Goal: Information Seeking & Learning: Learn about a topic

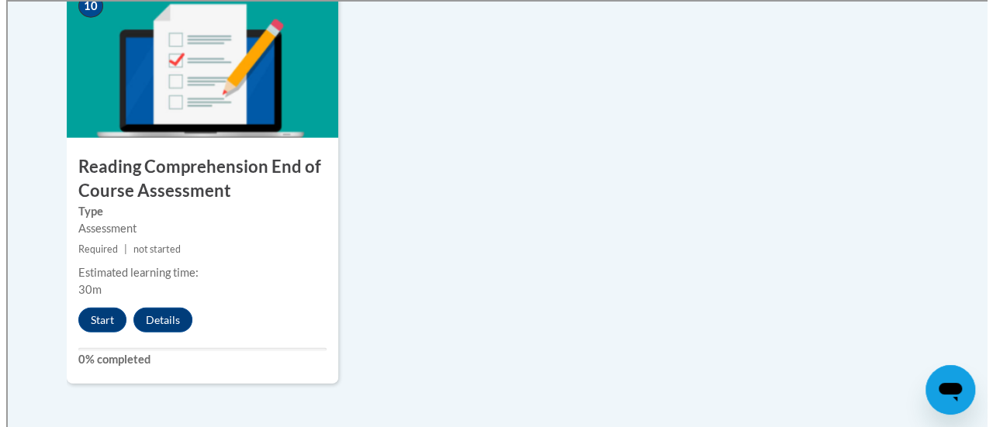
scroll to position [1829, 0]
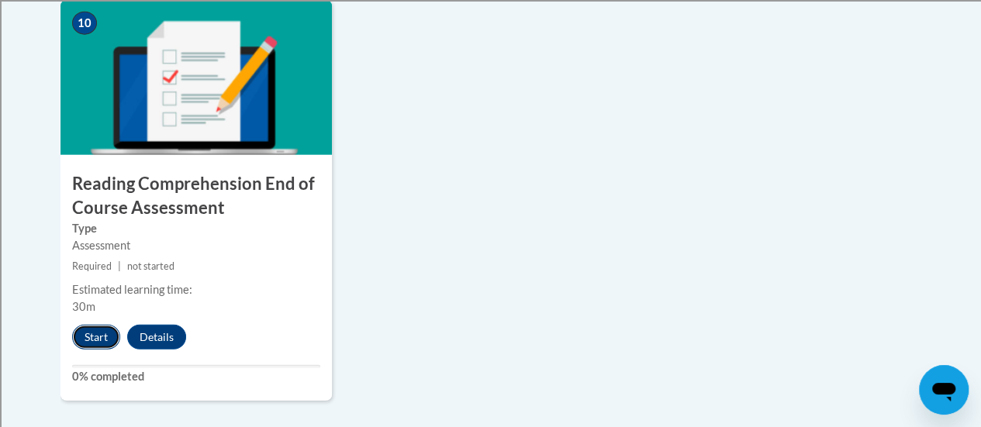
click at [82, 334] on button "Start" at bounding box center [96, 337] width 48 height 25
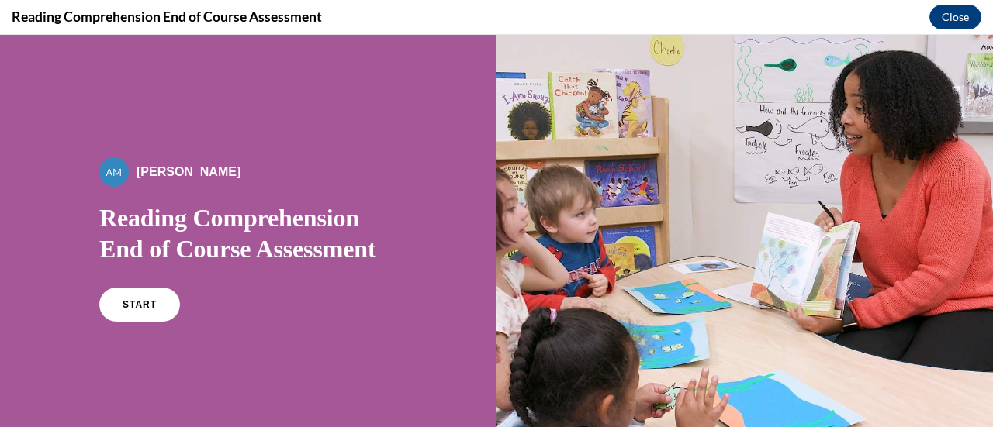
scroll to position [0, 0]
click at [140, 314] on link "START" at bounding box center [139, 305] width 85 height 36
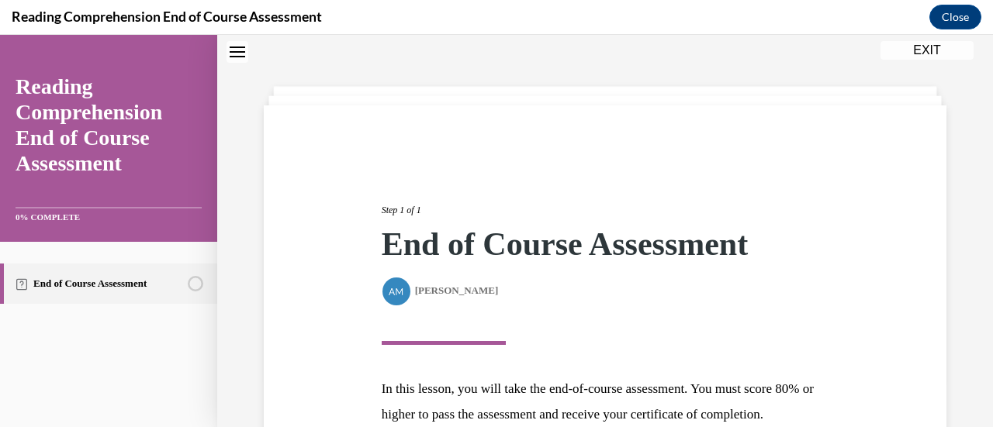
scroll to position [227, 0]
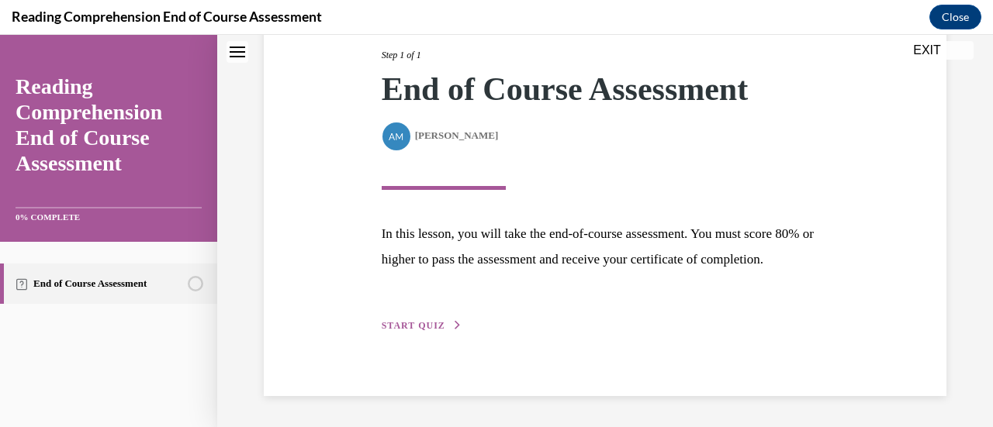
click at [401, 330] on span "START QUIZ" at bounding box center [414, 325] width 64 height 11
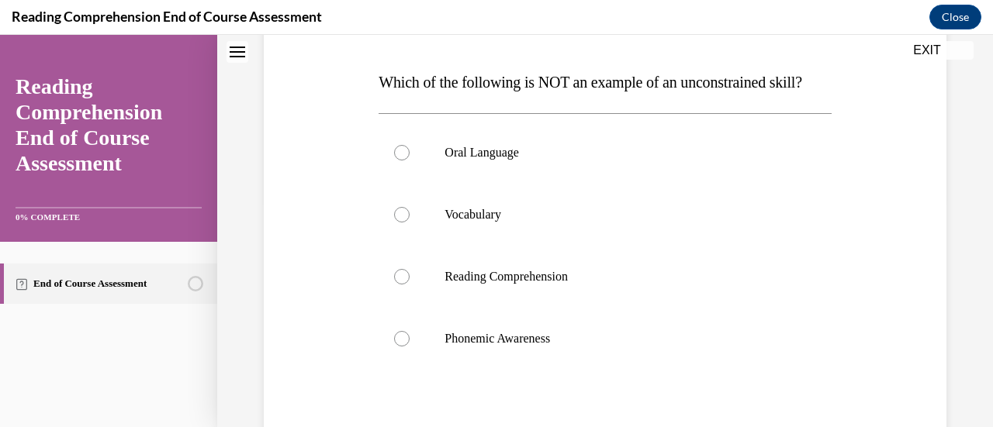
scroll to position [240, 0]
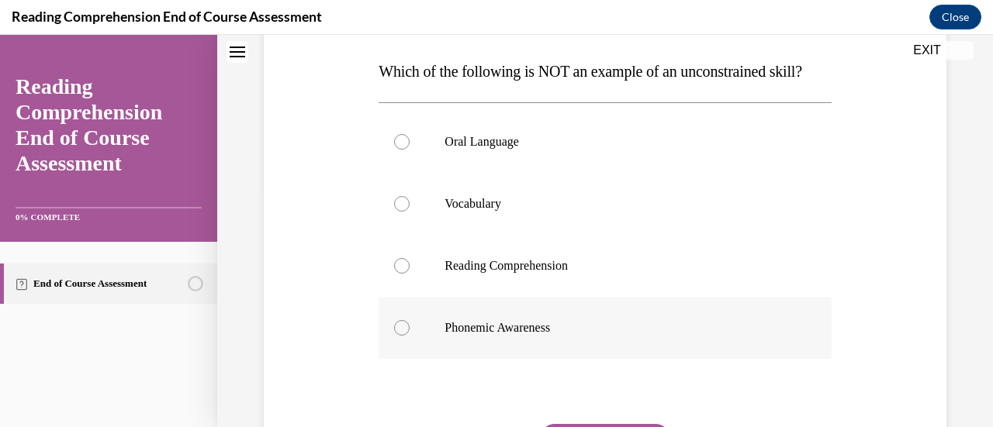
click at [521, 336] on p "Phonemic Awareness" at bounding box center [617, 328] width 347 height 16
click at [410, 336] on input "Phonemic Awareness" at bounding box center [402, 328] width 16 height 16
radio input "true"
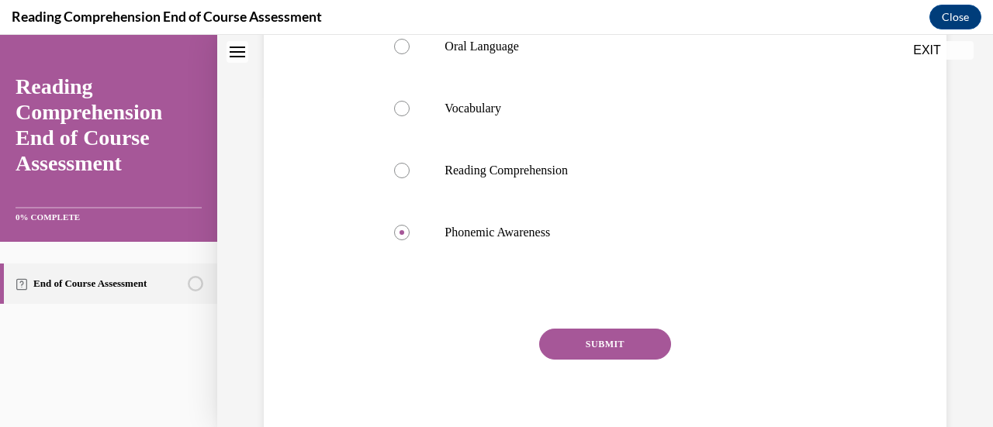
scroll to position [284, 0]
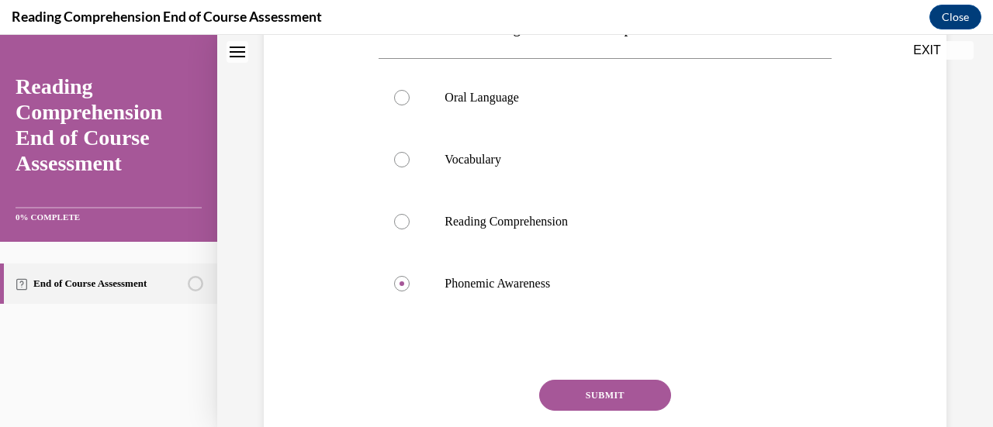
drag, startPoint x: 607, startPoint y: 421, endPoint x: 585, endPoint y: 413, distance: 23.1
click at [585, 411] on button "SUBMIT" at bounding box center [605, 395] width 132 height 31
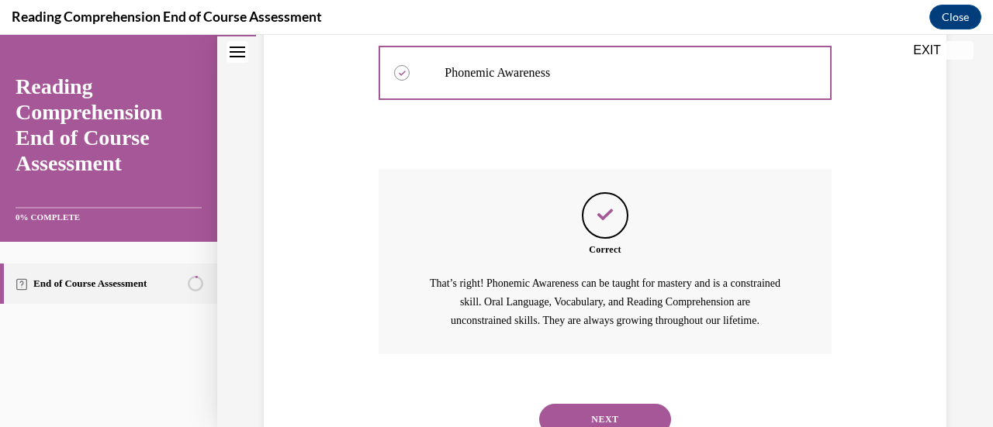
scroll to position [587, 0]
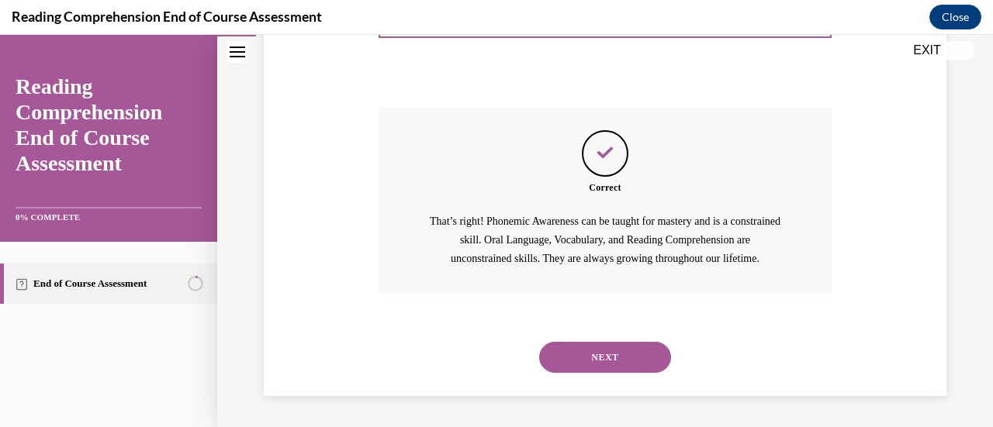
click at [605, 351] on button "NEXT" at bounding box center [605, 357] width 132 height 31
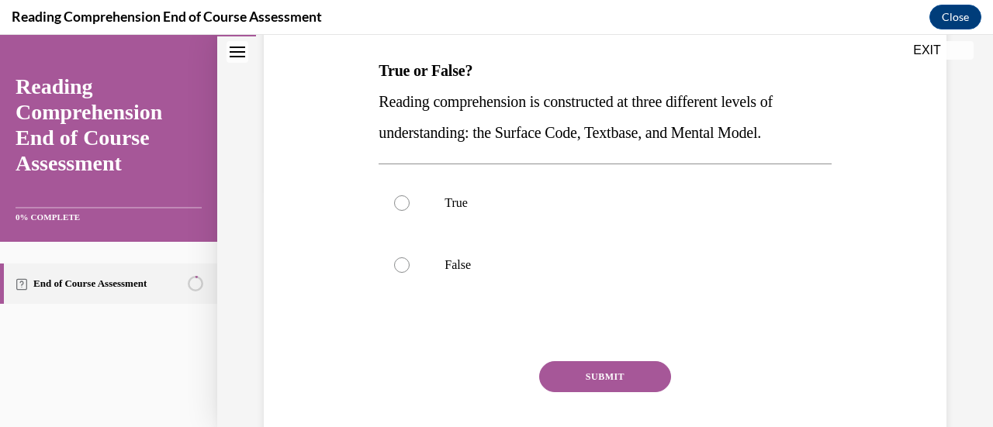
scroll to position [240, 0]
click at [439, 198] on label "True" at bounding box center [605, 203] width 452 height 62
click at [410, 198] on input "True" at bounding box center [402, 203] width 16 height 16
radio input "true"
click at [608, 371] on button "SUBMIT" at bounding box center [605, 376] width 132 height 31
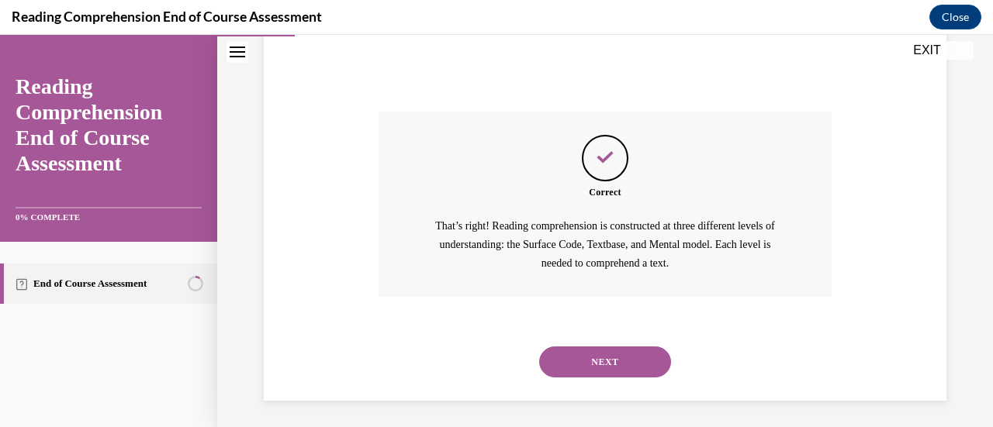
scroll to position [494, 0]
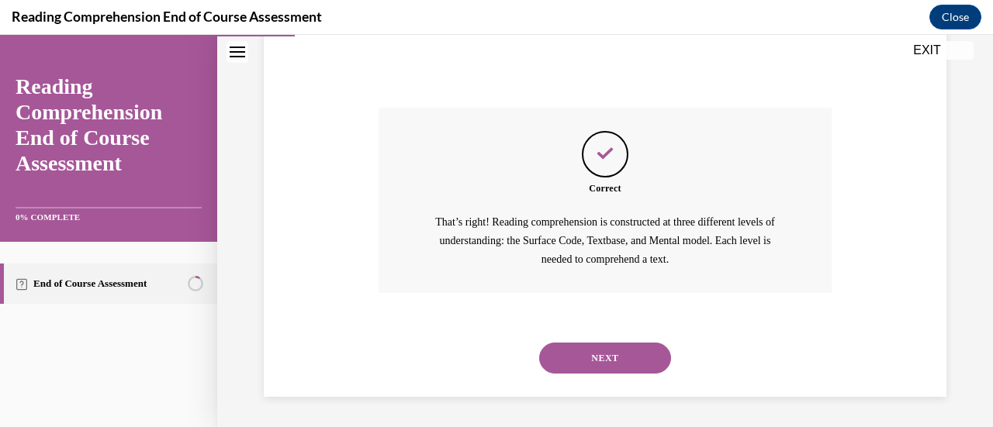
click at [574, 353] on button "NEXT" at bounding box center [605, 358] width 132 height 31
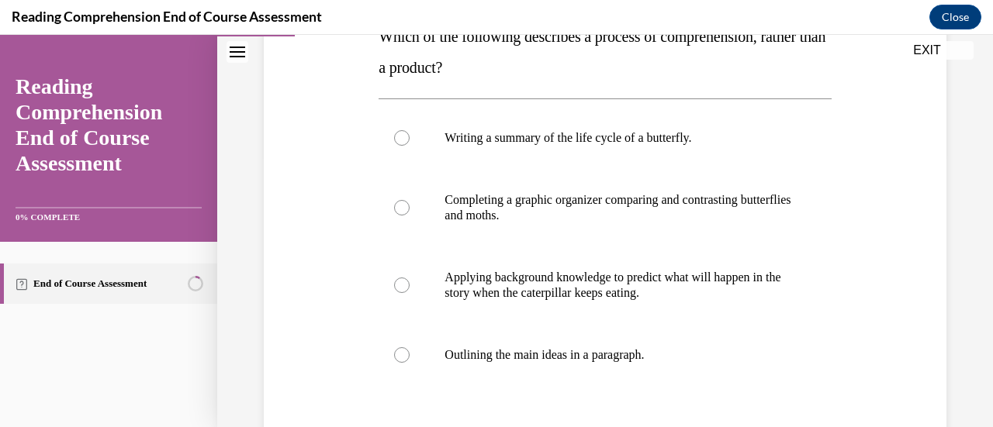
scroll to position [288, 0]
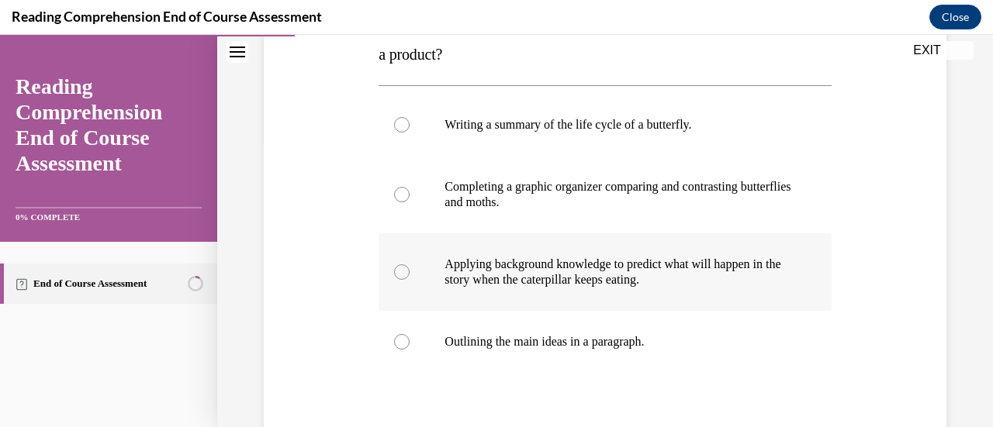
click at [505, 282] on p "Applying background knowledge to predict what will happen in the story when the…" at bounding box center [617, 272] width 347 height 31
click at [410, 280] on input "Applying background knowledge to predict what will happen in the story when the…" at bounding box center [402, 272] width 16 height 16
radio input "true"
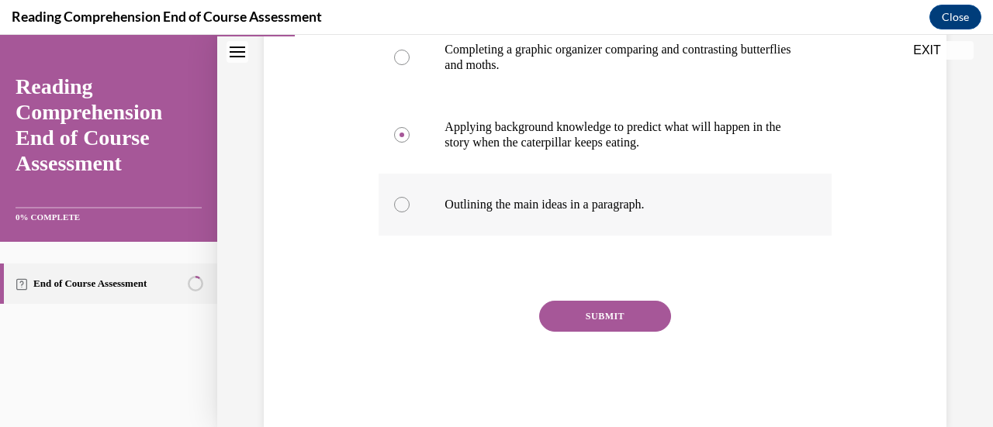
scroll to position [426, 0]
click at [627, 322] on button "SUBMIT" at bounding box center [605, 315] width 132 height 31
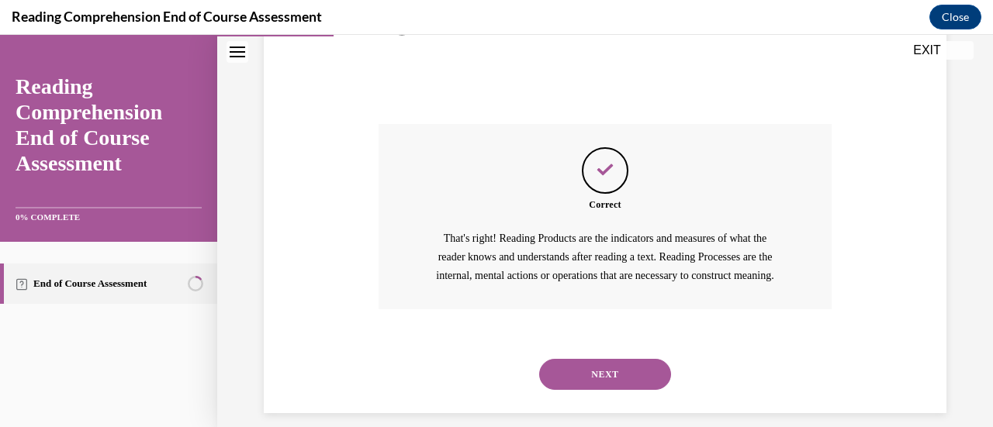
scroll to position [637, 0]
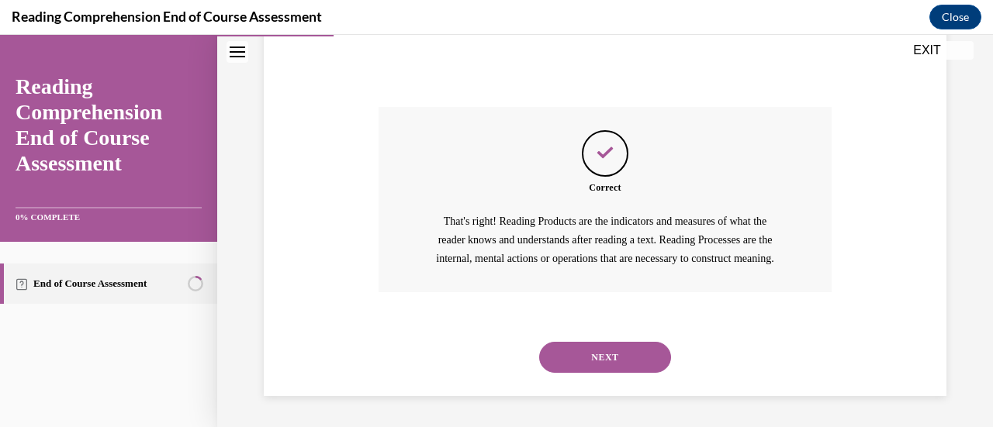
click at [583, 364] on button "NEXT" at bounding box center [605, 357] width 132 height 31
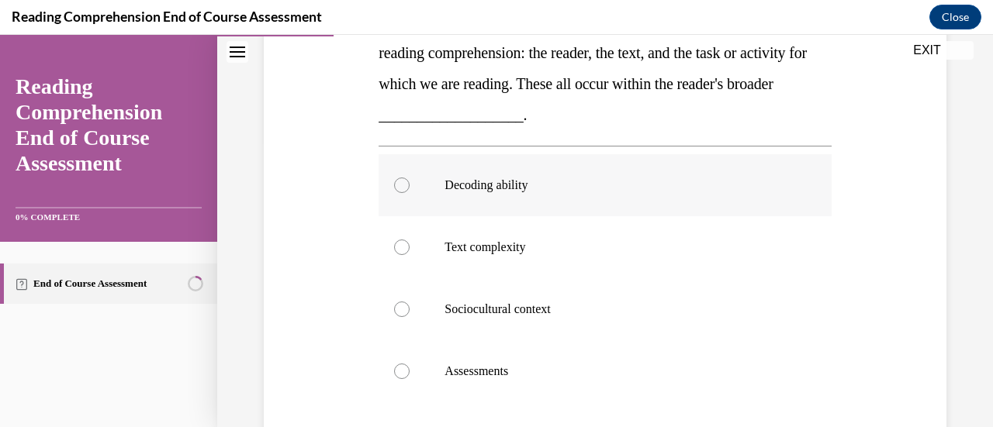
scroll to position [290, 0]
click at [616, 302] on p "Sociocultural context" at bounding box center [617, 309] width 347 height 16
click at [410, 302] on input "Sociocultural context" at bounding box center [402, 309] width 16 height 16
radio input "true"
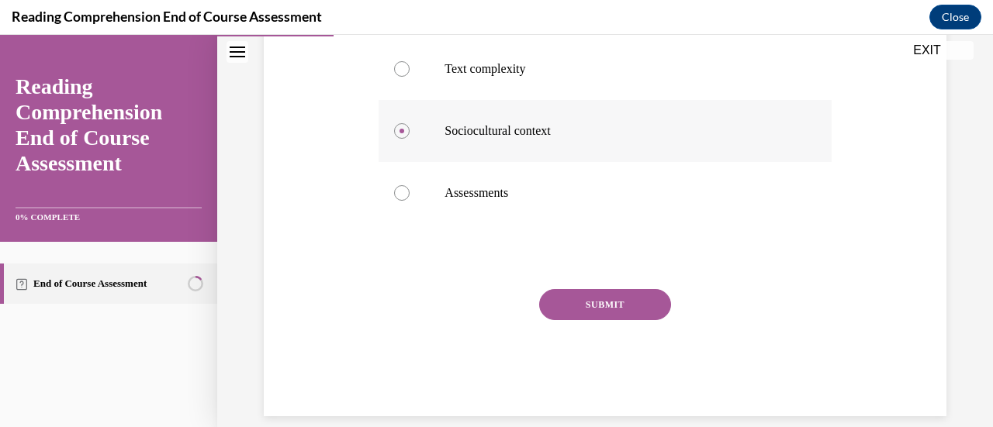
scroll to position [468, 0]
click at [634, 299] on button "SUBMIT" at bounding box center [605, 304] width 132 height 31
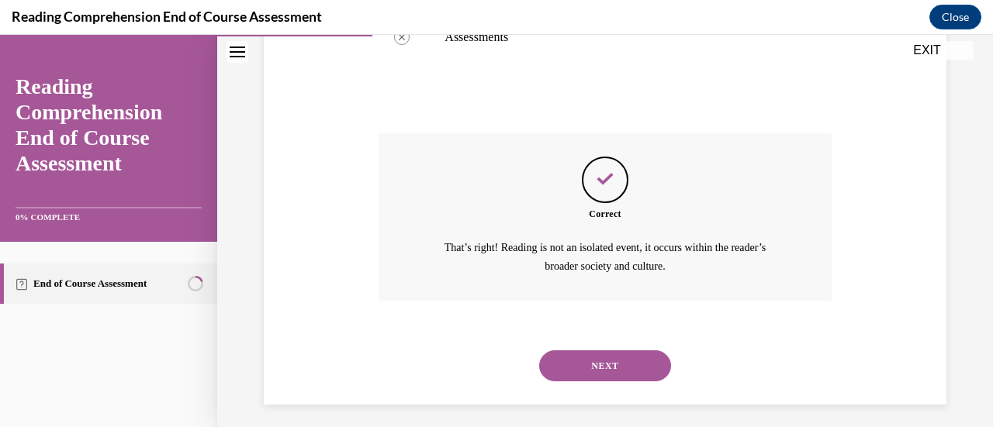
scroll to position [631, 0]
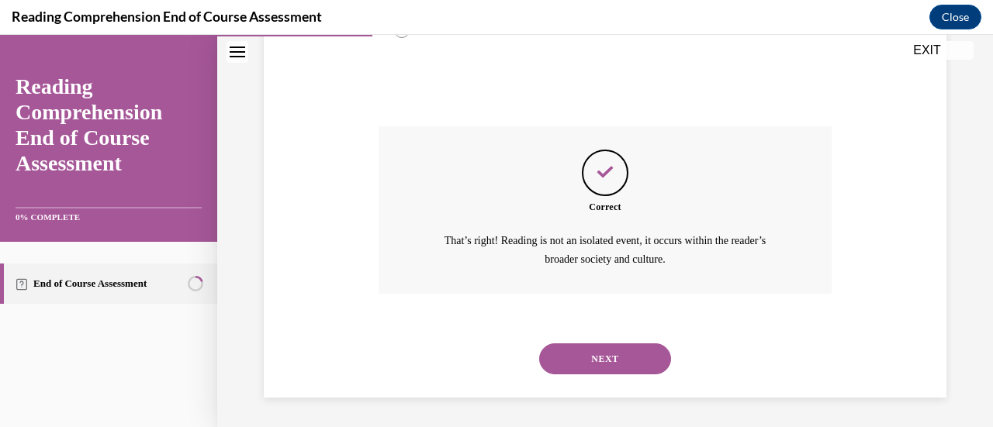
click at [586, 363] on button "NEXT" at bounding box center [605, 359] width 132 height 31
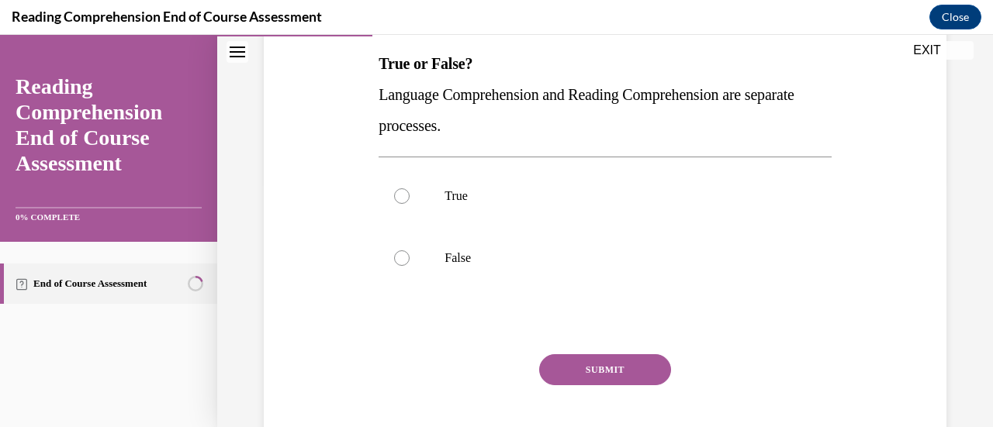
scroll to position [248, 0]
click at [451, 256] on p "False" at bounding box center [617, 258] width 347 height 16
click at [410, 256] on input "False" at bounding box center [402, 258] width 16 height 16
radio input "true"
click at [612, 359] on button "SUBMIT" at bounding box center [605, 369] width 132 height 31
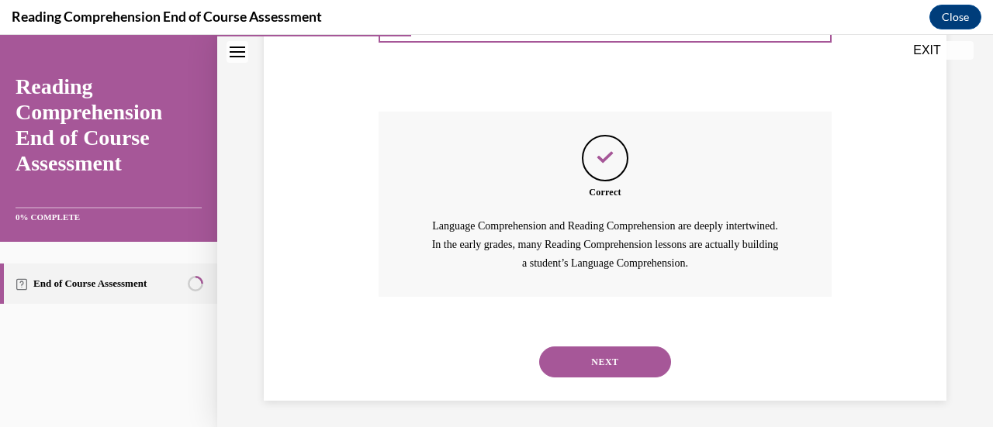
scroll to position [494, 0]
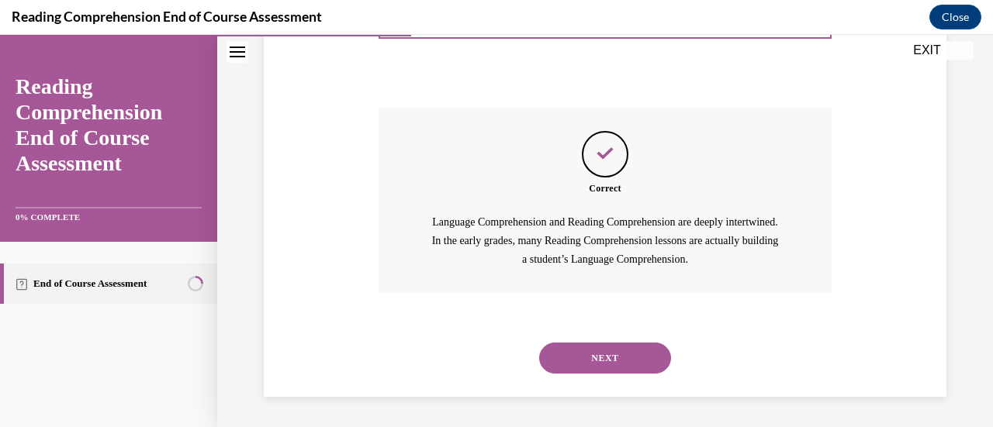
click at [614, 359] on button "NEXT" at bounding box center [605, 358] width 132 height 31
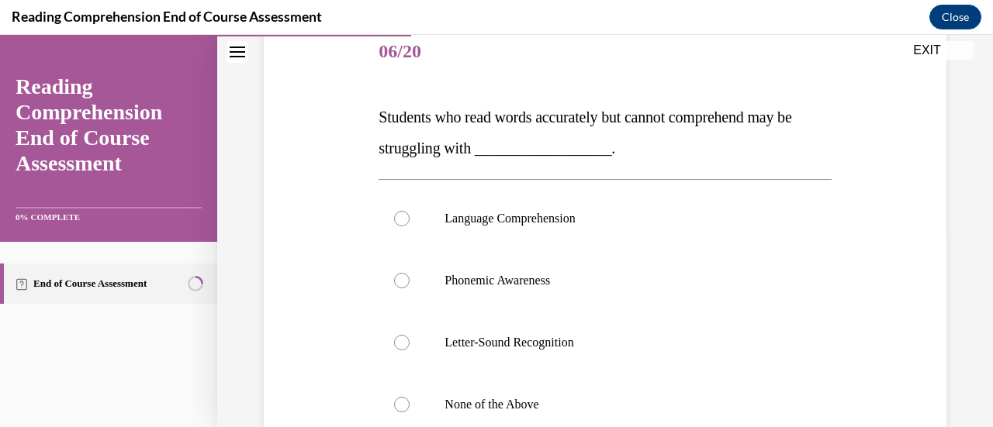
scroll to position [242, 0]
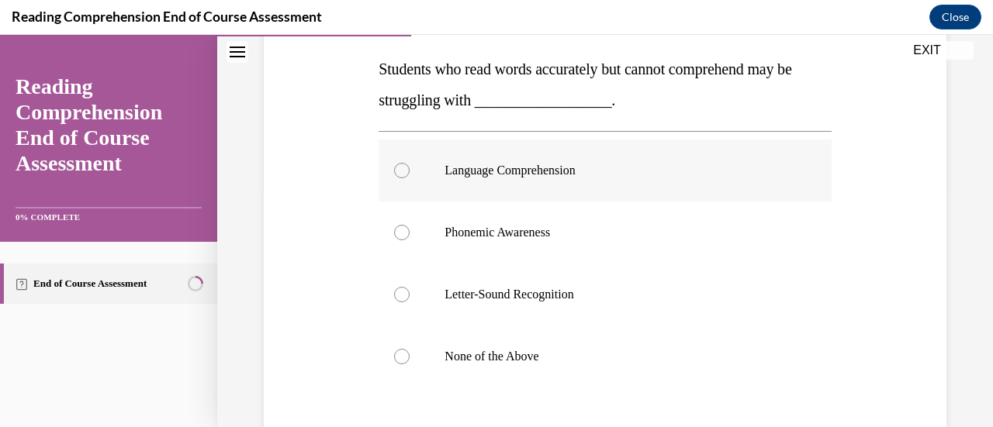
click at [586, 161] on label "Language Comprehension" at bounding box center [605, 171] width 452 height 62
click at [410, 163] on input "Language Comprehension" at bounding box center [402, 171] width 16 height 16
radio input "true"
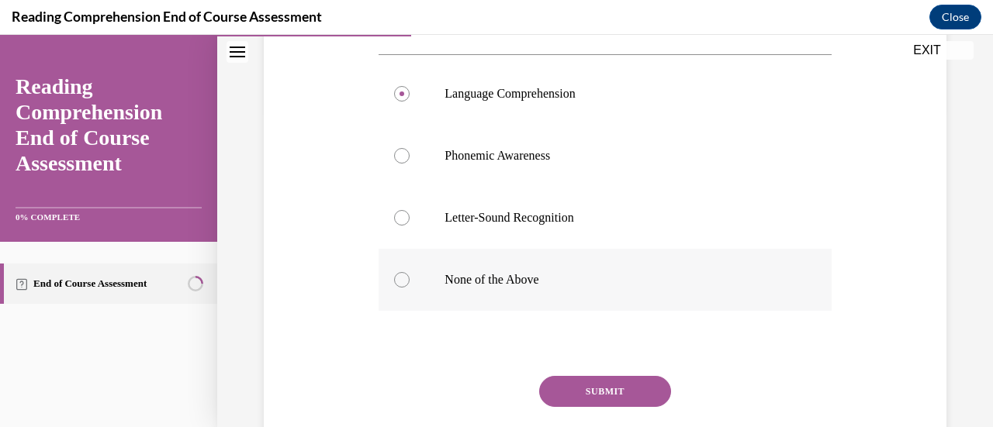
scroll to position [318, 0]
click at [593, 393] on button "SUBMIT" at bounding box center [605, 392] width 132 height 31
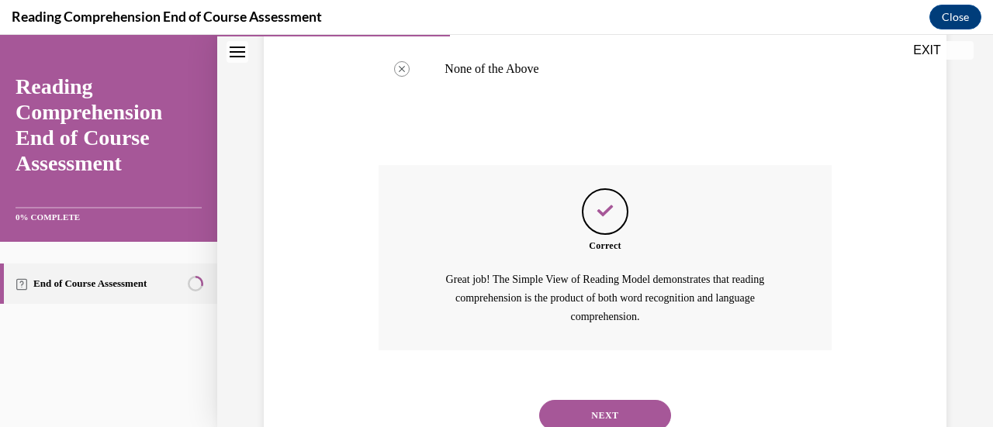
scroll to position [587, 0]
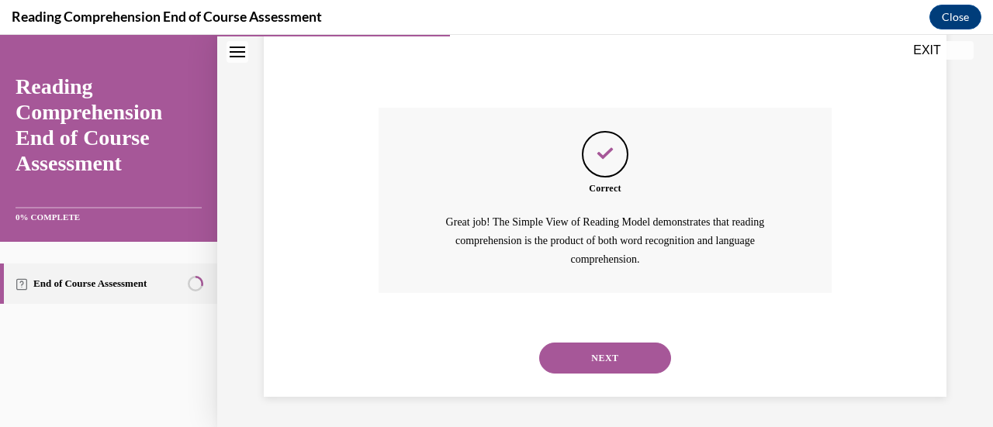
click at [589, 366] on button "NEXT" at bounding box center [605, 358] width 132 height 31
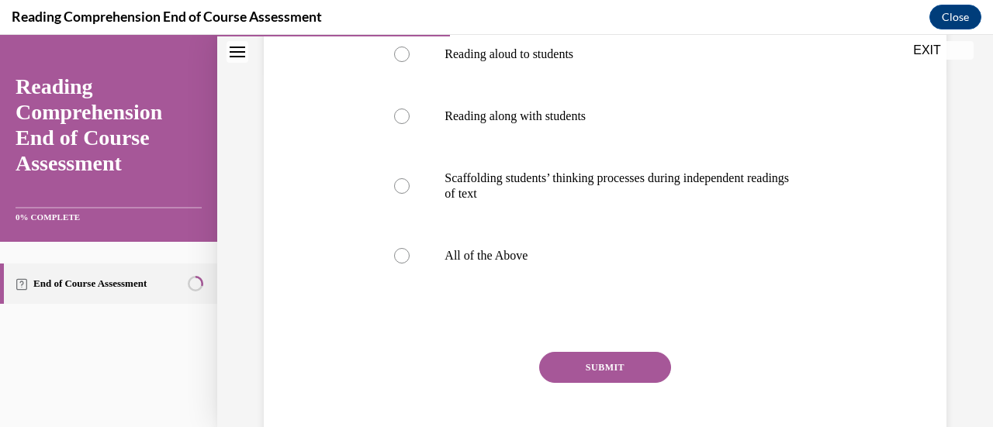
scroll to position [365, 0]
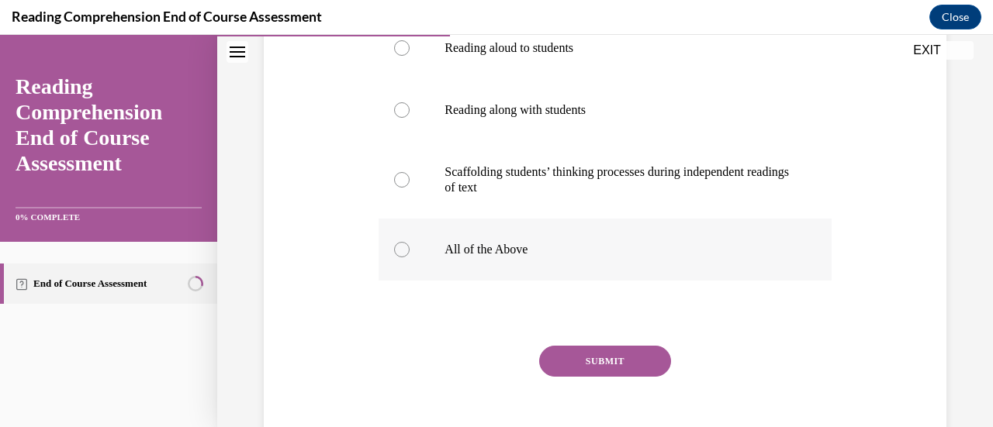
click at [517, 277] on label "All of the Above" at bounding box center [605, 250] width 452 height 62
click at [410, 258] on input "All of the Above" at bounding box center [402, 250] width 16 height 16
radio input "true"
click at [581, 367] on button "SUBMIT" at bounding box center [605, 361] width 132 height 31
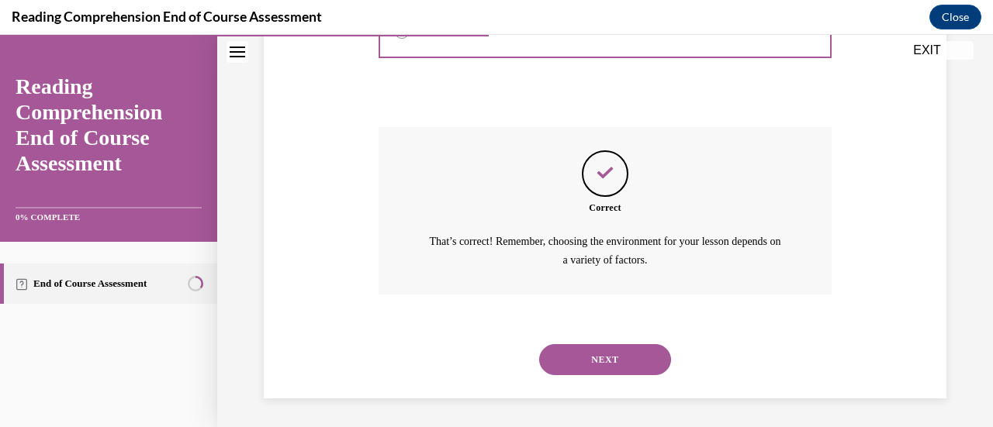
scroll to position [584, 0]
click at [589, 348] on button "NEXT" at bounding box center [605, 359] width 132 height 31
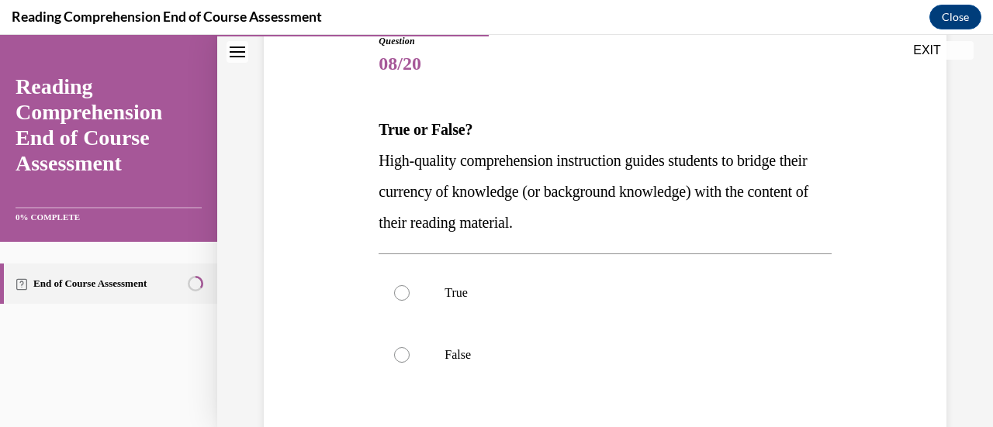
scroll to position [214, 0]
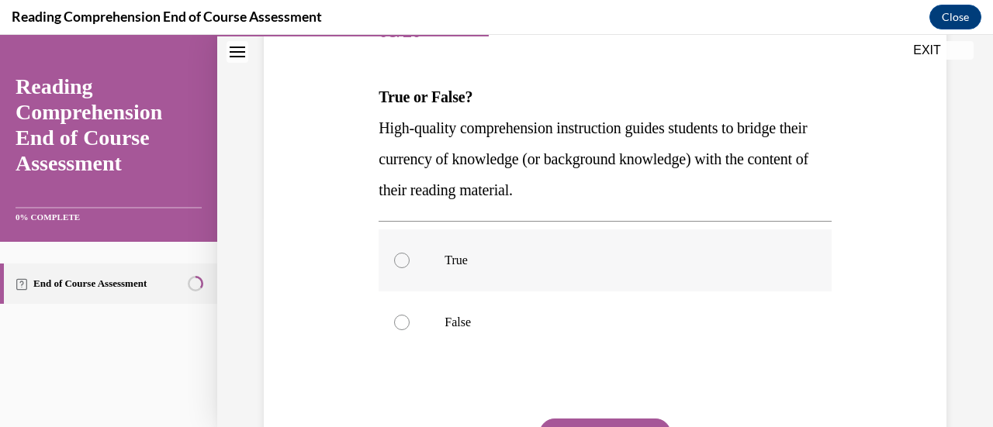
click at [571, 269] on label "True" at bounding box center [605, 261] width 452 height 62
click at [410, 268] on input "True" at bounding box center [402, 261] width 16 height 16
radio input "true"
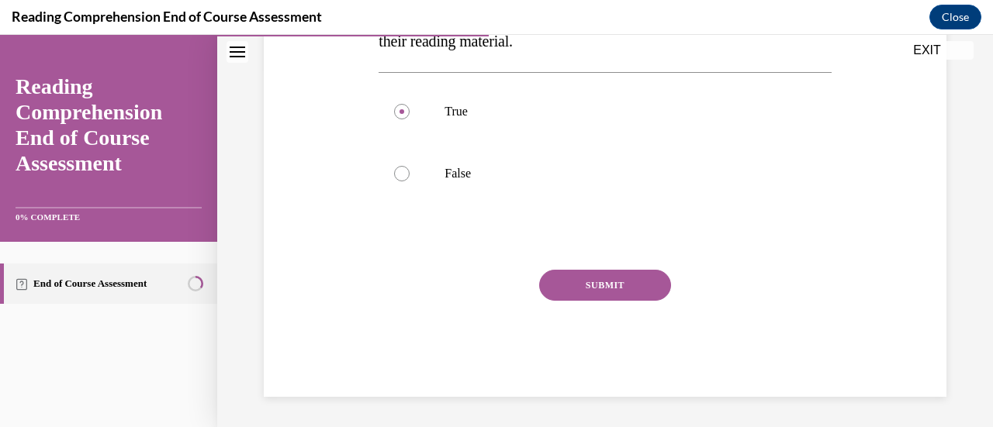
click at [605, 289] on button "SUBMIT" at bounding box center [605, 285] width 132 height 31
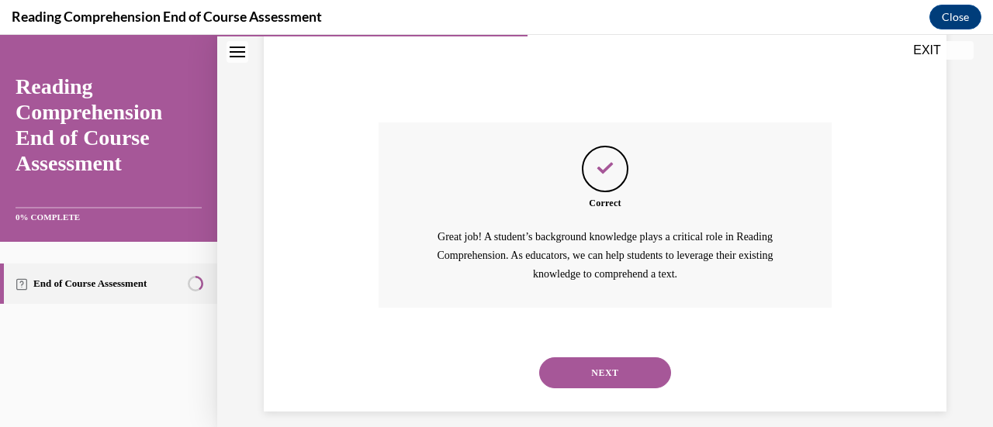
scroll to position [525, 0]
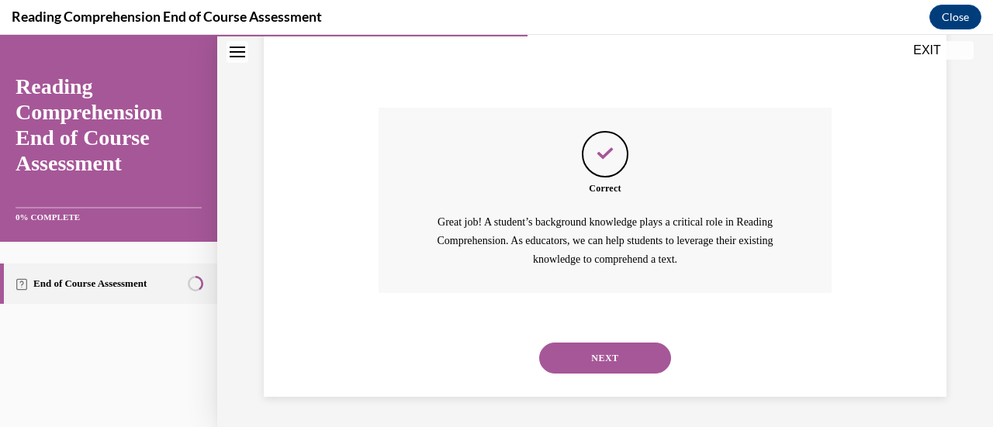
click at [599, 356] on button "NEXT" at bounding box center [605, 358] width 132 height 31
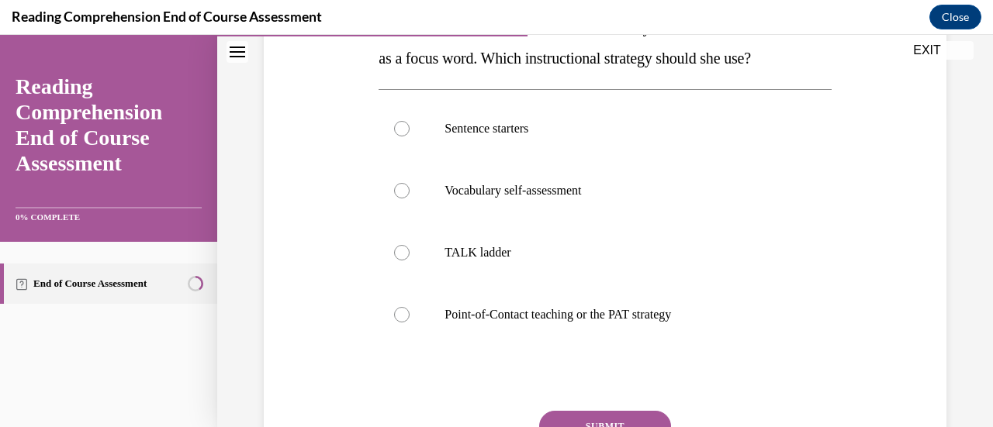
scroll to position [316, 0]
click at [676, 331] on label "Point-of-Contact teaching or the PAT strategy" at bounding box center [605, 314] width 452 height 62
click at [410, 322] on input "Point-of-Contact teaching or the PAT strategy" at bounding box center [402, 314] width 16 height 16
radio input "true"
click at [610, 415] on button "SUBMIT" at bounding box center [605, 425] width 132 height 31
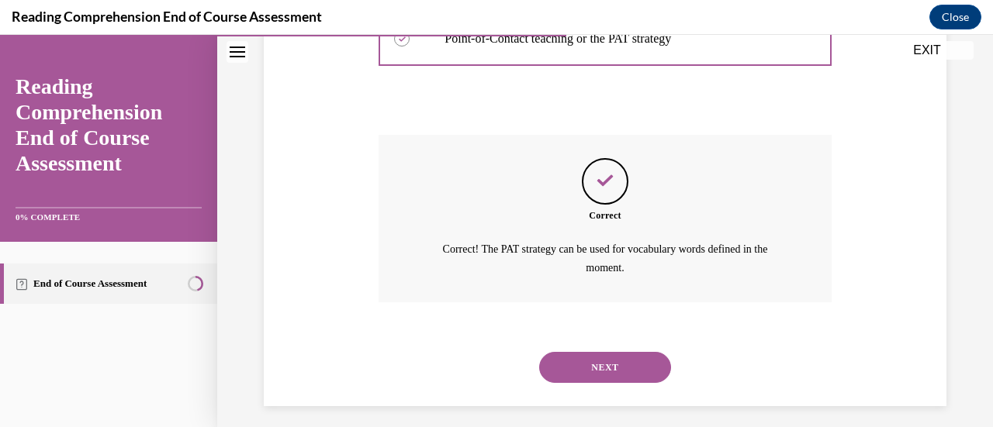
scroll to position [600, 0]
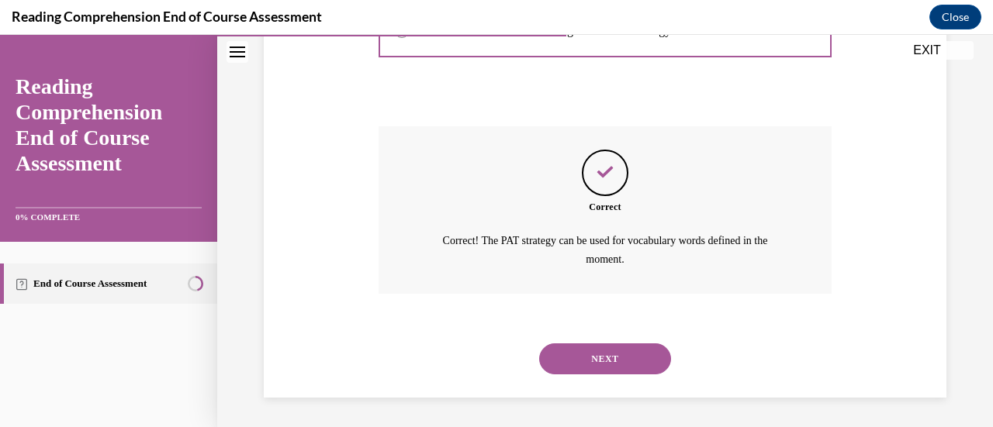
click at [587, 361] on button "NEXT" at bounding box center [605, 359] width 132 height 31
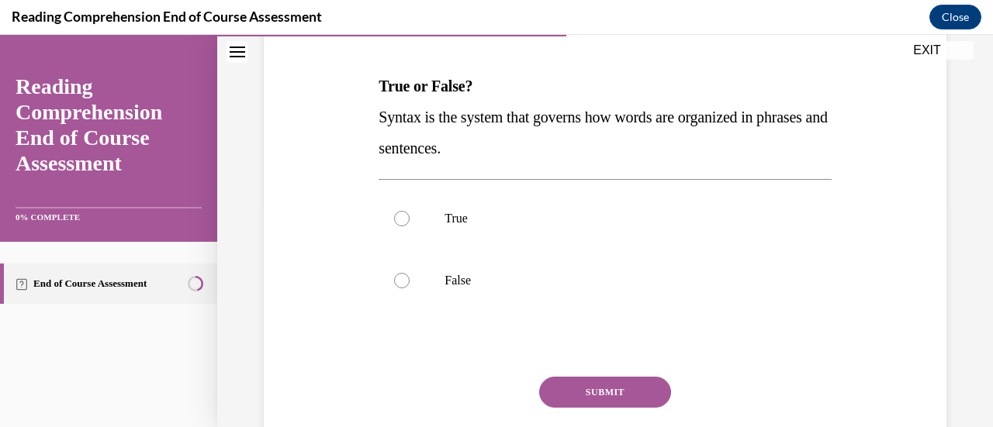
scroll to position [238, 0]
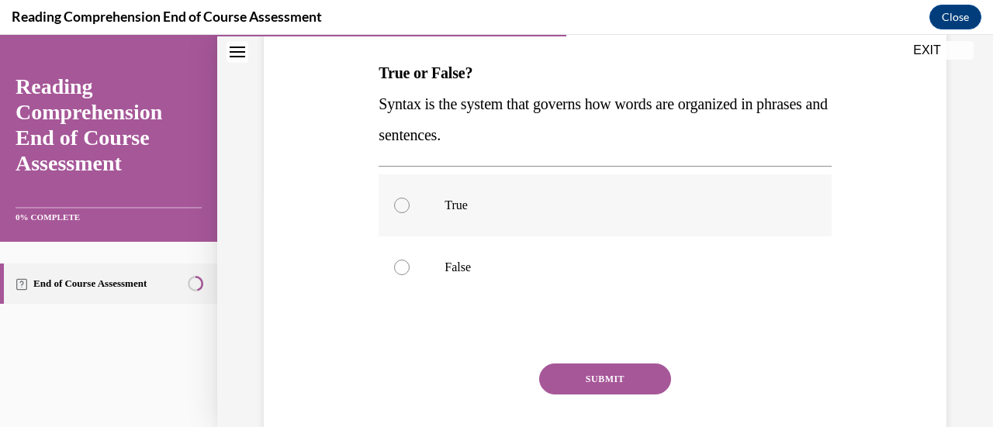
click at [705, 212] on p "True" at bounding box center [617, 206] width 347 height 16
click at [410, 212] on input "True" at bounding box center [402, 206] width 16 height 16
radio input "true"
click at [644, 389] on button "SUBMIT" at bounding box center [605, 379] width 132 height 31
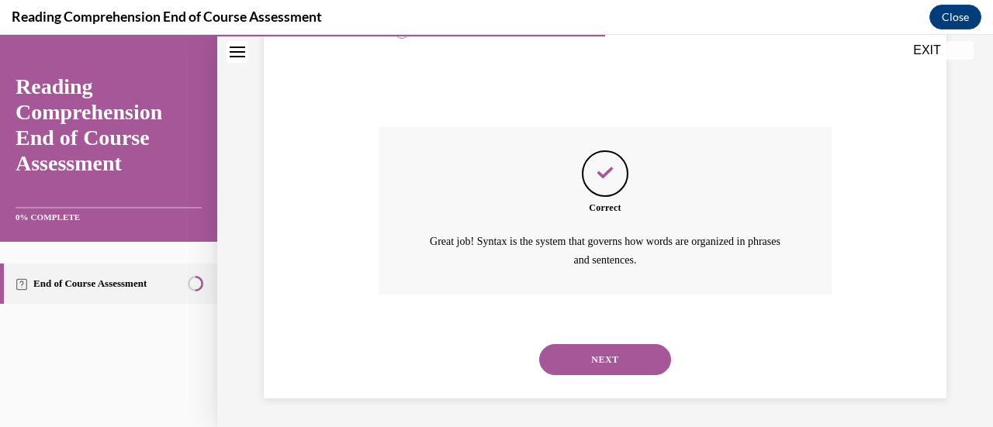
scroll to position [475, 0]
click at [640, 368] on button "NEXT" at bounding box center [605, 359] width 132 height 31
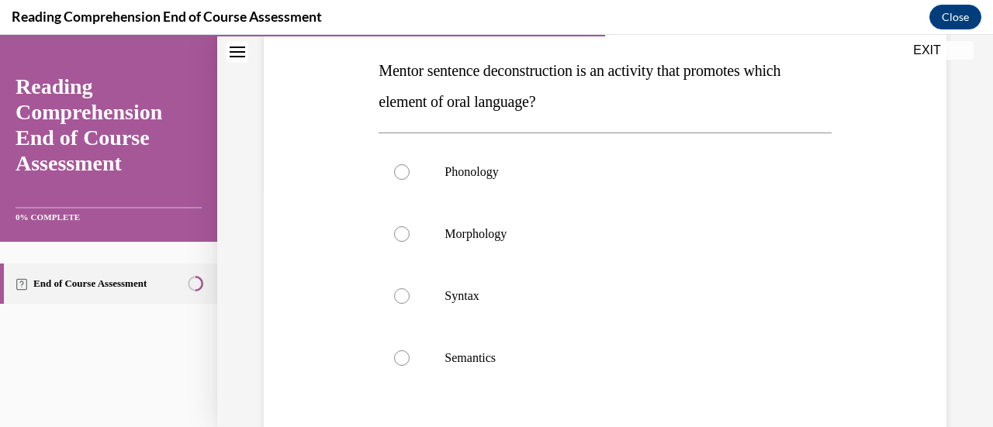
scroll to position [240, 0]
click at [561, 302] on p "Syntax" at bounding box center [617, 297] width 347 height 16
click at [410, 302] on input "Syntax" at bounding box center [402, 297] width 16 height 16
radio input "true"
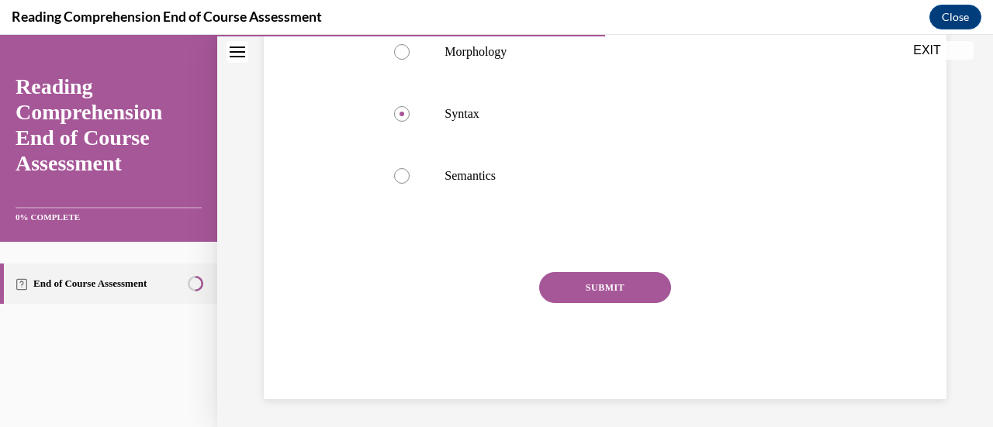
click at [611, 291] on button "SUBMIT" at bounding box center [605, 287] width 132 height 31
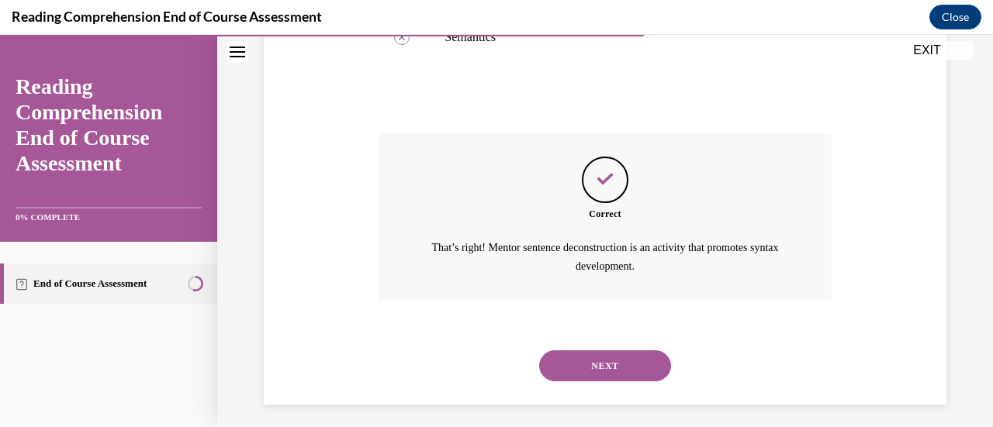
scroll to position [569, 0]
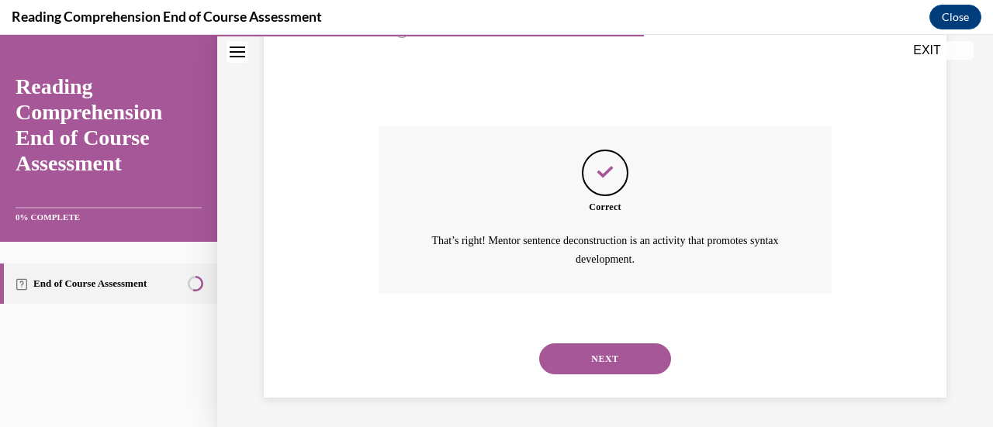
click at [576, 357] on button "NEXT" at bounding box center [605, 359] width 132 height 31
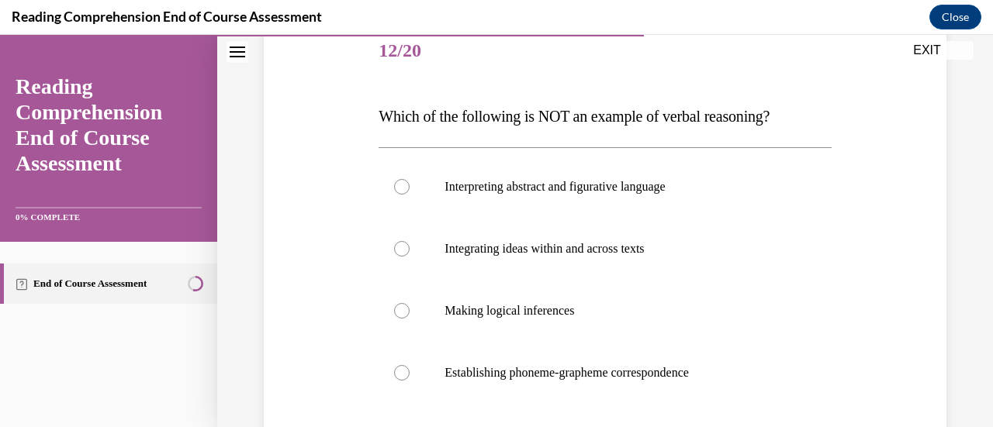
scroll to position [195, 0]
click at [576, 357] on label "Establishing phoneme-grapheme correspondence" at bounding box center [605, 372] width 452 height 62
click at [410, 365] on input "Establishing phoneme-grapheme correspondence" at bounding box center [402, 373] width 16 height 16
radio input "true"
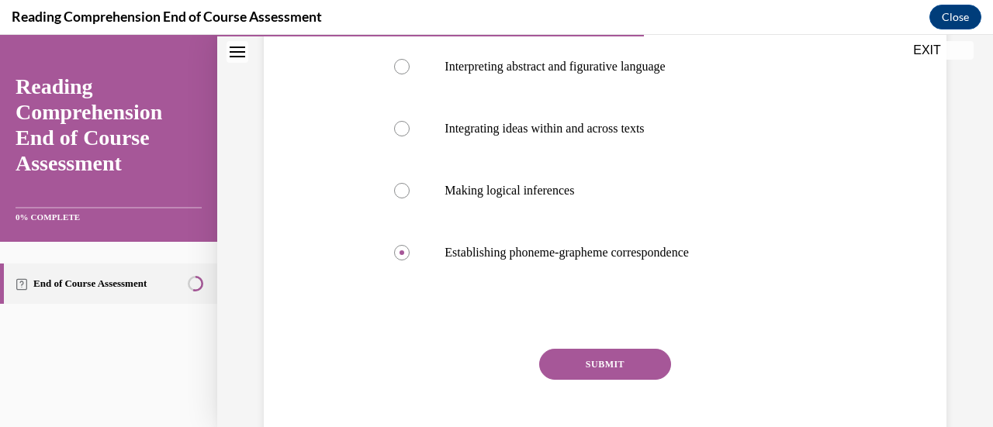
scroll to position [315, 0]
click at [622, 373] on button "SUBMIT" at bounding box center [605, 364] width 132 height 31
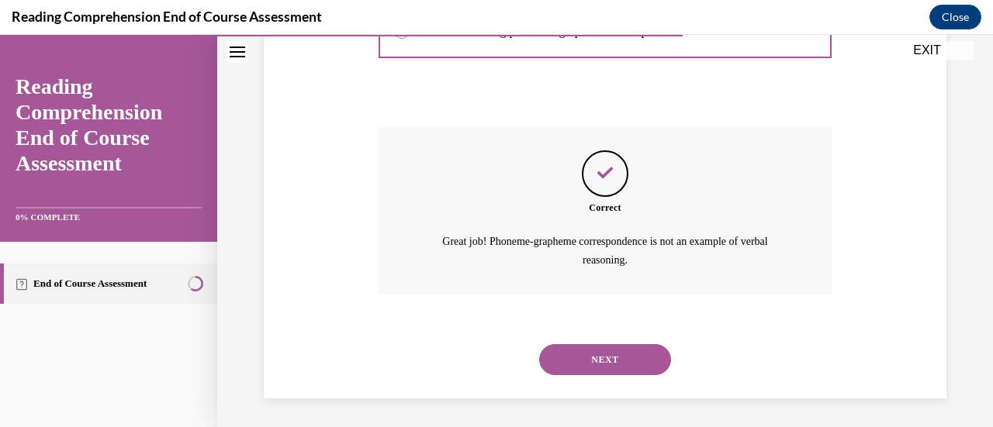
scroll to position [538, 0]
click at [614, 365] on button "NEXT" at bounding box center [605, 359] width 132 height 31
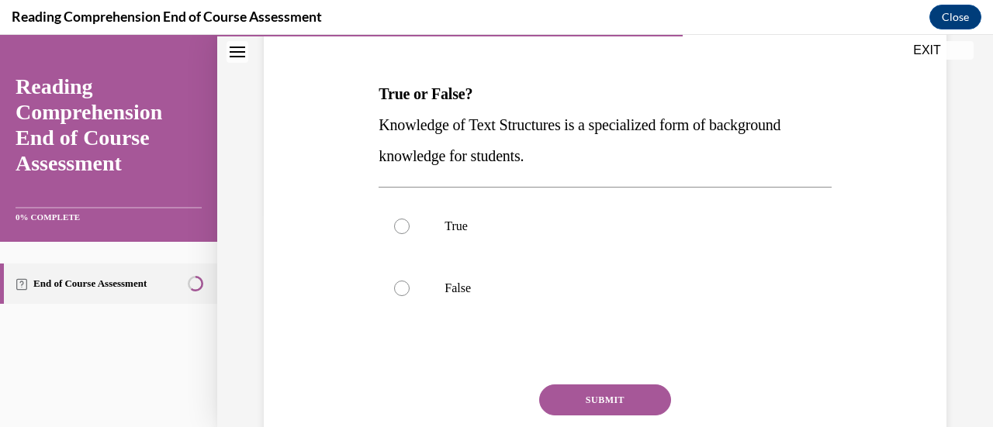
scroll to position [217, 0]
click at [413, 220] on label "True" at bounding box center [605, 226] width 452 height 62
click at [410, 220] on input "True" at bounding box center [402, 227] width 16 height 16
radio input "true"
click at [623, 393] on button "SUBMIT" at bounding box center [605, 400] width 132 height 31
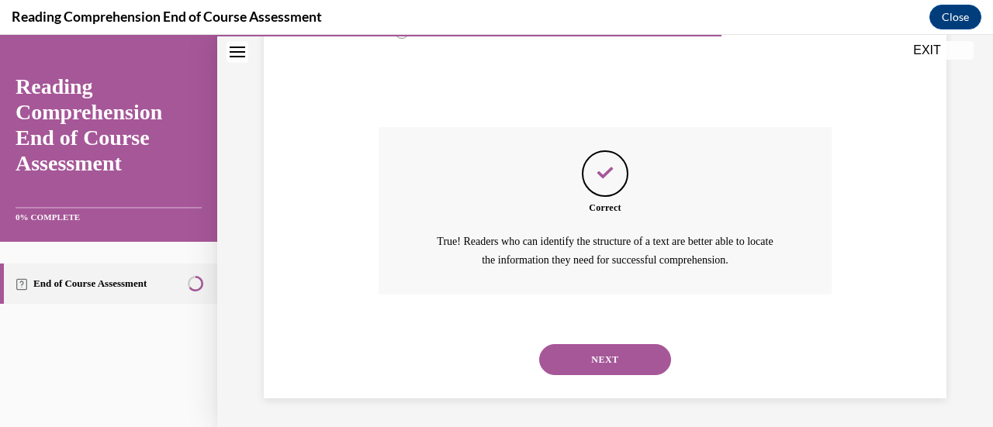
scroll to position [475, 0]
click at [599, 363] on button "NEXT" at bounding box center [605, 359] width 132 height 31
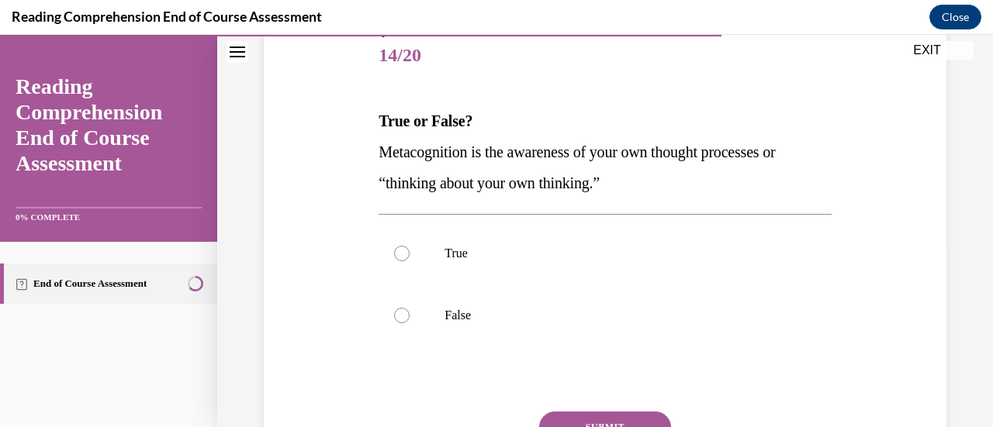
scroll to position [208, 0]
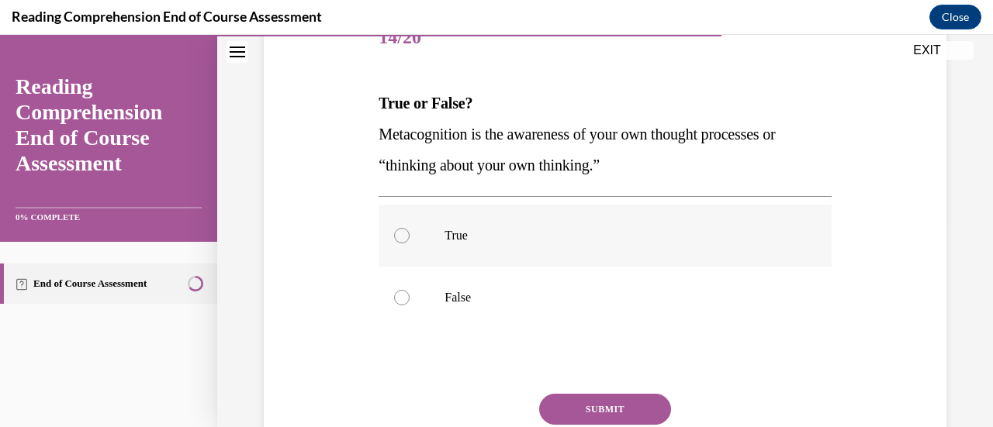
click at [456, 243] on label "True" at bounding box center [605, 236] width 452 height 62
click at [410, 243] on input "True" at bounding box center [402, 236] width 16 height 16
radio input "true"
click at [591, 401] on button "SUBMIT" at bounding box center [605, 409] width 132 height 31
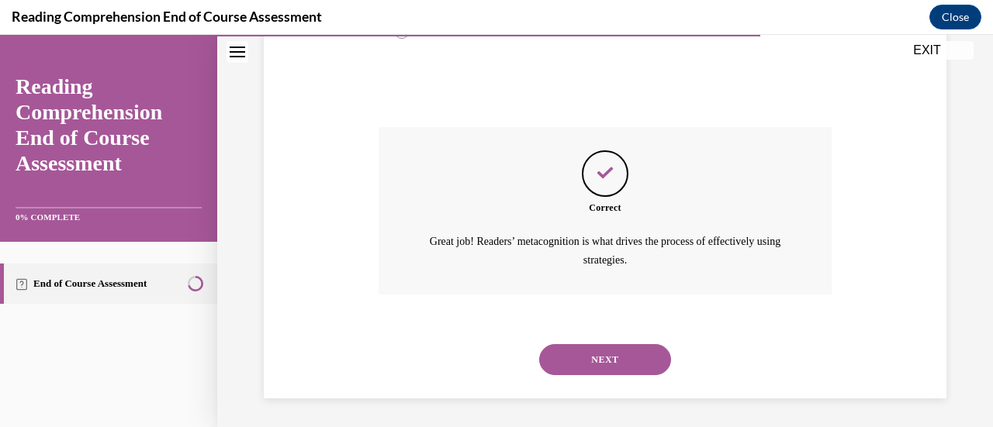
scroll to position [475, 0]
click at [591, 358] on button "NEXT" at bounding box center [605, 359] width 132 height 31
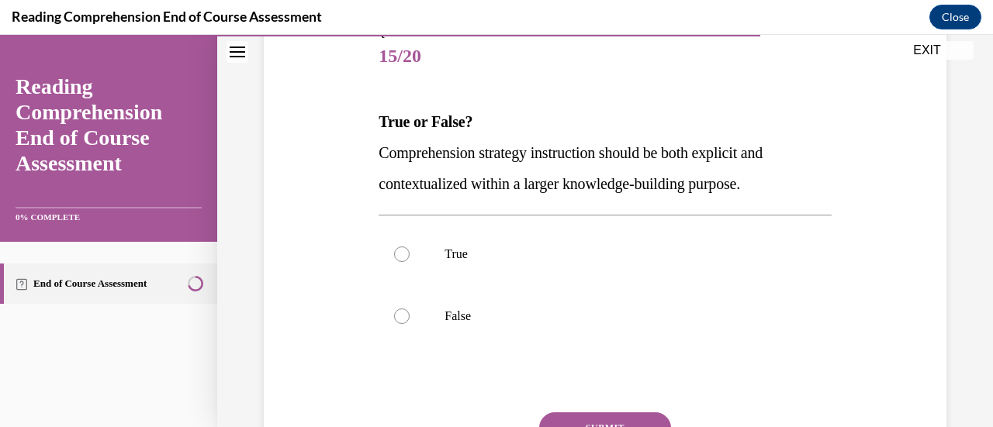
scroll to position [191, 0]
click at [484, 251] on p "True" at bounding box center [617, 253] width 347 height 16
click at [410, 251] on input "True" at bounding box center [402, 253] width 16 height 16
radio input "true"
click at [591, 417] on button "SUBMIT" at bounding box center [605, 426] width 132 height 31
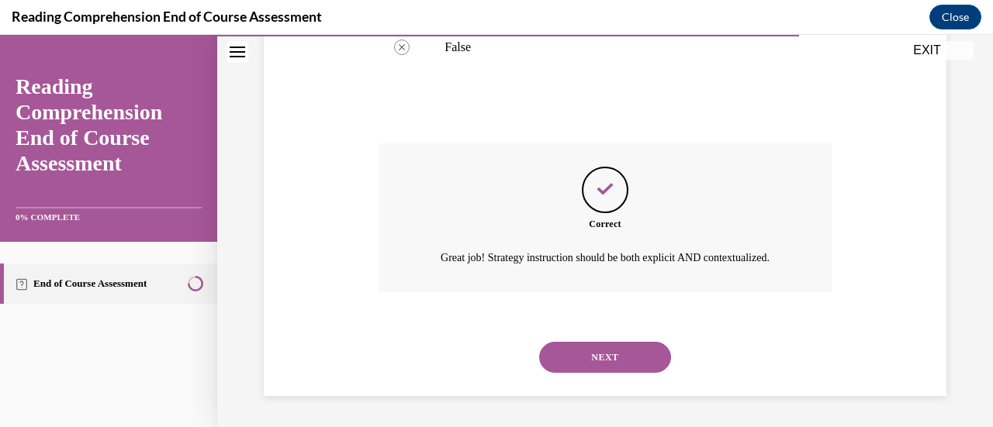
scroll to position [475, 0]
click at [583, 344] on button "NEXT" at bounding box center [605, 357] width 132 height 31
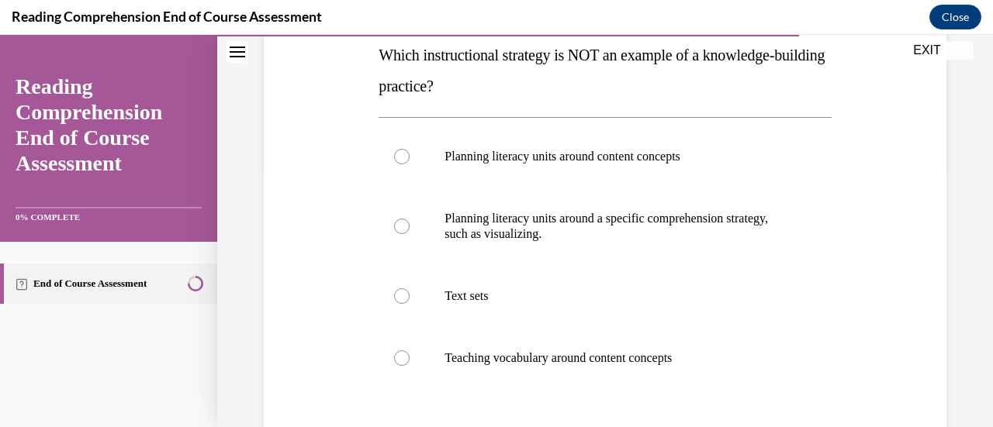
scroll to position [255, 0]
click at [577, 282] on label "Text sets" at bounding box center [605, 297] width 452 height 62
click at [410, 289] on input "Text sets" at bounding box center [402, 297] width 16 height 16
radio input "true"
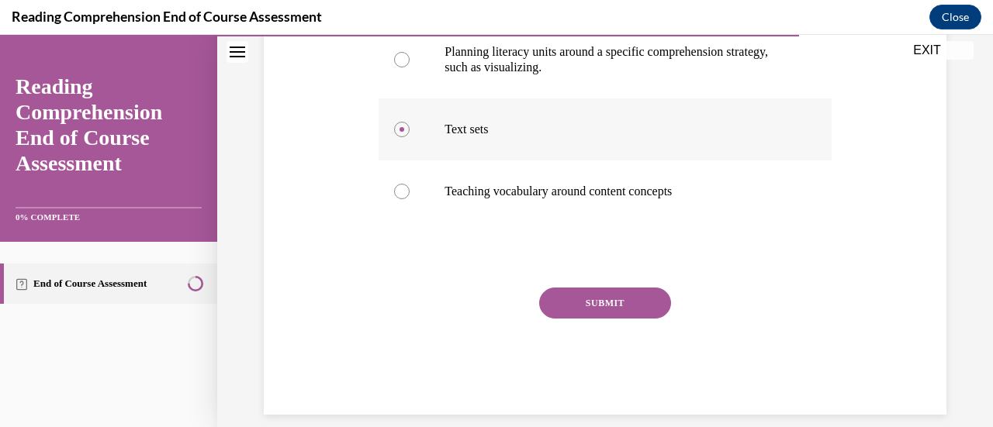
scroll to position [429, 0]
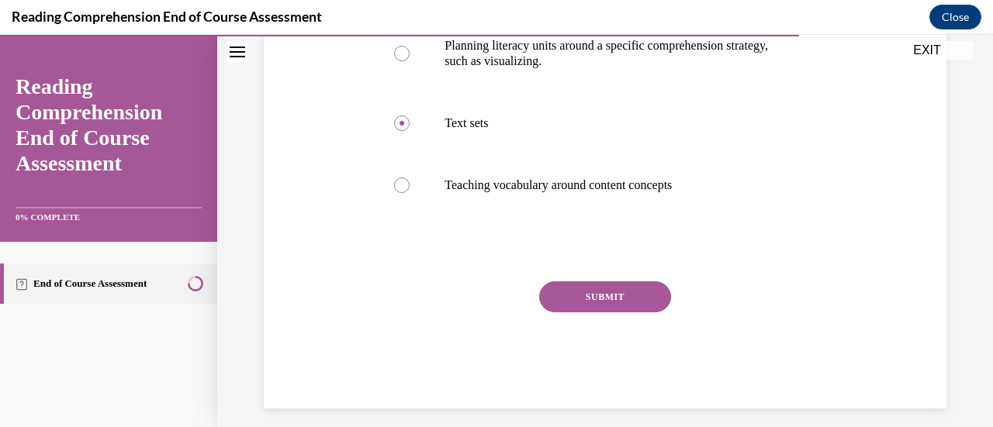
click at [639, 297] on button "SUBMIT" at bounding box center [605, 297] width 132 height 31
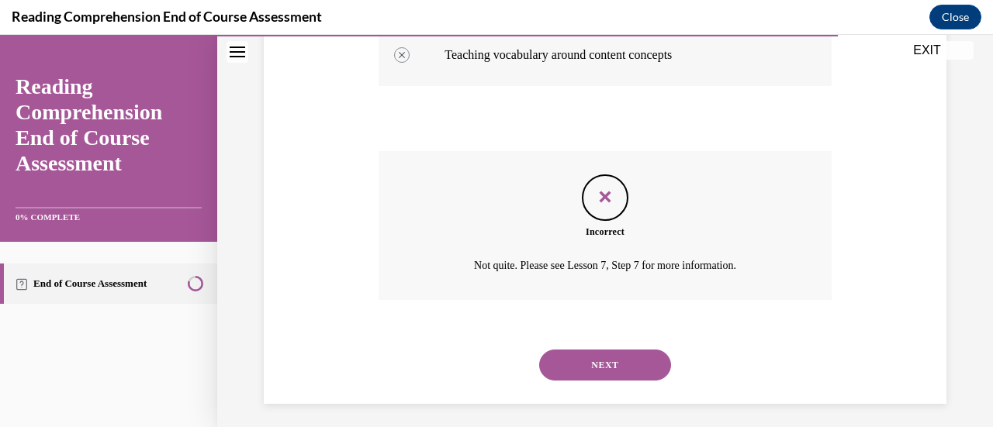
scroll to position [560, 0]
click at [583, 365] on button "NEXT" at bounding box center [605, 364] width 132 height 31
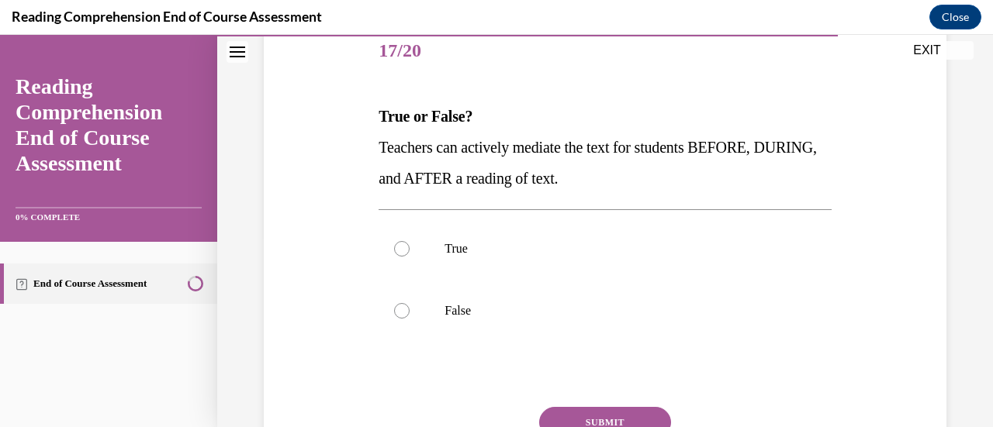
scroll to position [225, 0]
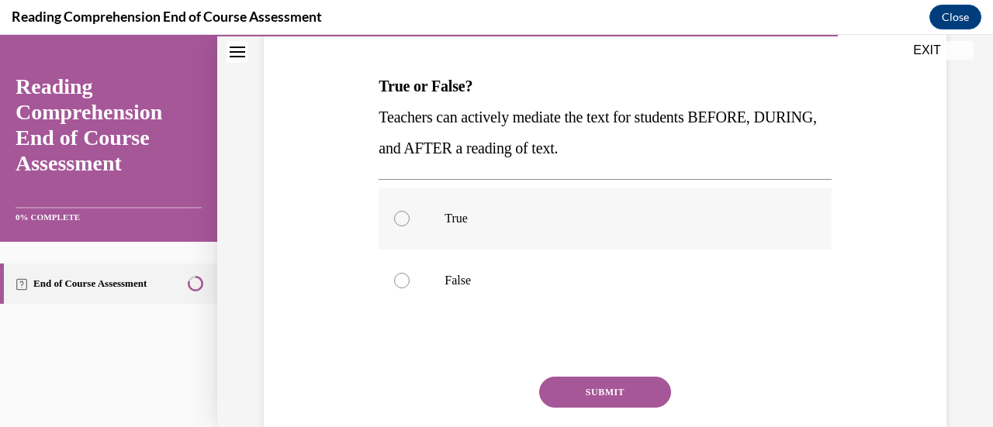
click at [468, 202] on label "True" at bounding box center [605, 219] width 452 height 62
click at [410, 211] on input "True" at bounding box center [402, 219] width 16 height 16
radio input "true"
click at [557, 395] on button "SUBMIT" at bounding box center [605, 392] width 132 height 31
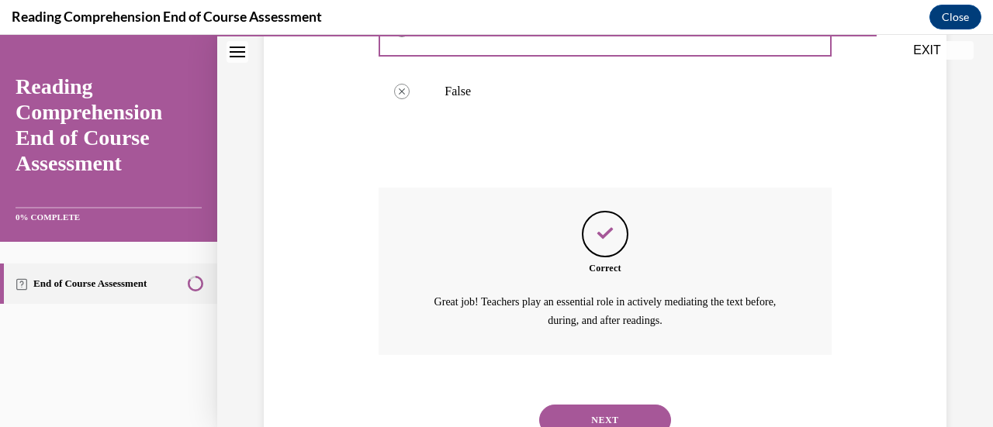
scroll to position [475, 0]
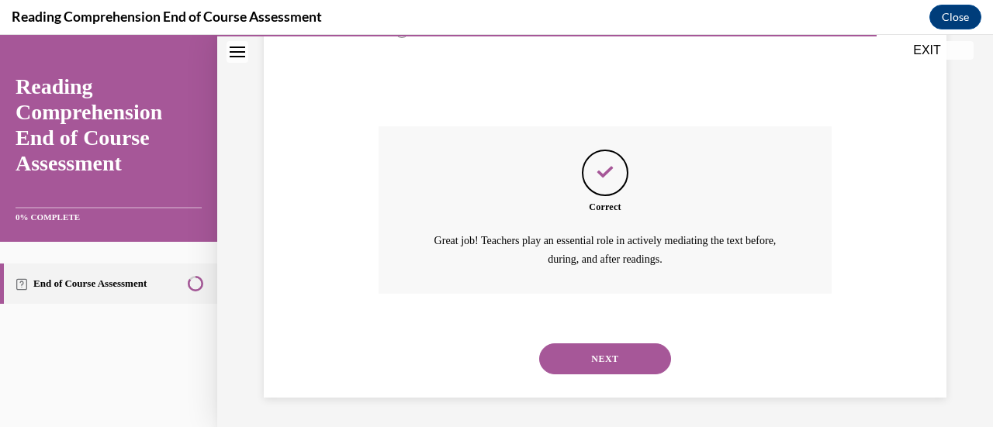
click at [597, 347] on button "NEXT" at bounding box center [605, 359] width 132 height 31
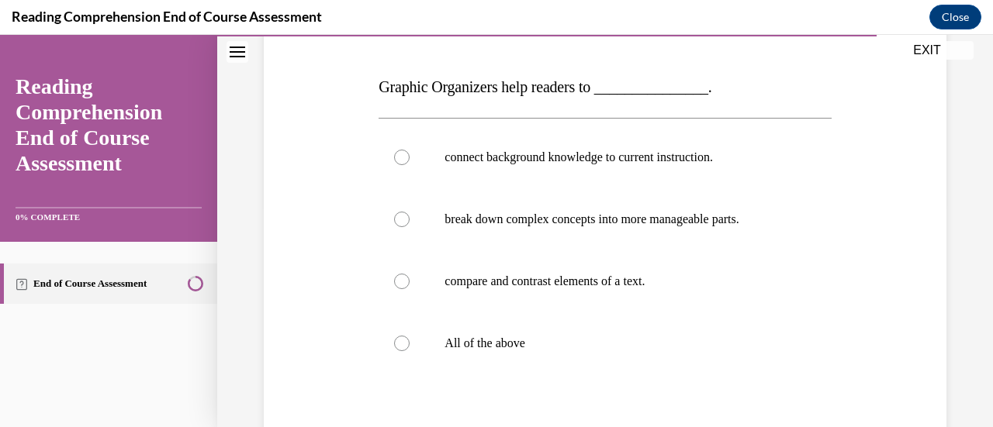
scroll to position [226, 0]
click at [496, 351] on label "All of the above" at bounding box center [605, 342] width 452 height 62
click at [410, 350] on input "All of the above" at bounding box center [402, 342] width 16 height 16
radio input "true"
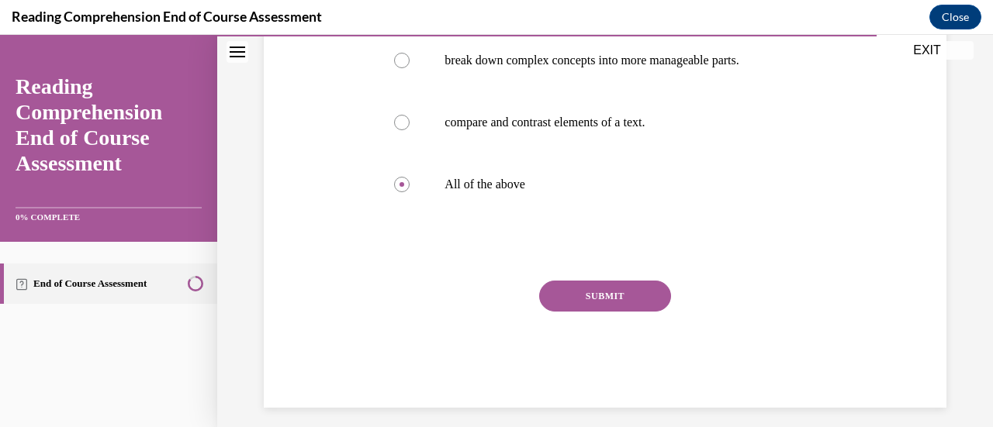
scroll to position [384, 0]
click at [624, 296] on button "SUBMIT" at bounding box center [605, 295] width 132 height 31
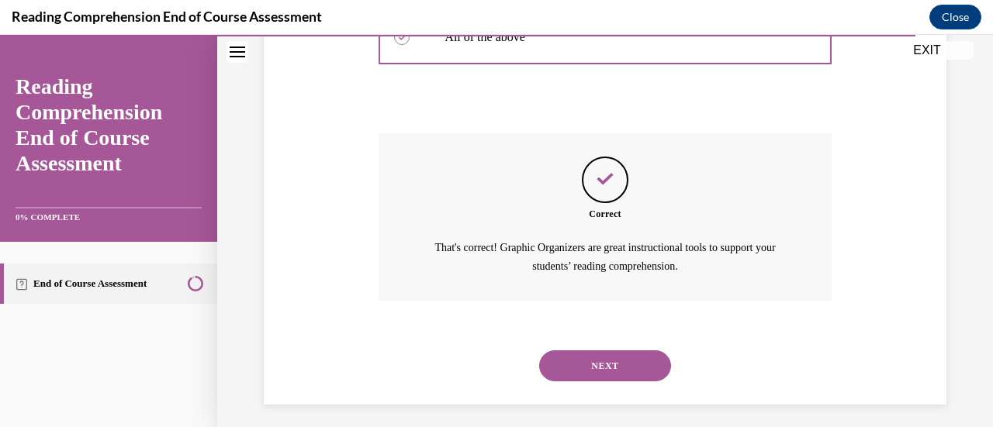
scroll to position [538, 0]
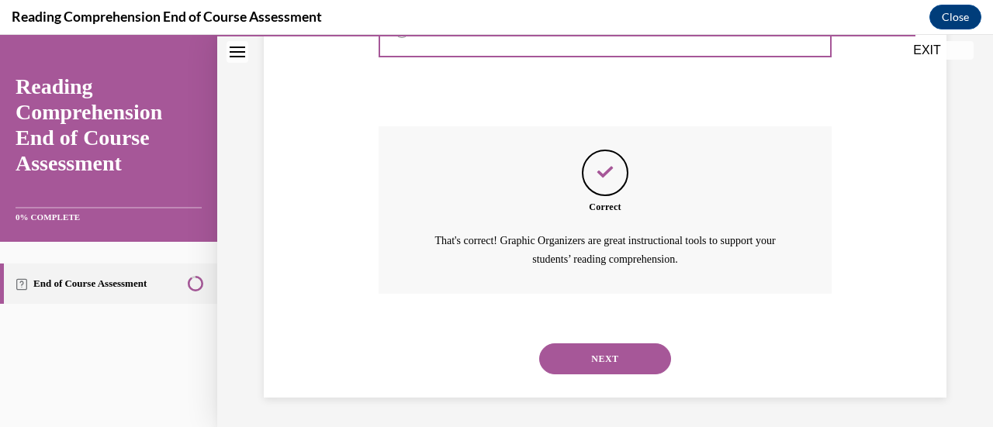
click at [626, 345] on button "NEXT" at bounding box center [605, 359] width 132 height 31
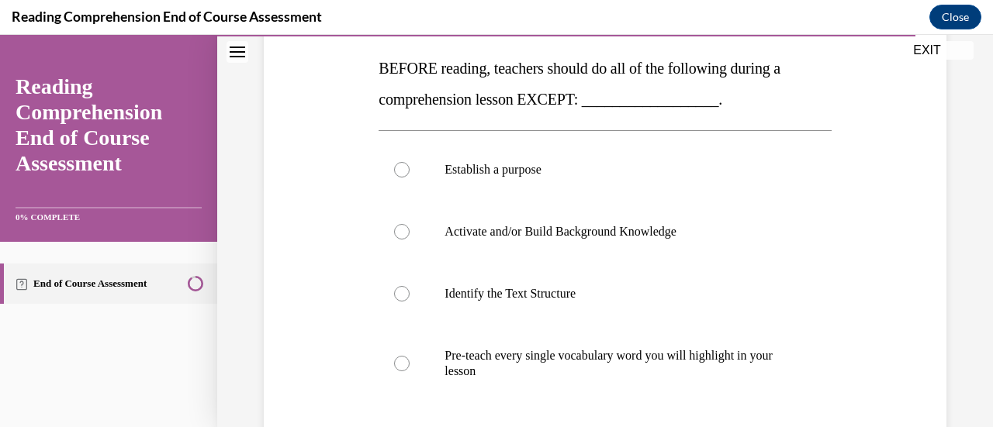
scroll to position [244, 0]
click at [626, 345] on label "Pre-teach every single vocabulary word you will highlight in your lesson" at bounding box center [605, 363] width 452 height 78
click at [410, 355] on input "Pre-teach every single vocabulary word you will highlight in your lesson" at bounding box center [402, 363] width 16 height 16
radio input "true"
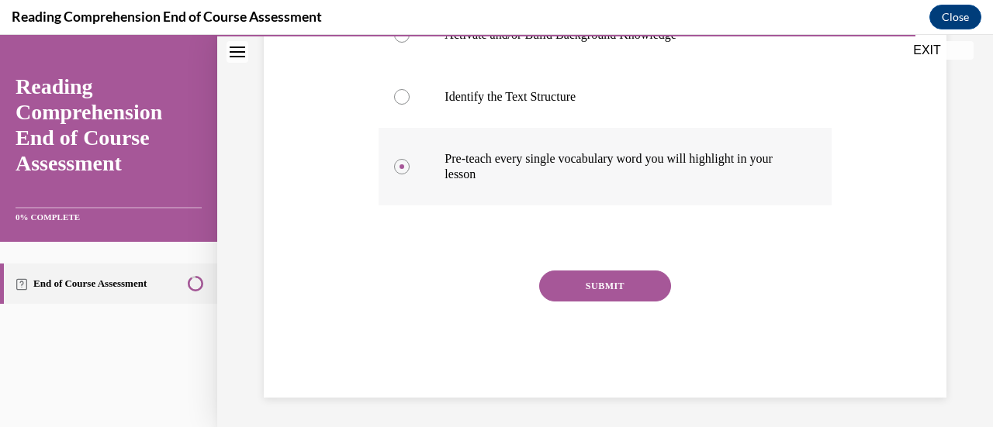
scroll to position [441, 0]
click at [633, 286] on button "SUBMIT" at bounding box center [605, 285] width 132 height 31
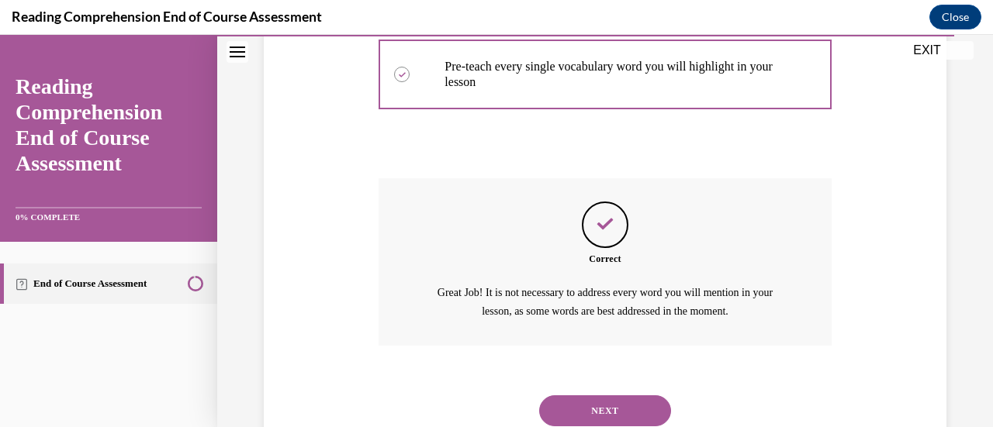
scroll to position [584, 0]
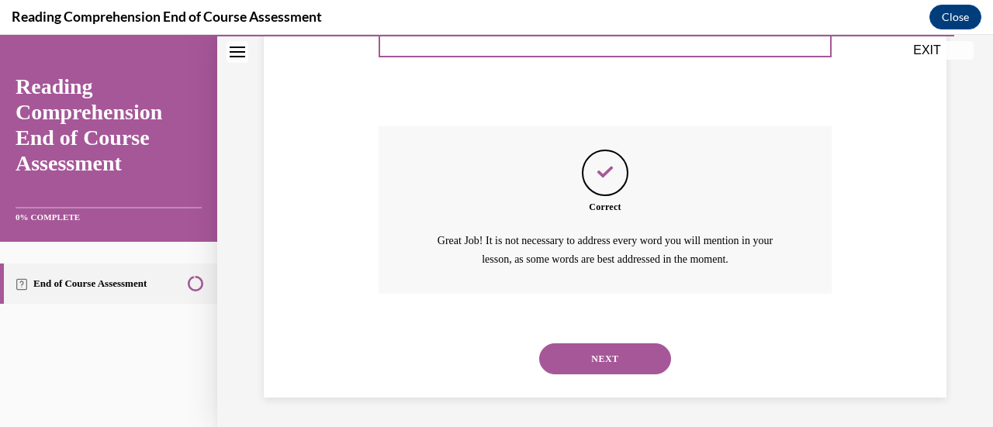
drag, startPoint x: 617, startPoint y: 359, endPoint x: 908, endPoint y: 302, distance: 295.7
click at [614, 347] on button "NEXT" at bounding box center [605, 359] width 132 height 31
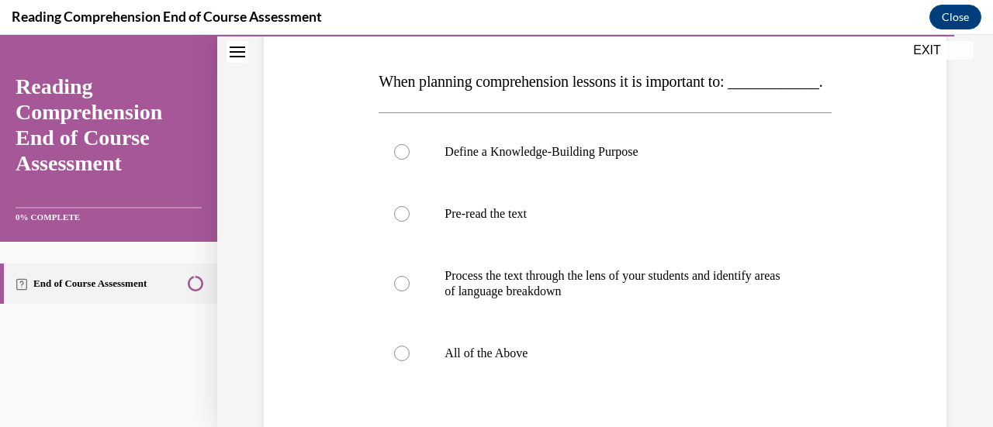
scroll to position [230, 0]
click at [587, 384] on label "All of the Above" at bounding box center [605, 353] width 452 height 62
click at [410, 361] on input "All of the Above" at bounding box center [402, 353] width 16 height 16
radio input "true"
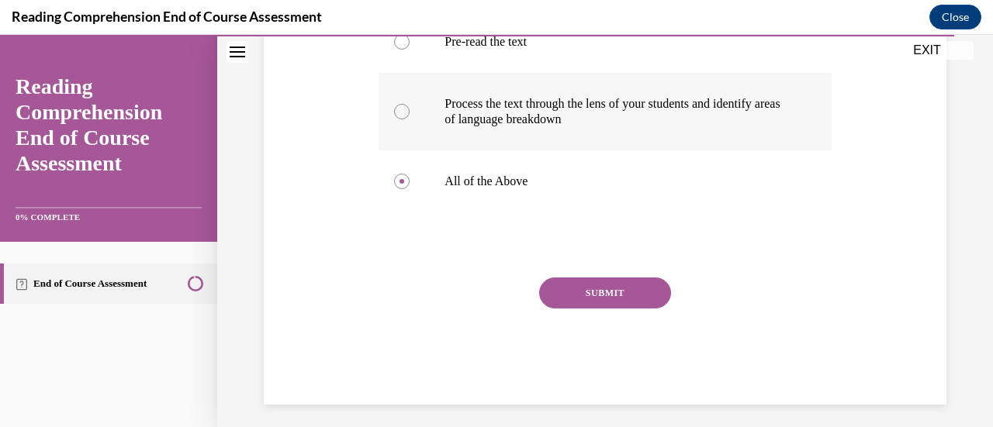
scroll to position [403, 0]
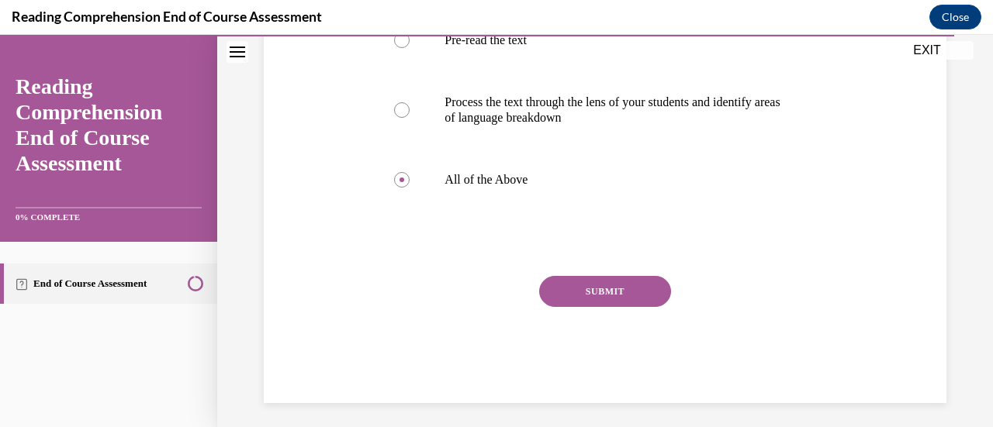
click at [610, 307] on button "SUBMIT" at bounding box center [605, 291] width 132 height 31
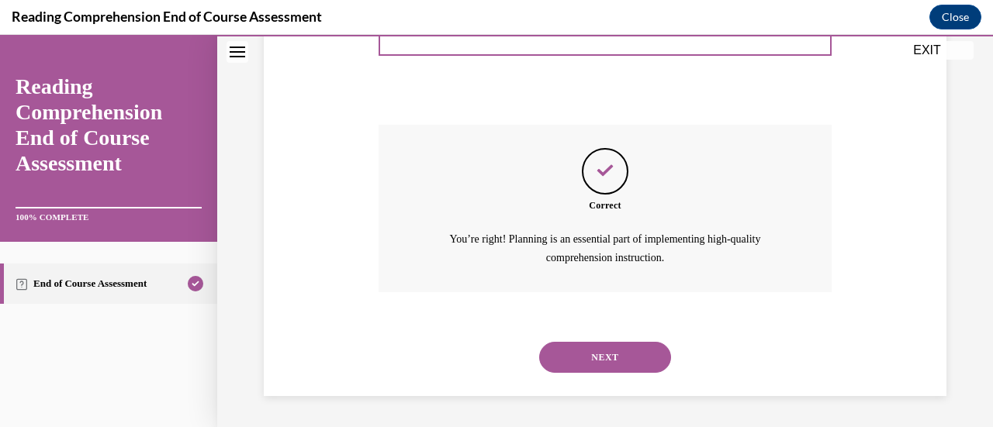
scroll to position [584, 0]
click at [603, 355] on button "NEXT" at bounding box center [605, 357] width 132 height 31
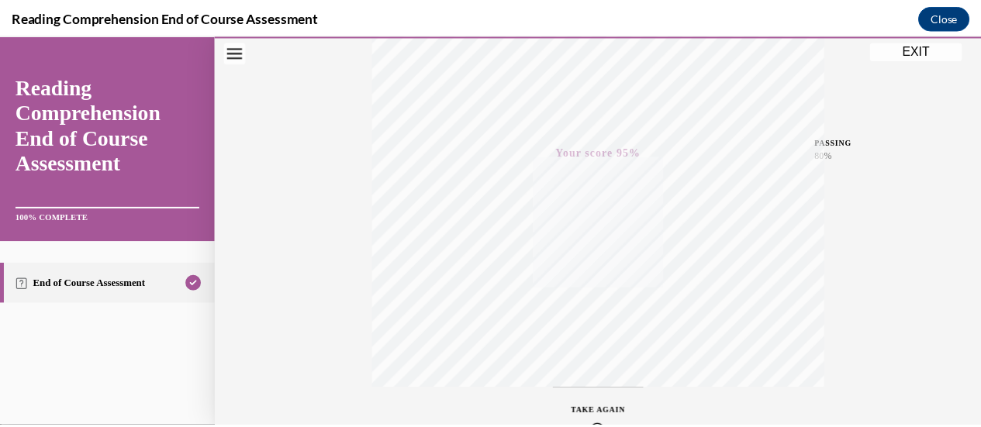
scroll to position [402, 0]
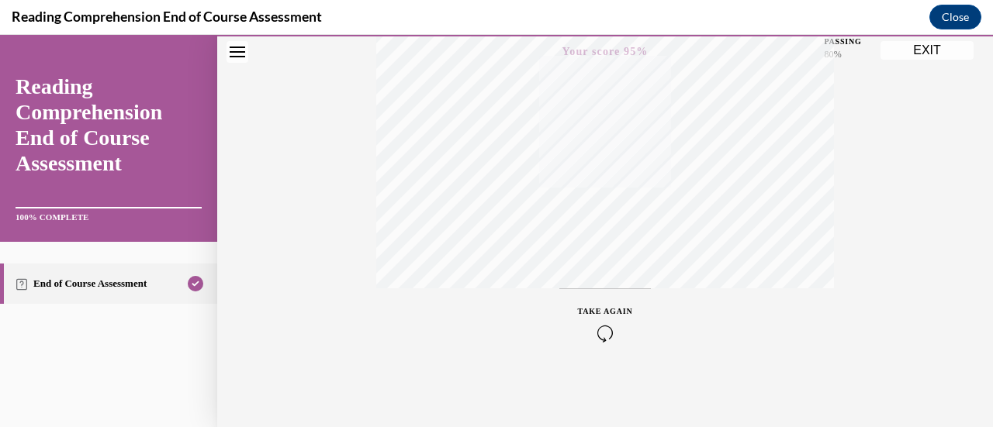
click at [931, 47] on button "EXIT" at bounding box center [926, 50] width 93 height 19
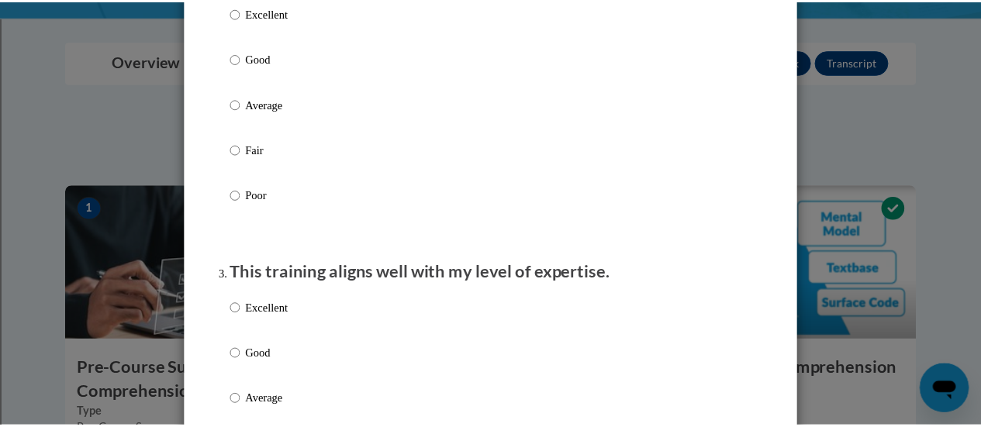
scroll to position [0, 0]
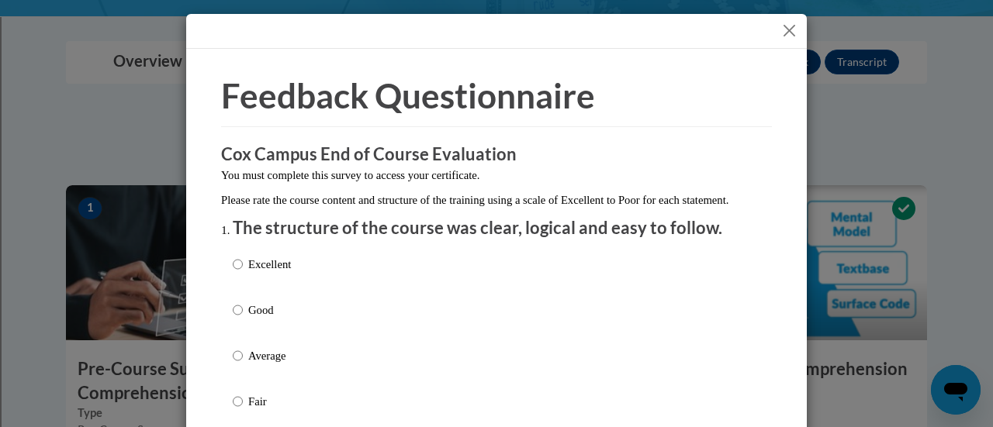
click at [780, 36] on button "Close" at bounding box center [789, 30] width 19 height 19
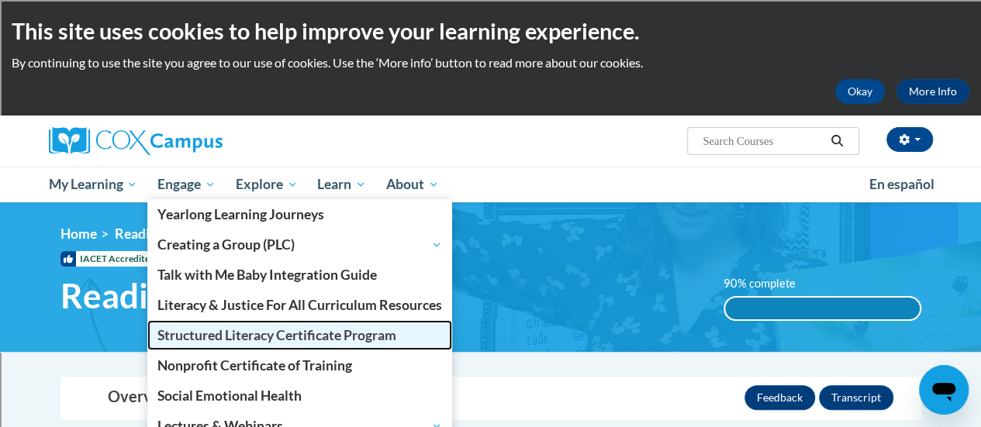
click at [258, 331] on span "Structured Literacy Certificate Program" at bounding box center [276, 335] width 239 height 16
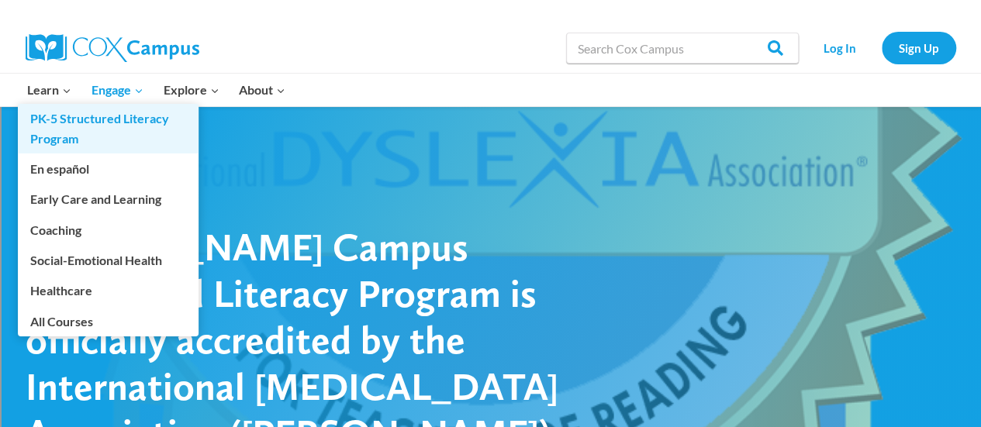
click at [78, 123] on link "PK-5 Structured Literacy Program" at bounding box center [108, 129] width 181 height 50
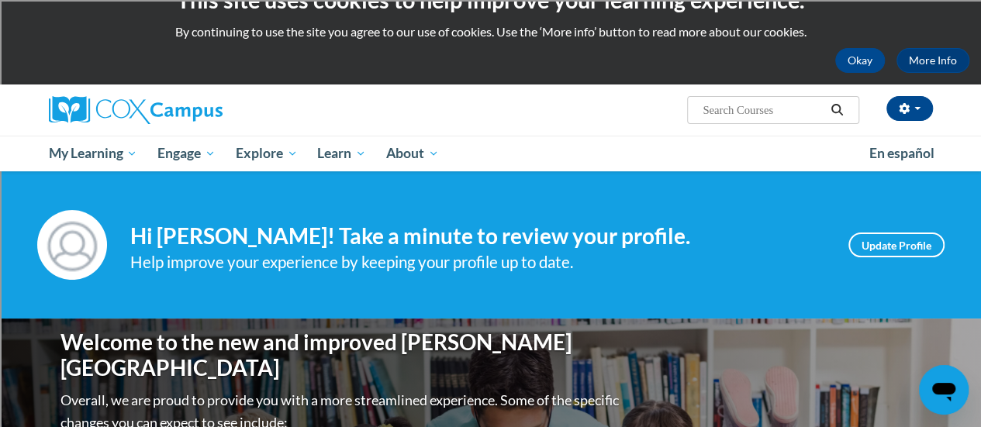
scroll to position [29, 0]
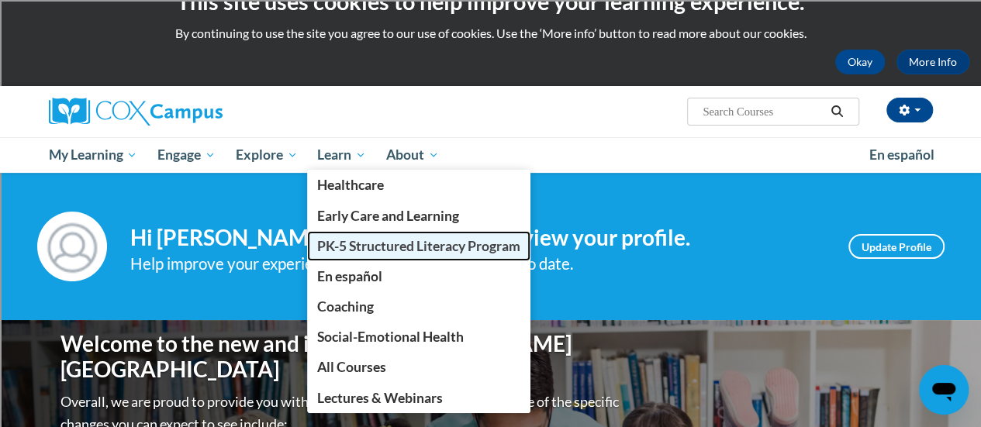
click at [365, 251] on span "PK-5 Structured Literacy Program" at bounding box center [418, 246] width 203 height 16
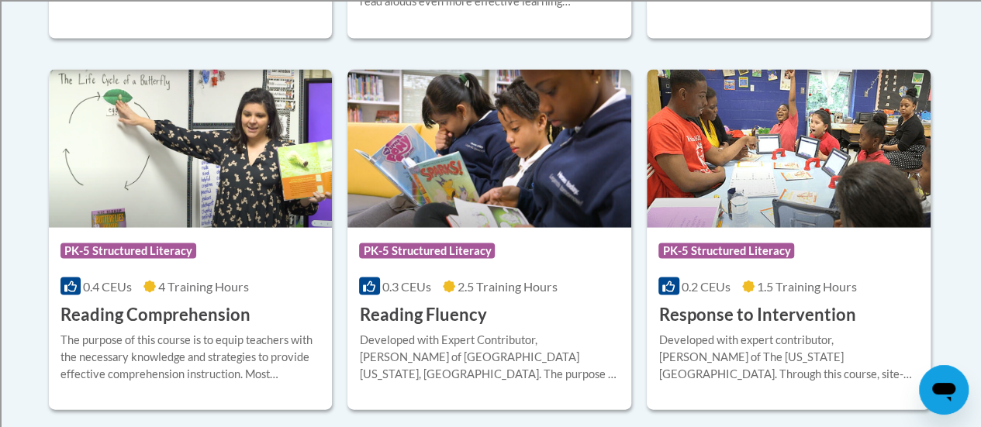
scroll to position [1450, 0]
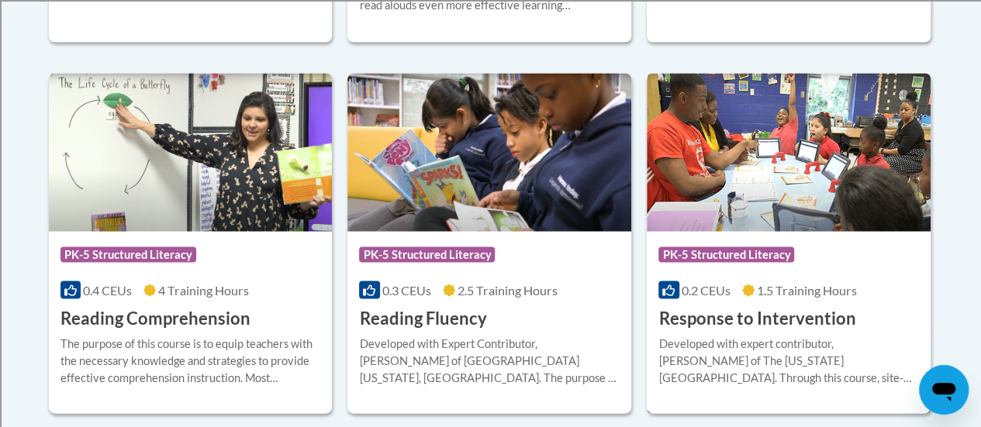
click at [789, 147] on img at bounding box center [789, 152] width 284 height 158
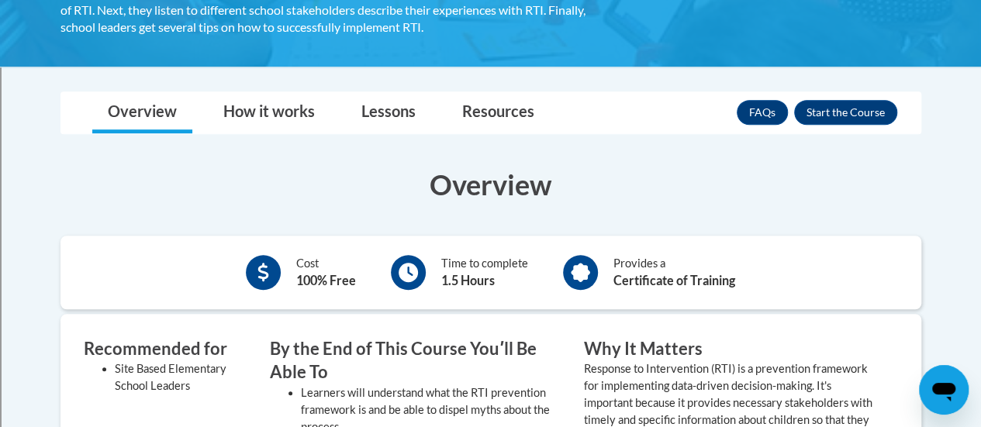
scroll to position [373, 0]
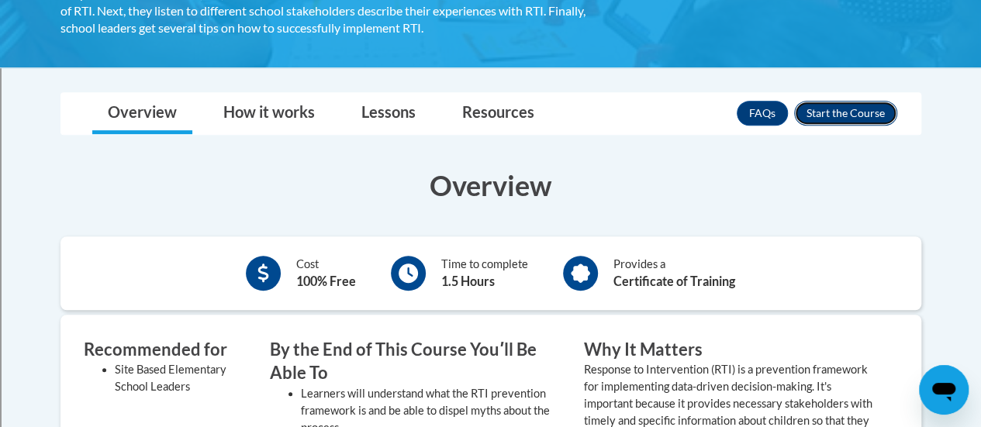
click at [855, 119] on button "Enroll" at bounding box center [845, 113] width 103 height 25
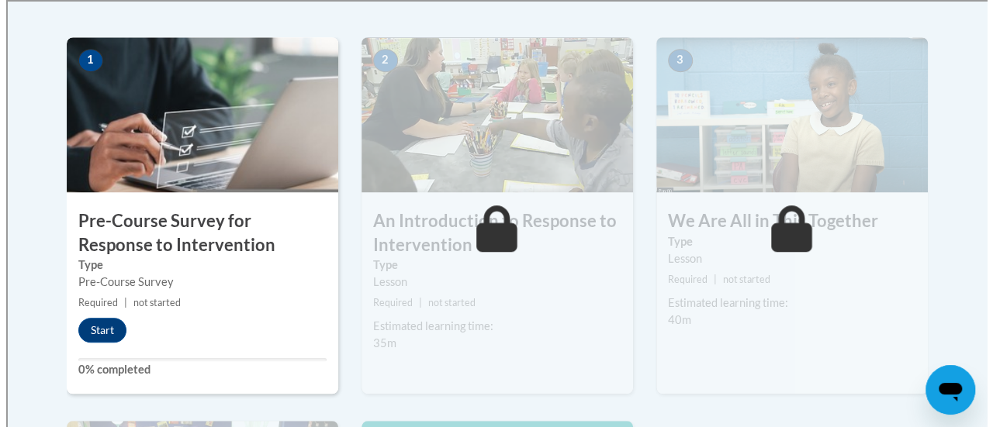
scroll to position [486, 0]
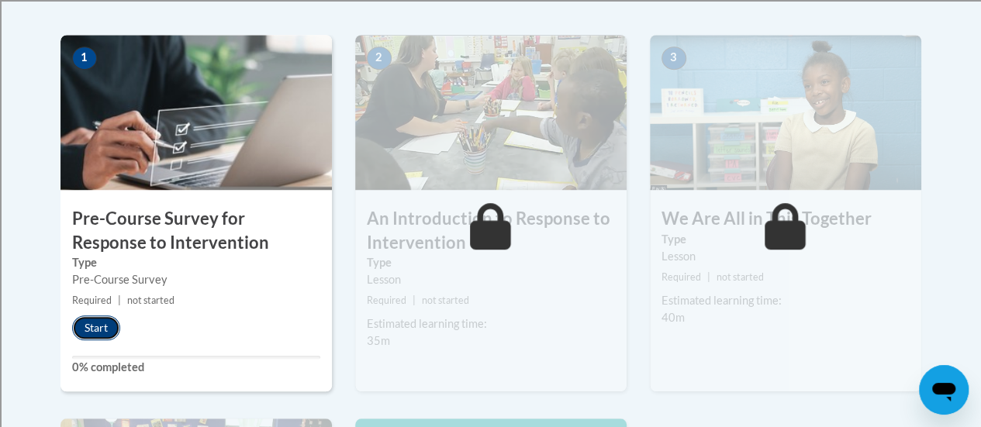
click at [113, 325] on button "Start" at bounding box center [96, 328] width 48 height 25
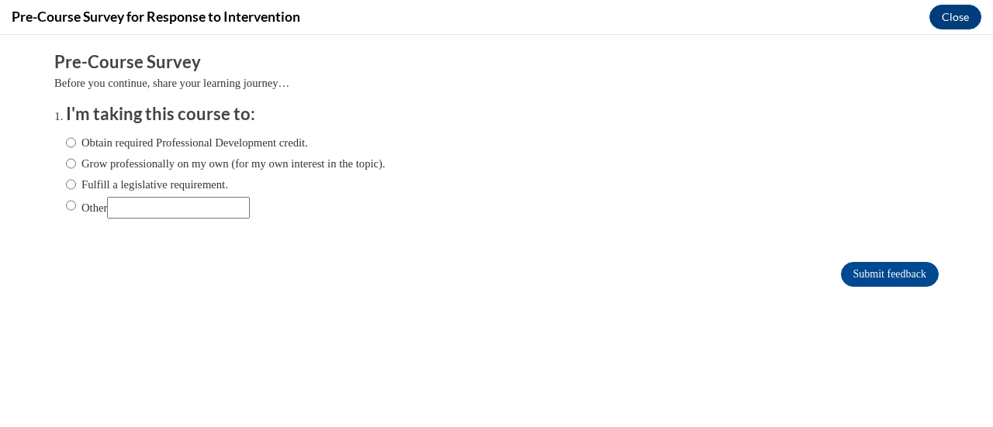
scroll to position [0, 0]
click at [120, 160] on label "Grow professionally on my own (for my own interest in the topic)." at bounding box center [226, 163] width 320 height 17
click at [76, 160] on input "Grow professionally on my own (for my own interest in the topic)." at bounding box center [71, 163] width 10 height 17
radio input "true"
click at [115, 141] on label "Obtain required Professional Development credit." at bounding box center [187, 142] width 242 height 17
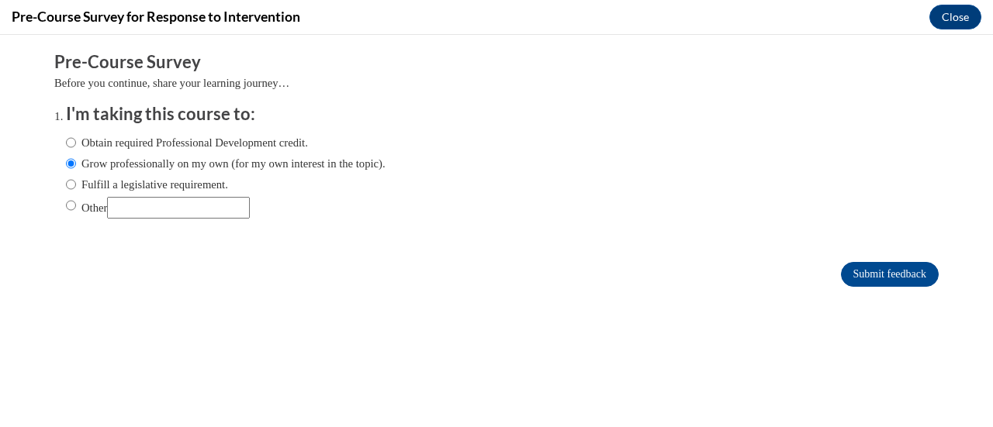
click at [76, 141] on input "Obtain required Professional Development credit." at bounding box center [71, 142] width 10 height 17
radio input "true"
click at [853, 283] on input "Submit feedback" at bounding box center [890, 274] width 98 height 25
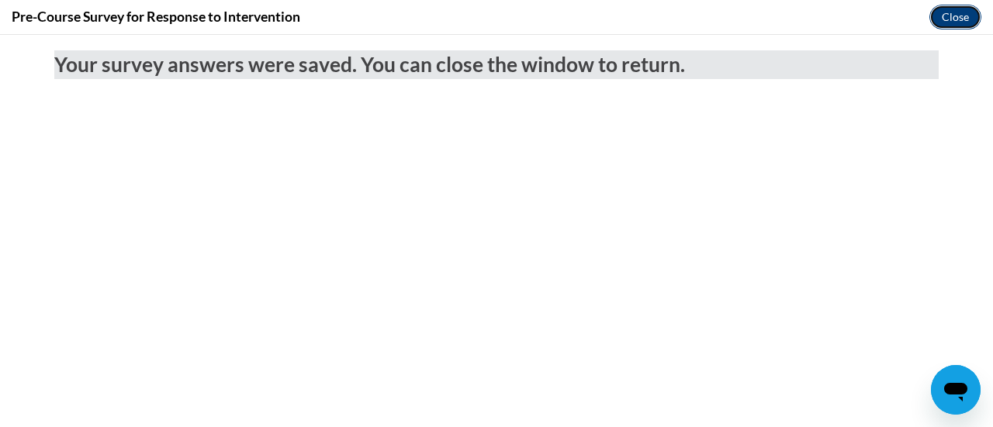
click at [940, 22] on button "Close" at bounding box center [955, 17] width 52 height 25
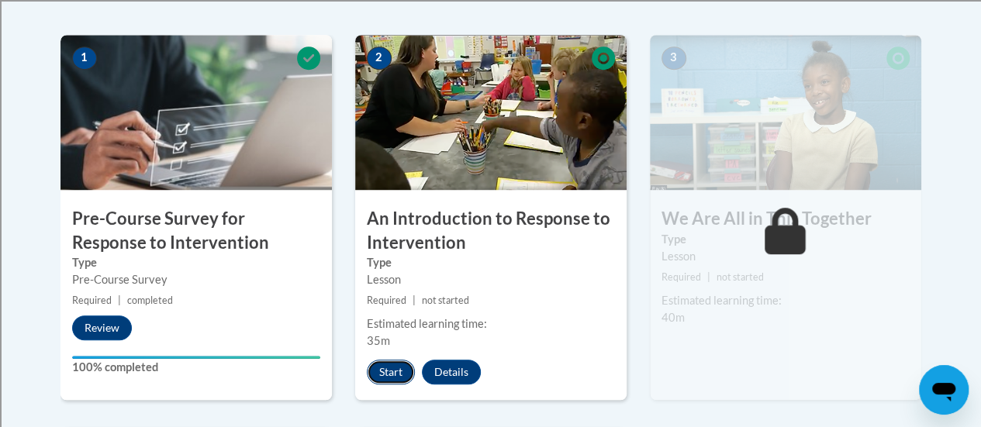
click at [399, 380] on button "Start" at bounding box center [391, 372] width 48 height 25
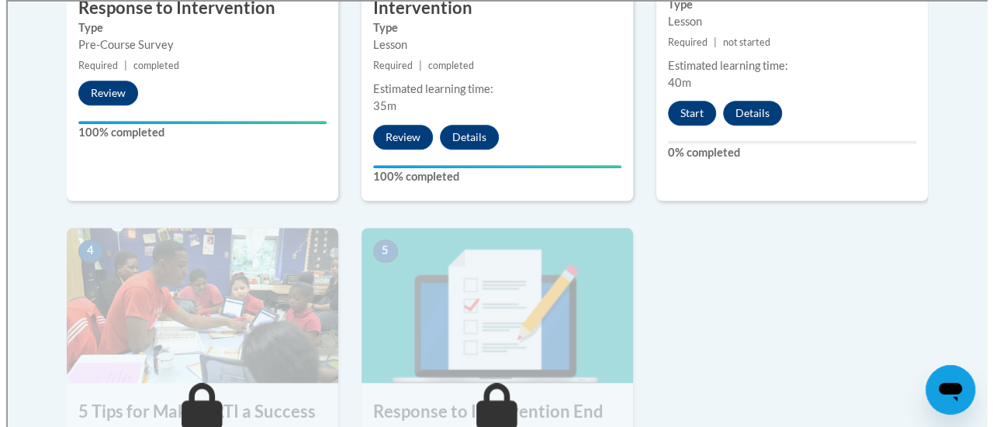
scroll to position [722, 0]
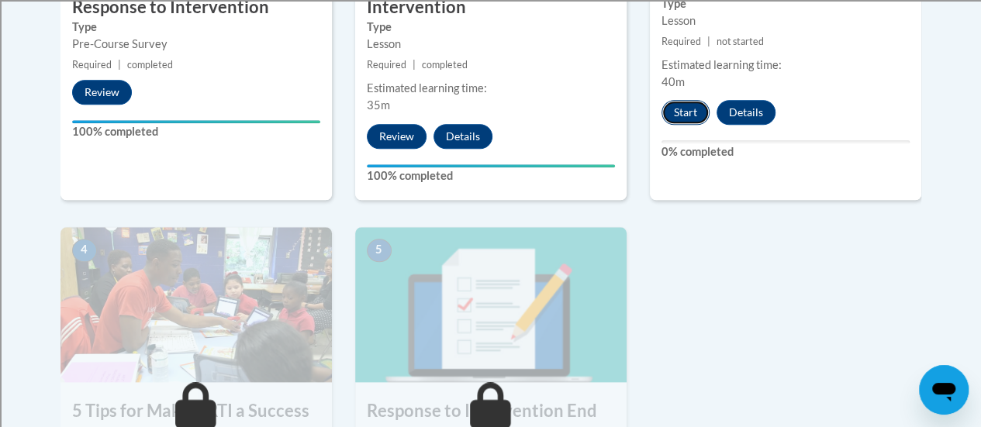
click at [698, 112] on button "Start" at bounding box center [686, 112] width 48 height 25
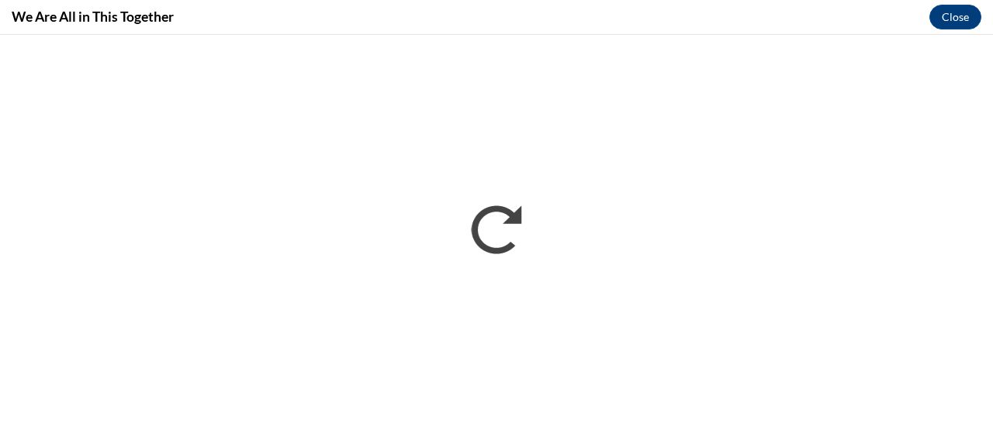
scroll to position [0, 0]
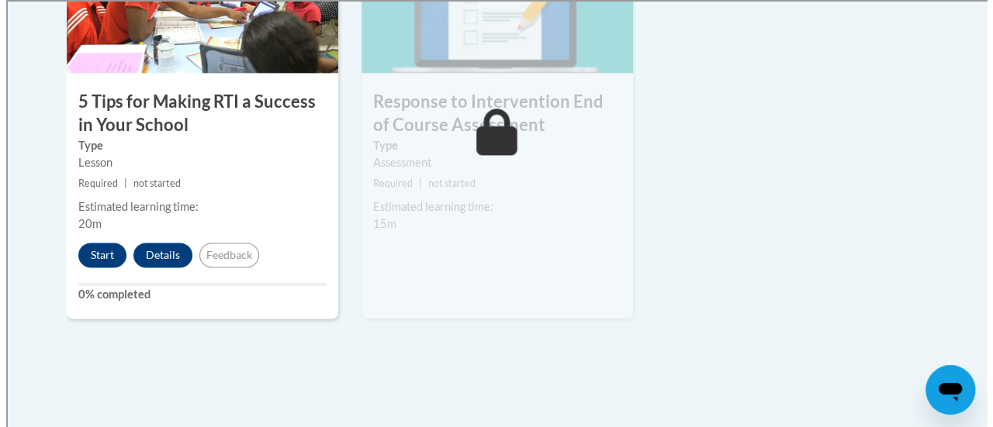
scroll to position [1031, 0]
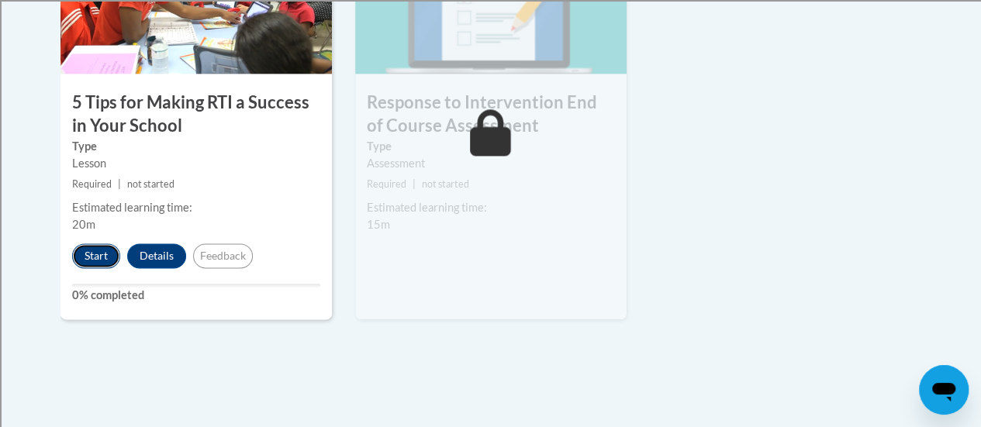
click at [95, 261] on button "Start" at bounding box center [96, 256] width 48 height 25
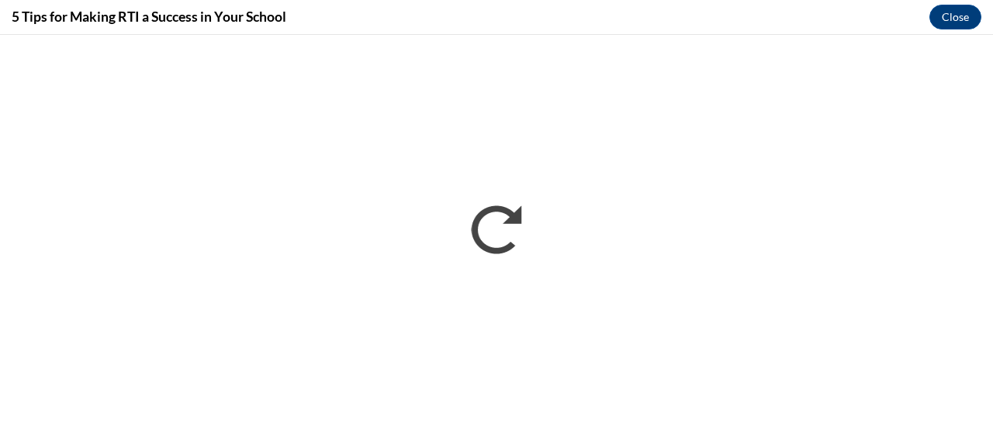
scroll to position [0, 0]
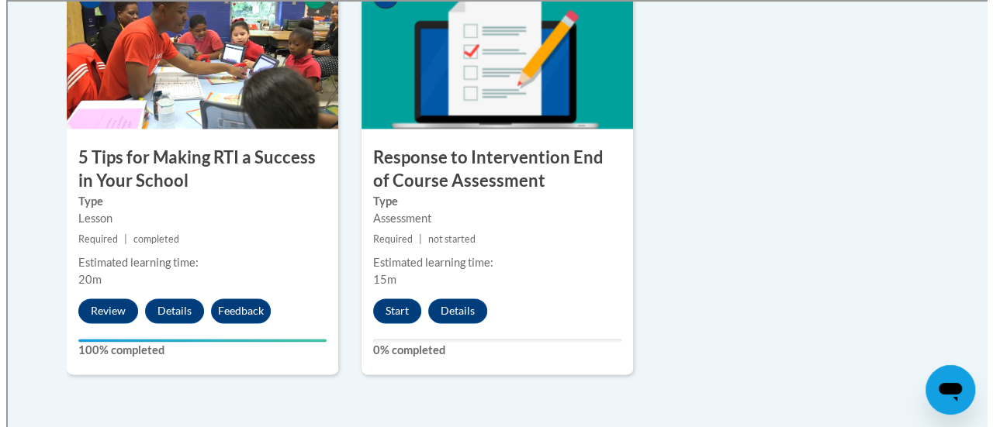
scroll to position [977, 0]
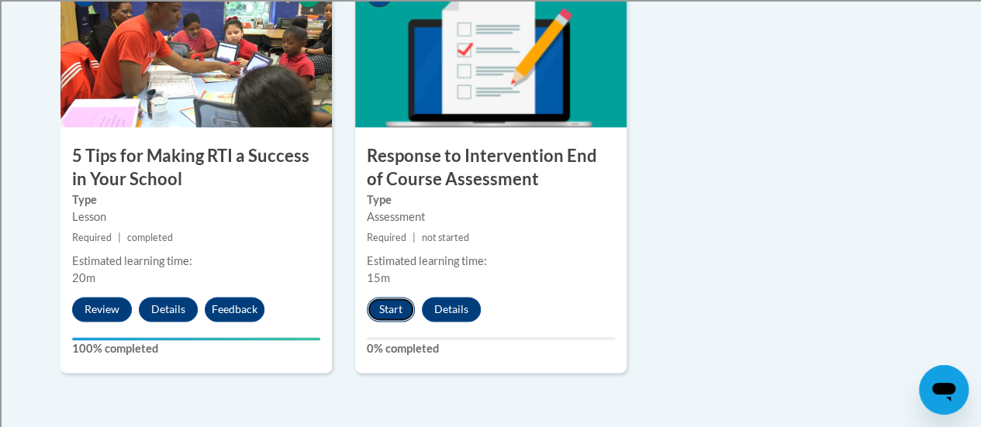
click at [391, 309] on button "Start" at bounding box center [391, 309] width 48 height 25
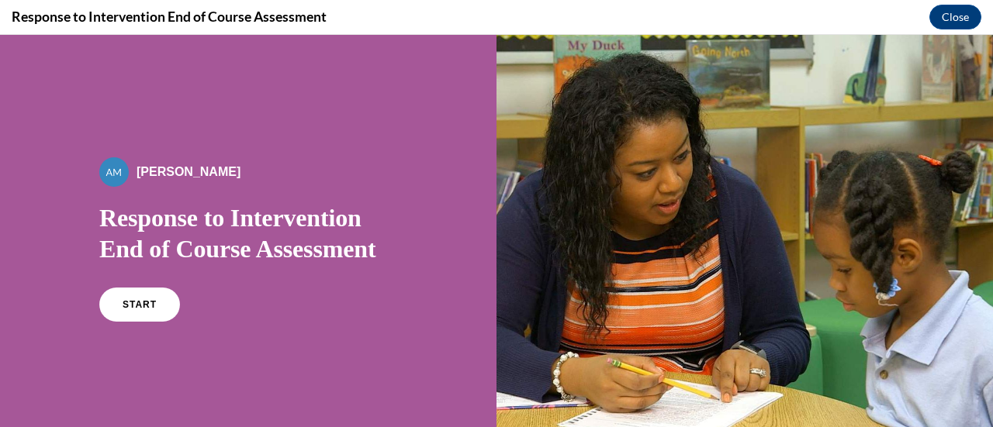
scroll to position [0, 0]
click at [121, 311] on link "START" at bounding box center [139, 305] width 85 height 36
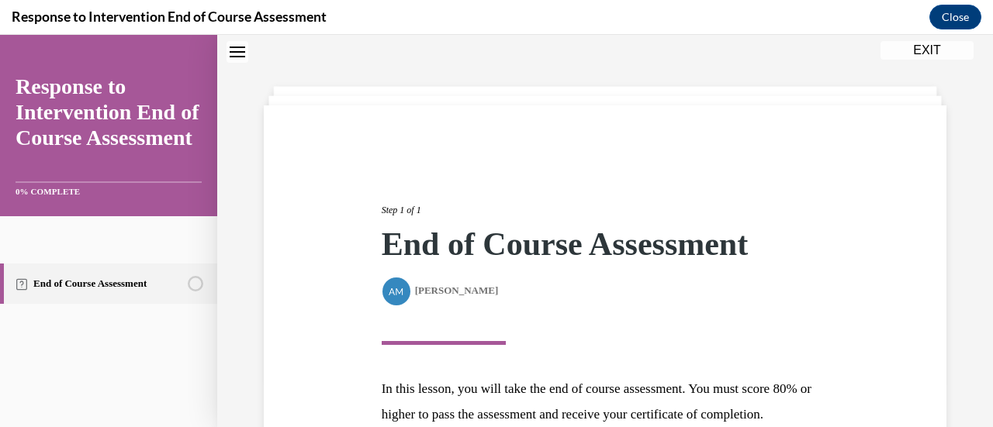
scroll to position [227, 0]
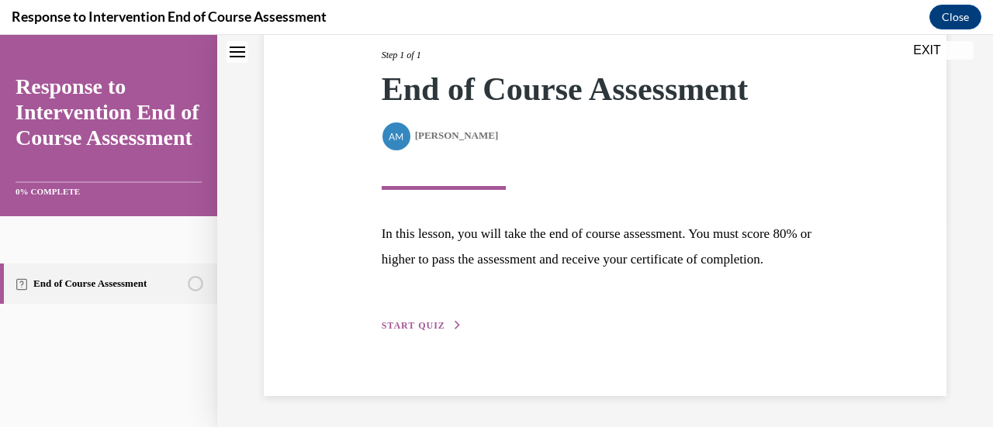
click at [400, 330] on span "START QUIZ" at bounding box center [414, 325] width 64 height 11
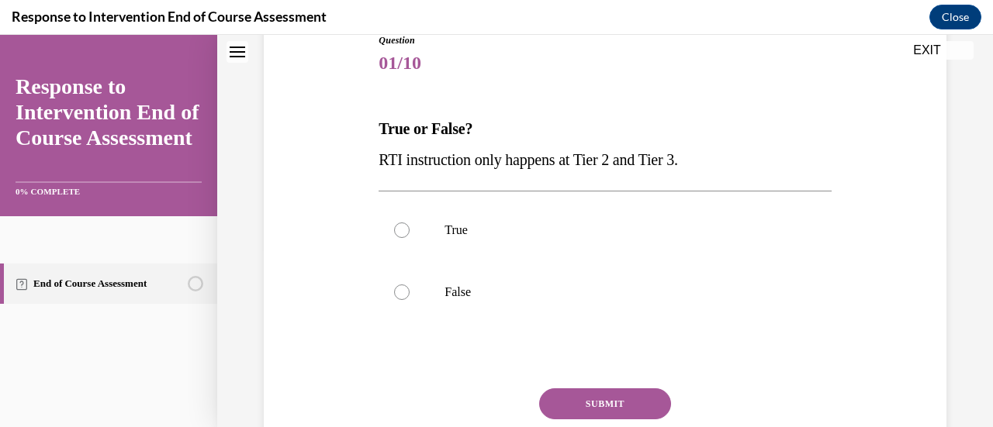
scroll to position [183, 0]
click at [452, 280] on label "False" at bounding box center [605, 292] width 452 height 62
click at [410, 284] on input "False" at bounding box center [402, 292] width 16 height 16
radio input "true"
click at [595, 399] on button "SUBMIT" at bounding box center [605, 403] width 132 height 31
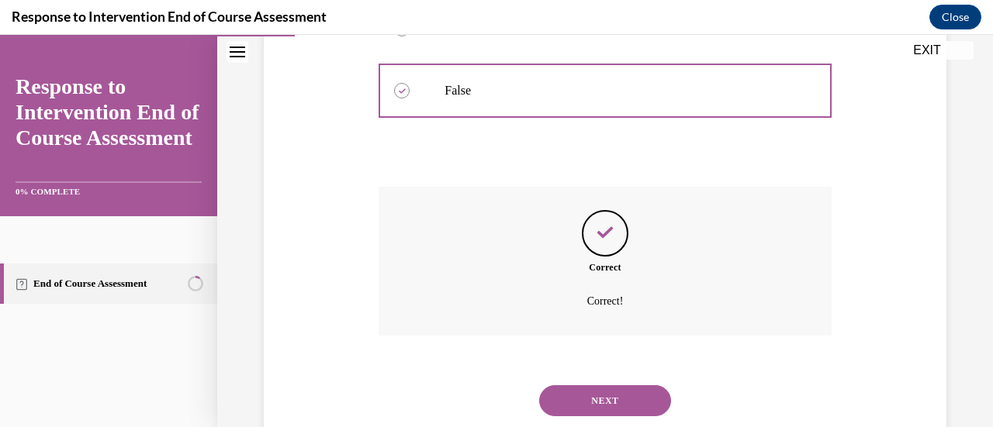
scroll to position [427, 0]
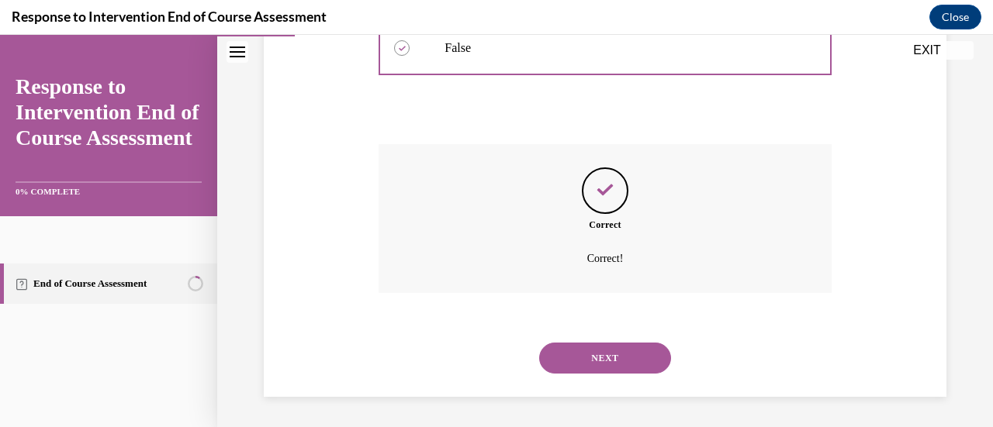
click at [605, 368] on button "NEXT" at bounding box center [605, 358] width 132 height 31
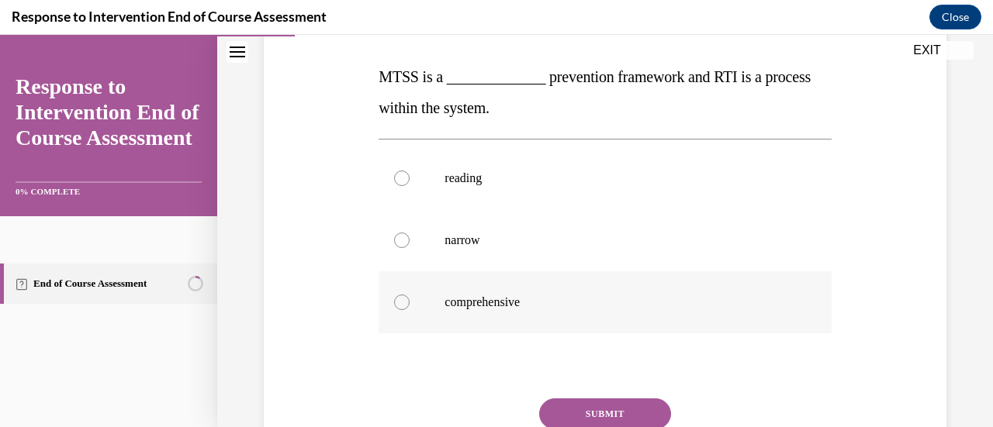
scroll to position [234, 0]
click at [442, 311] on label "comprehensive" at bounding box center [605, 302] width 452 height 62
click at [410, 310] on input "comprehensive" at bounding box center [402, 303] width 16 height 16
radio input "true"
click at [615, 417] on button "SUBMIT" at bounding box center [605, 414] width 132 height 31
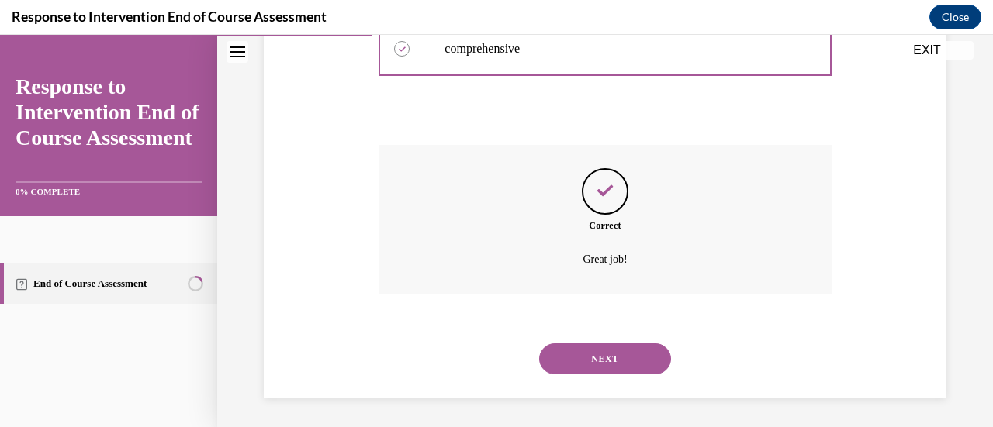
scroll to position [489, 0]
click at [579, 348] on button "NEXT" at bounding box center [605, 358] width 132 height 31
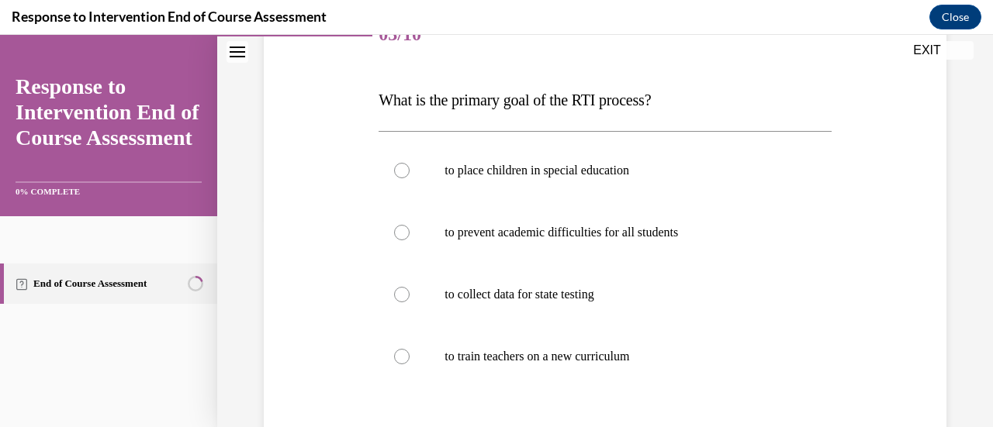
scroll to position [251, 0]
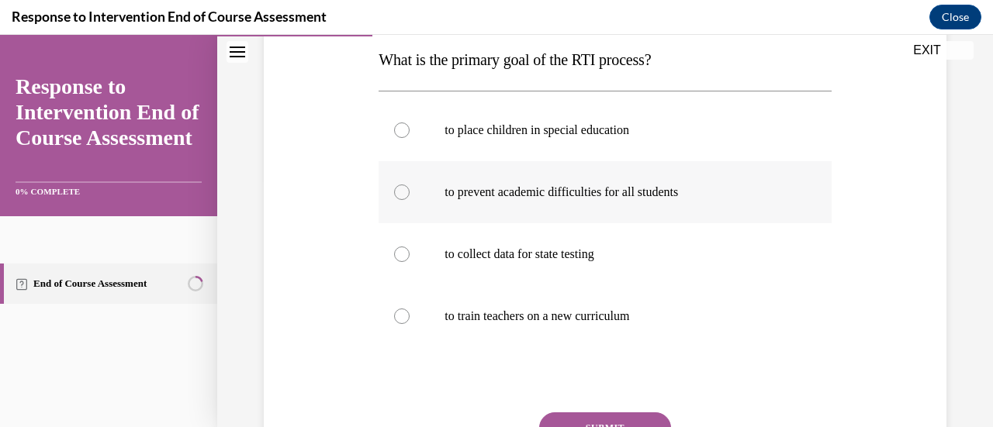
click at [586, 163] on label "to prevent academic difficulties for all students" at bounding box center [605, 192] width 452 height 62
click at [410, 185] on input "to prevent academic difficulties for all students" at bounding box center [402, 193] width 16 height 16
radio input "true"
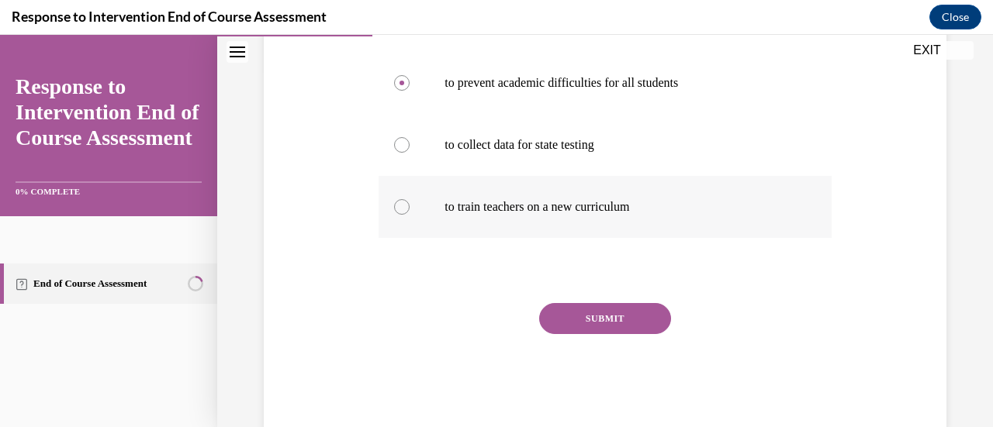
scroll to position [361, 0]
click at [602, 320] on button "SUBMIT" at bounding box center [605, 318] width 132 height 31
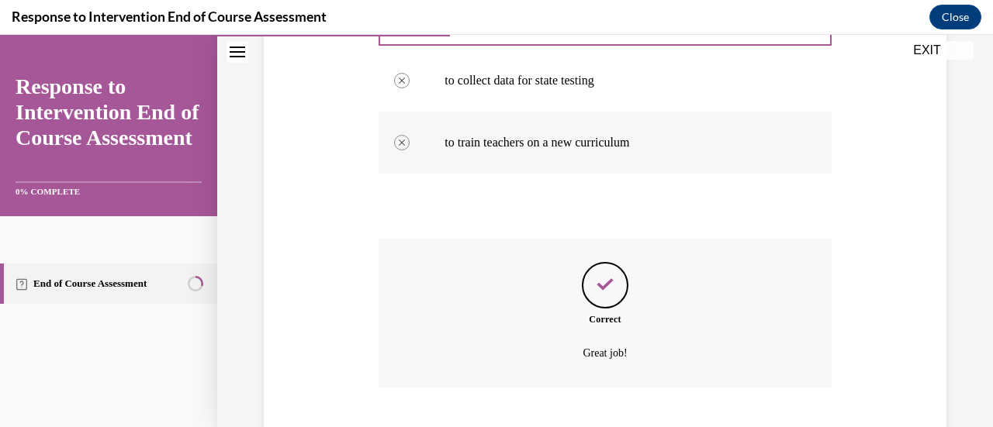
scroll to position [520, 0]
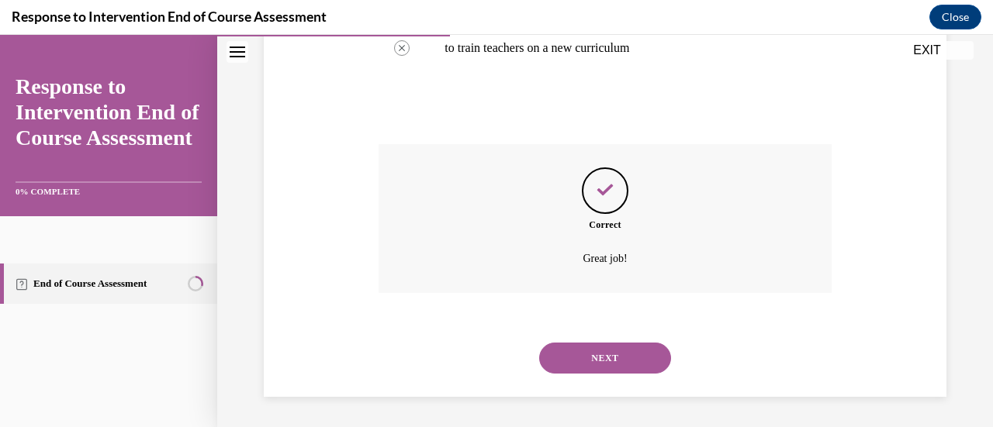
click at [600, 350] on button "NEXT" at bounding box center [605, 358] width 132 height 31
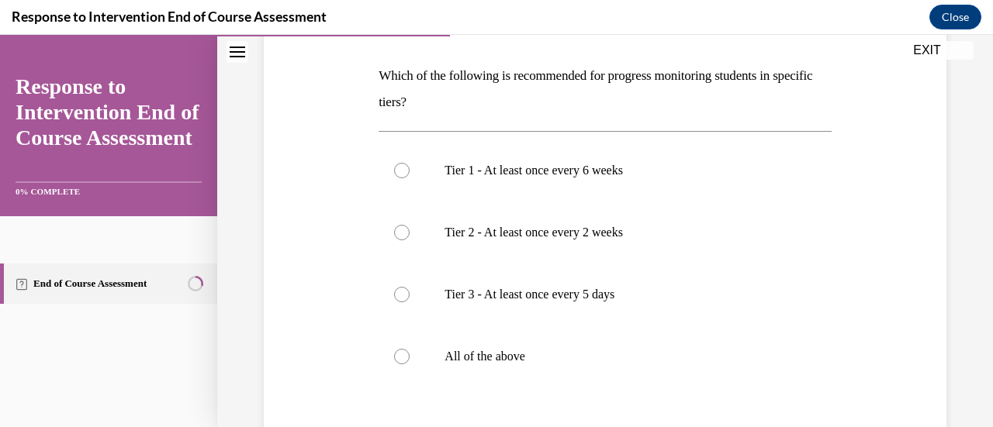
scroll to position [230, 0]
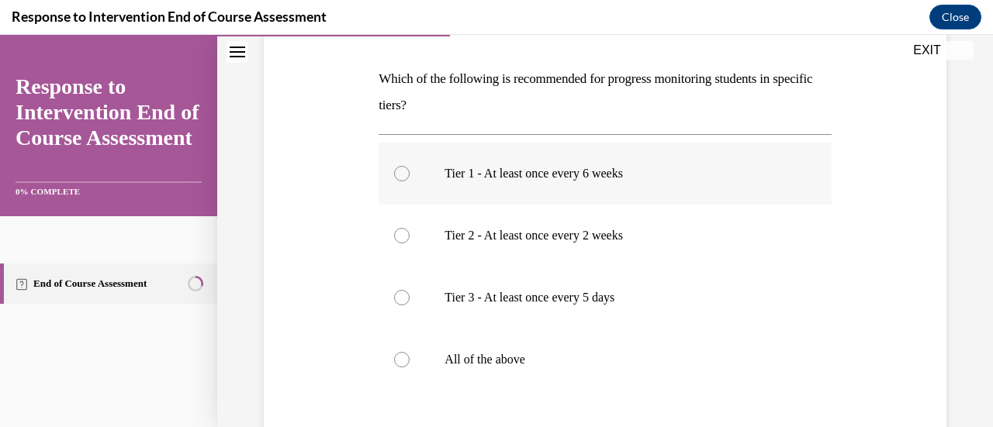
click at [552, 176] on p "Tier 1 - At least once every 6 weeks" at bounding box center [617, 174] width 347 height 16
click at [410, 176] on input "Tier 1 - At least once every 6 weeks" at bounding box center [402, 174] width 16 height 16
radio input "true"
click at [527, 354] on p "All of the above" at bounding box center [617, 360] width 347 height 16
click at [410, 354] on input "All of the above" at bounding box center [402, 360] width 16 height 16
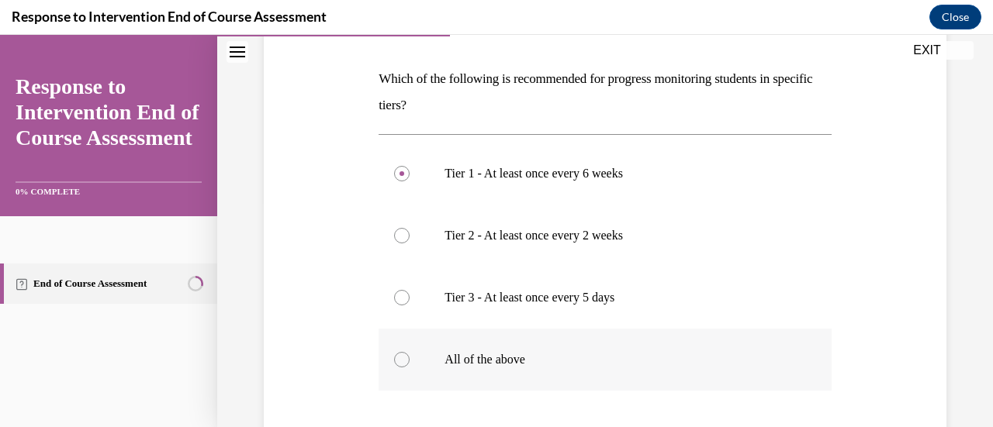
radio input "true"
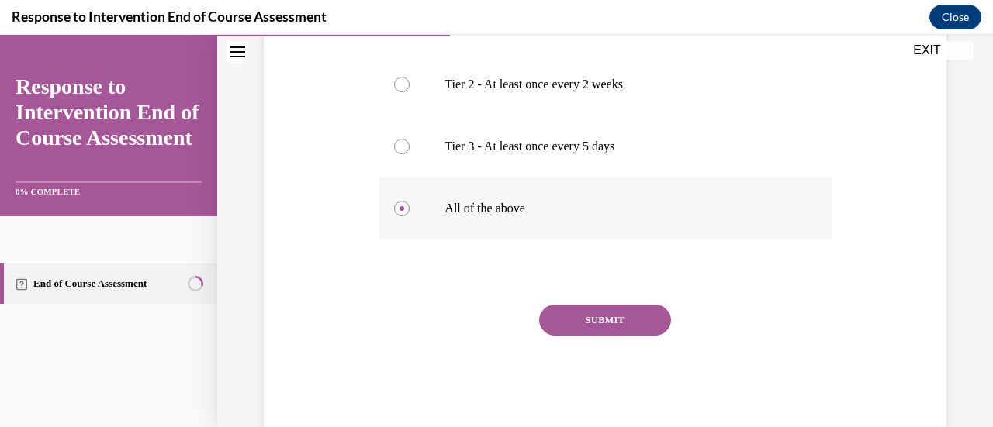
scroll to position [382, 0]
click at [590, 318] on button "SUBMIT" at bounding box center [605, 319] width 132 height 31
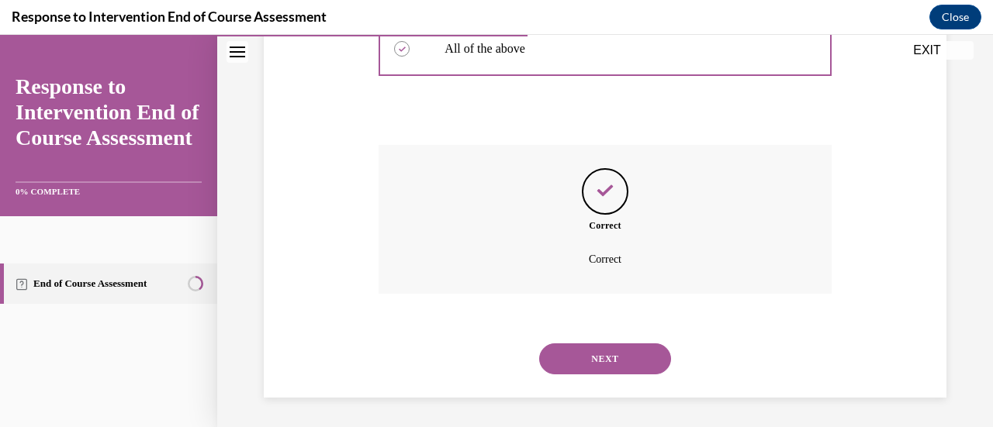
scroll to position [541, 0]
click at [600, 357] on button "NEXT" at bounding box center [605, 358] width 132 height 31
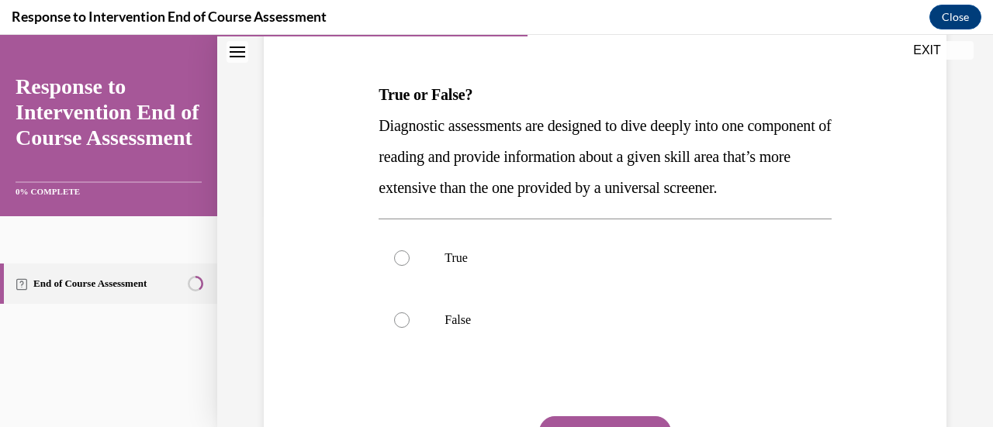
scroll to position [234, 0]
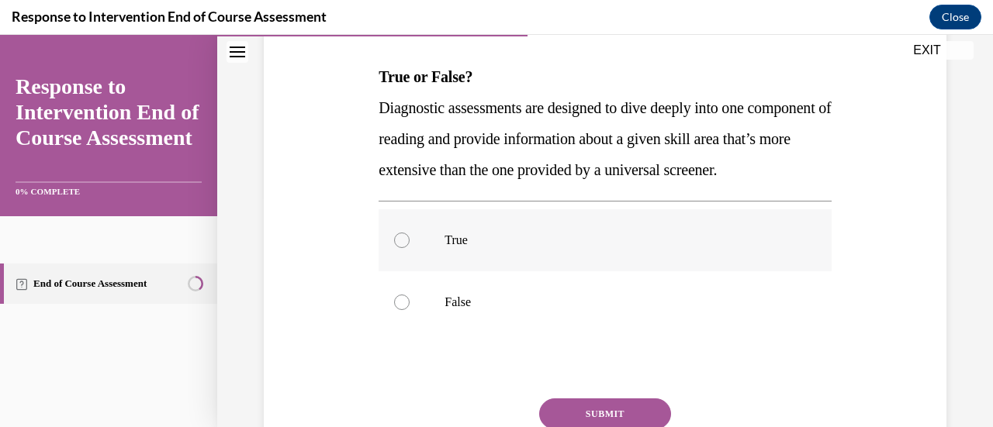
click at [454, 271] on label "True" at bounding box center [605, 240] width 452 height 62
click at [410, 248] on input "True" at bounding box center [402, 241] width 16 height 16
radio input "true"
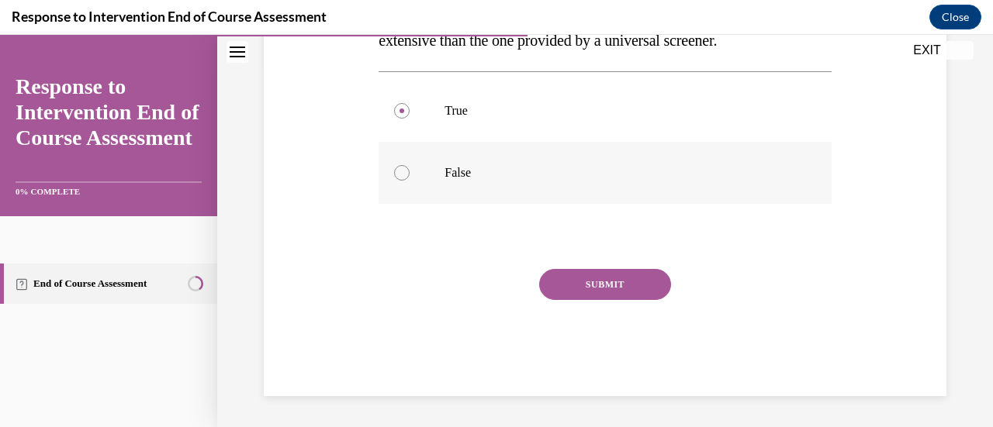
scroll to position [394, 0]
click at [621, 282] on button "SUBMIT" at bounding box center [605, 284] width 132 height 31
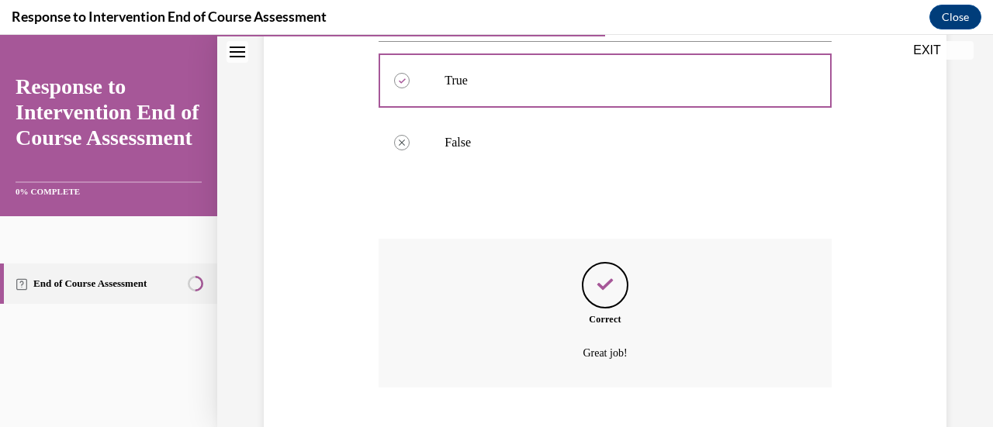
scroll to position [520, 0]
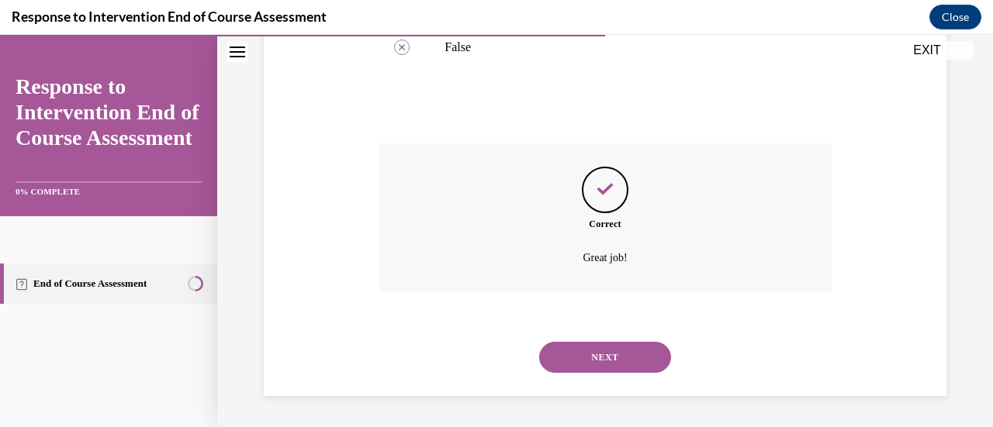
click at [569, 362] on button "NEXT" at bounding box center [605, 357] width 132 height 31
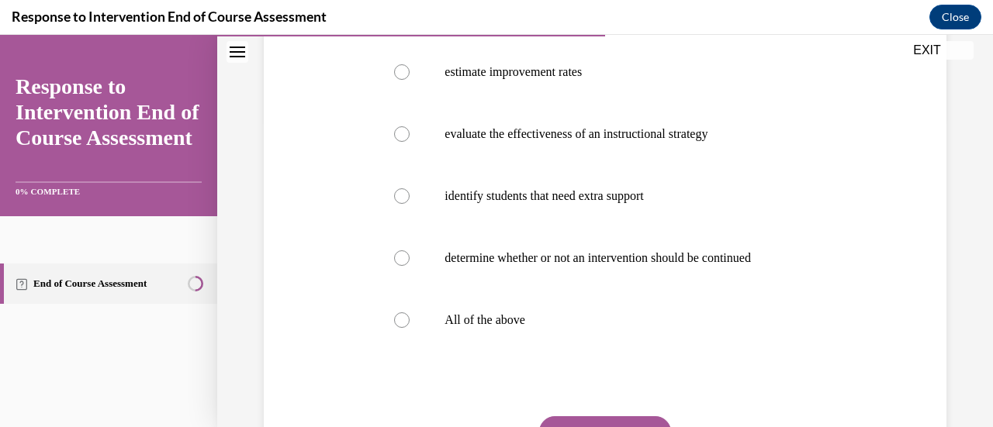
scroll to position [313, 0]
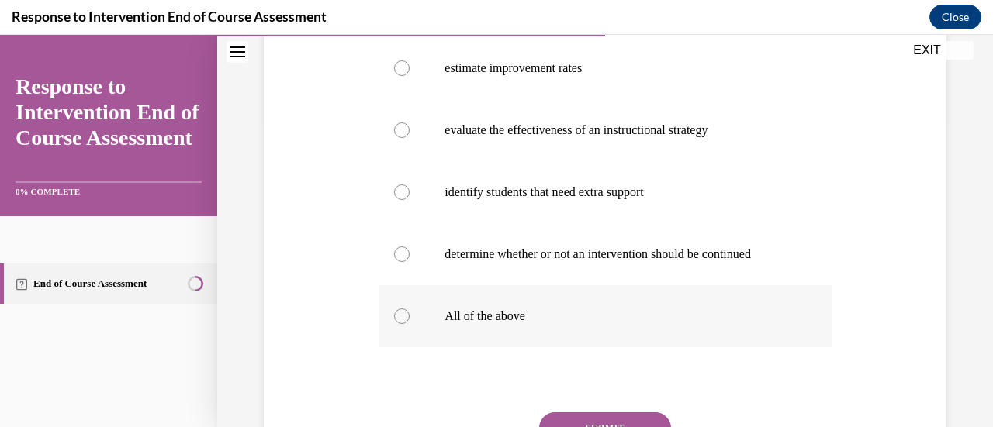
click at [521, 332] on label "All of the above" at bounding box center [605, 316] width 452 height 62
click at [410, 324] on input "All of the above" at bounding box center [402, 317] width 16 height 16
radio input "true"
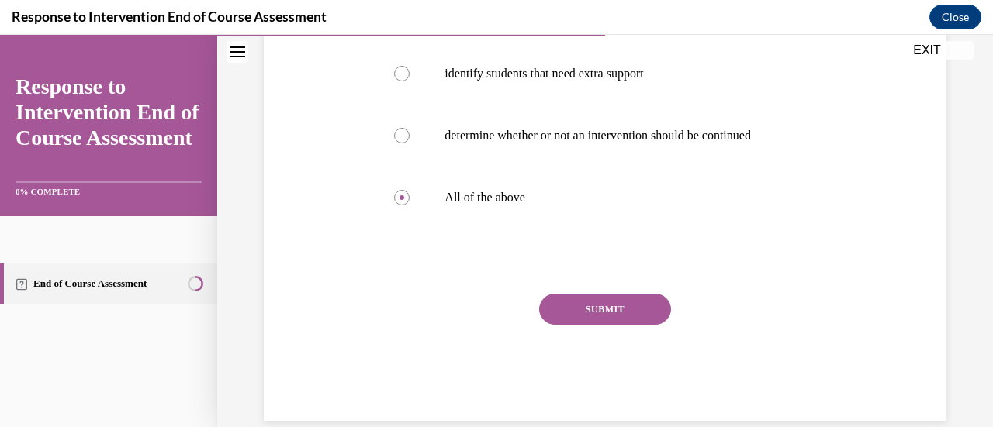
scroll to position [437, 0]
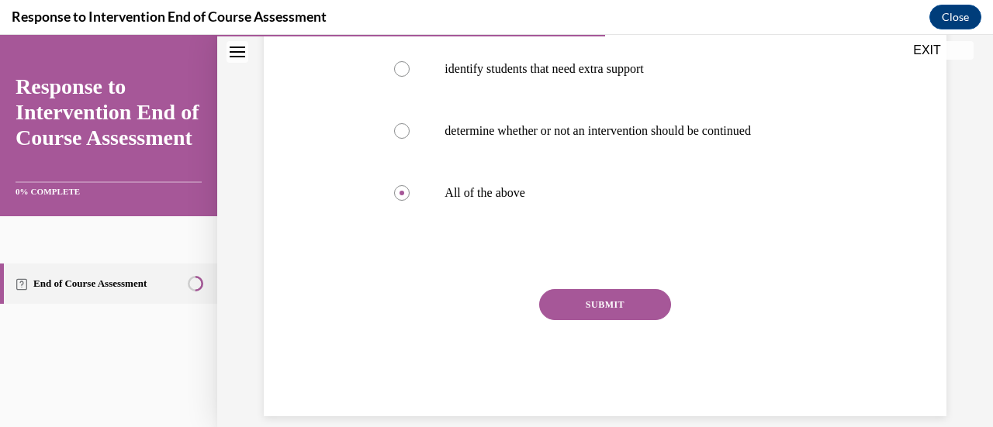
click at [633, 299] on button "SUBMIT" at bounding box center [605, 304] width 132 height 31
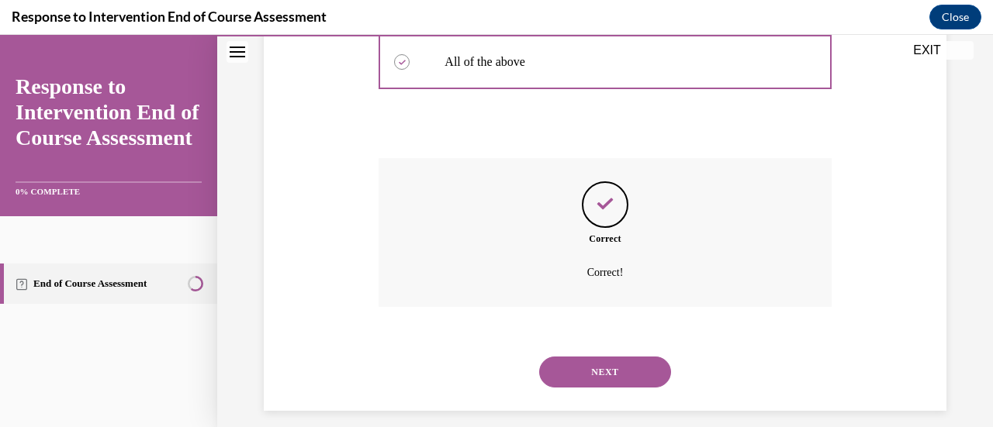
scroll to position [582, 0]
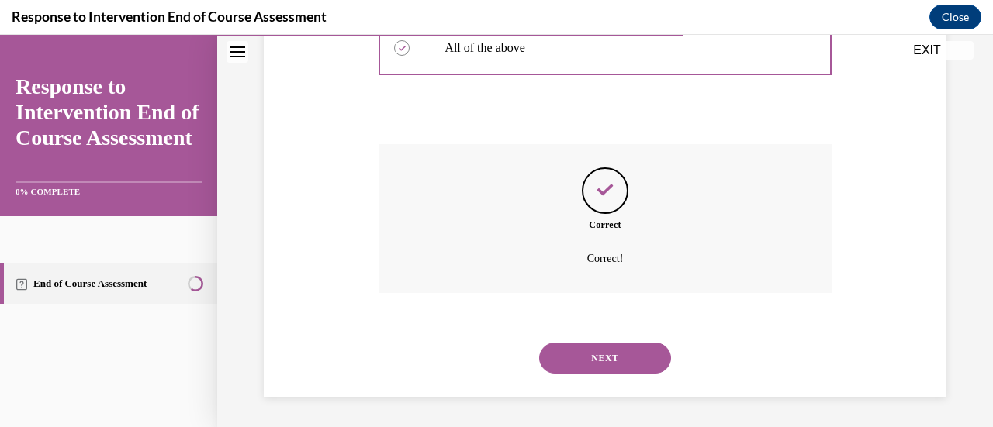
click at [618, 351] on button "NEXT" at bounding box center [605, 358] width 132 height 31
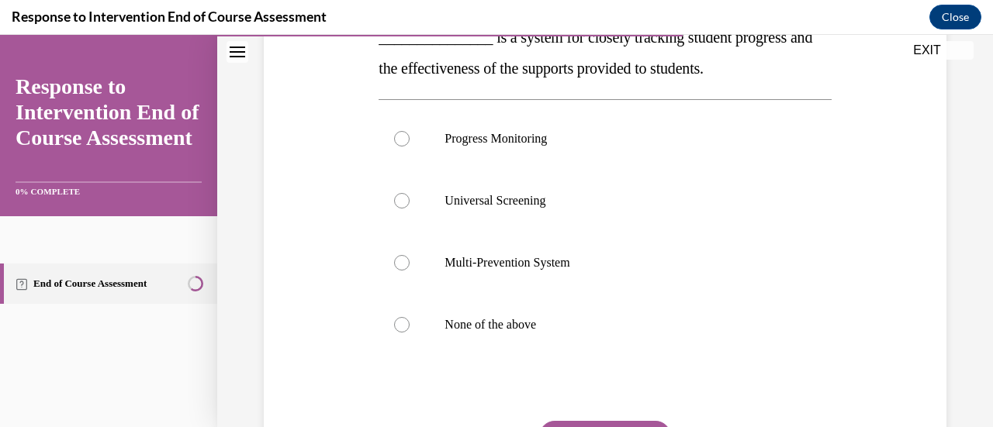
scroll to position [152, 0]
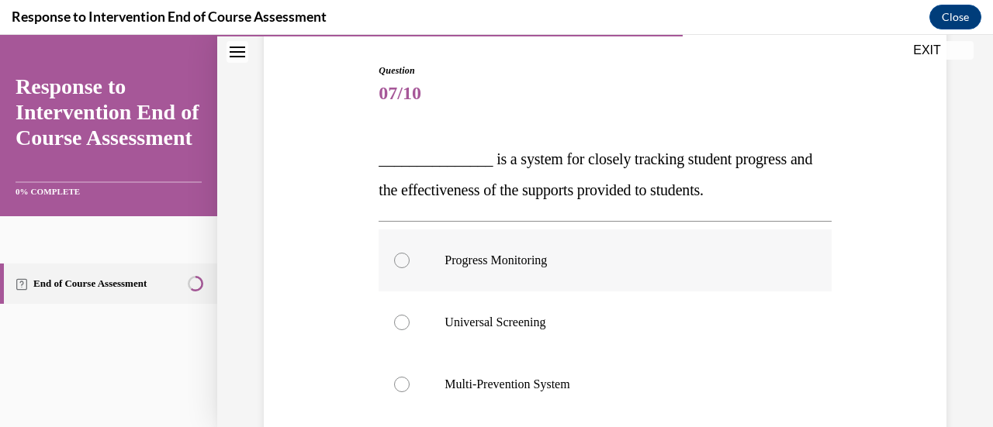
click at [574, 283] on label "Progress Monitoring" at bounding box center [605, 261] width 452 height 62
click at [410, 268] on input "Progress Monitoring" at bounding box center [402, 261] width 16 height 16
radio input "true"
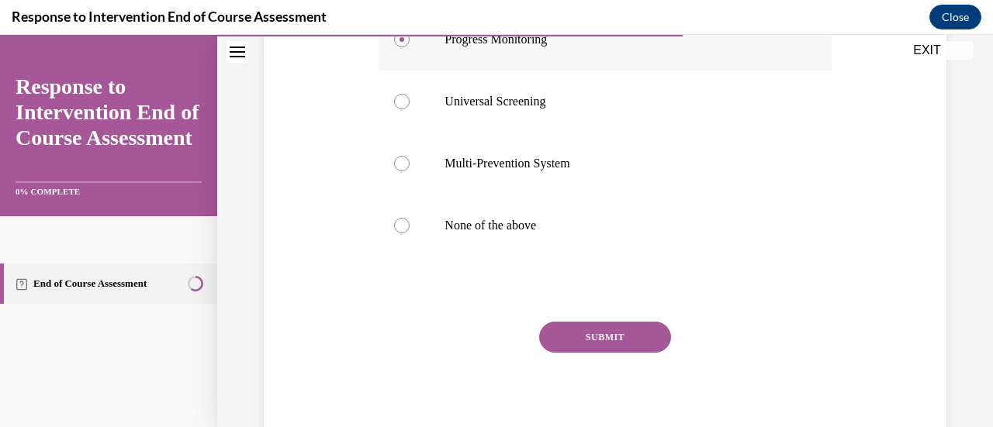
scroll to position [377, 0]
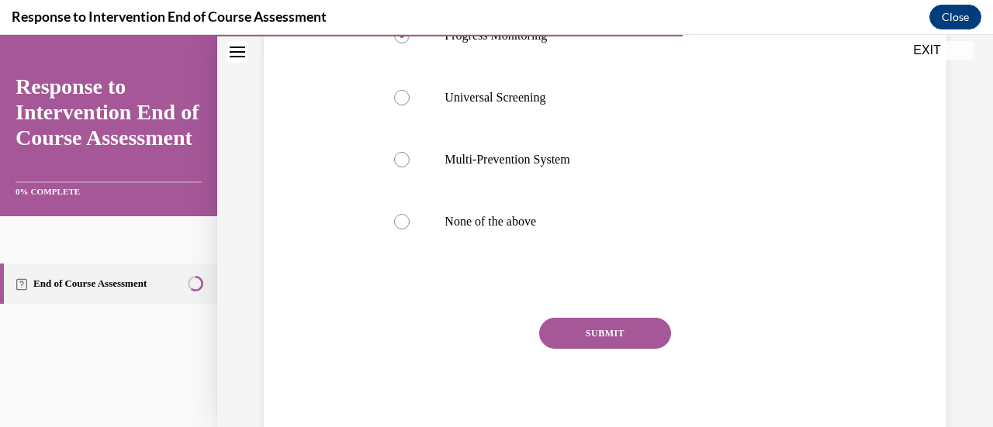
click at [607, 341] on button "SUBMIT" at bounding box center [605, 333] width 132 height 31
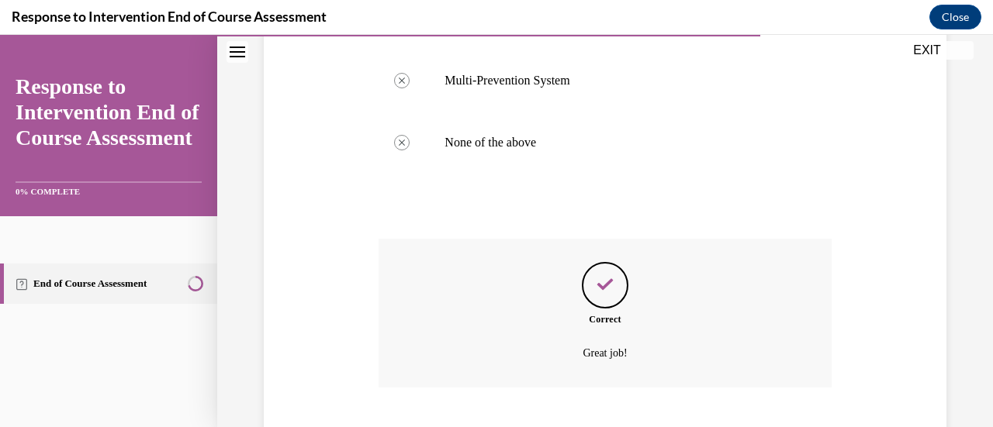
scroll to position [551, 0]
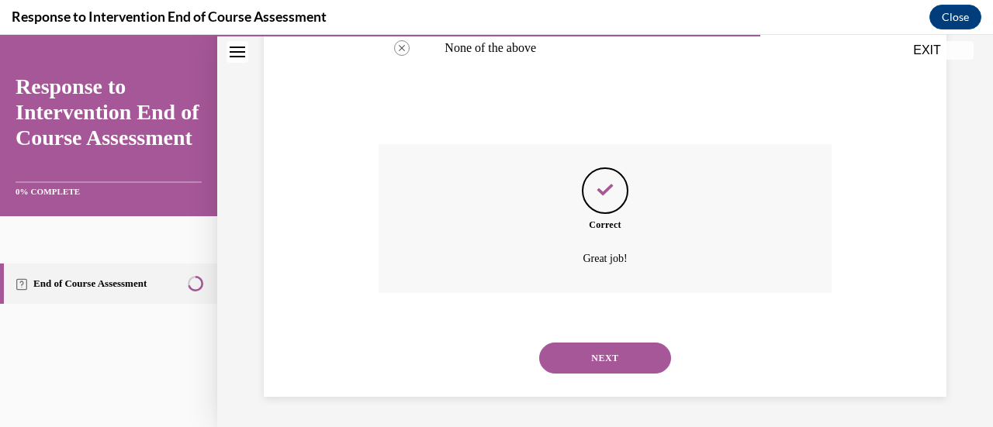
click at [603, 358] on button "NEXT" at bounding box center [605, 358] width 132 height 31
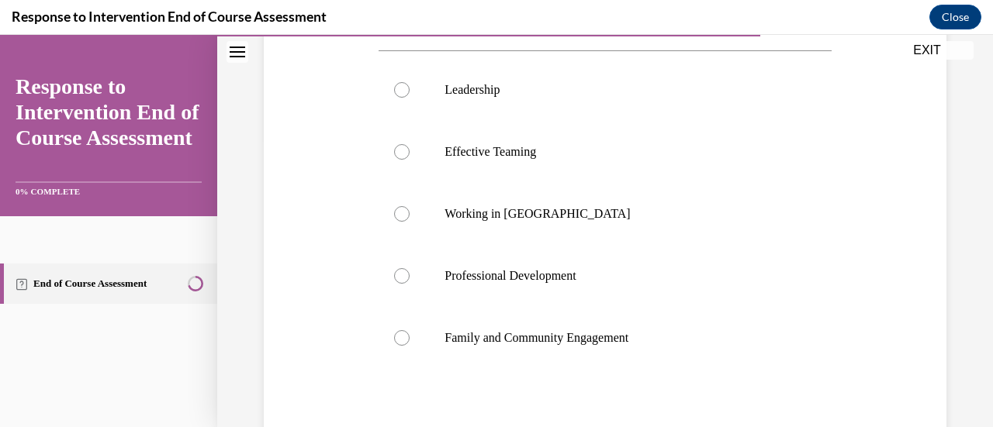
scroll to position [292, 0]
click at [489, 204] on label "Working in Silos" at bounding box center [605, 213] width 452 height 62
click at [410, 206] on input "Working in Silos" at bounding box center [402, 214] width 16 height 16
radio input "true"
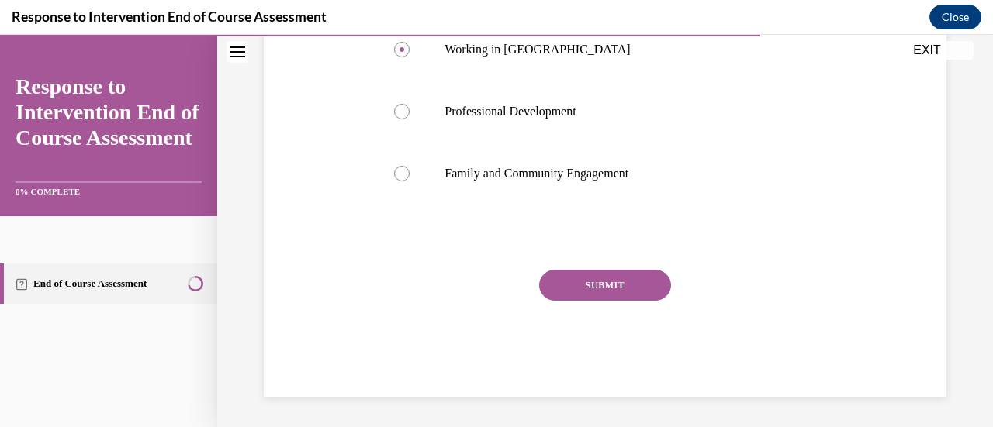
click at [586, 290] on button "SUBMIT" at bounding box center [605, 285] width 132 height 31
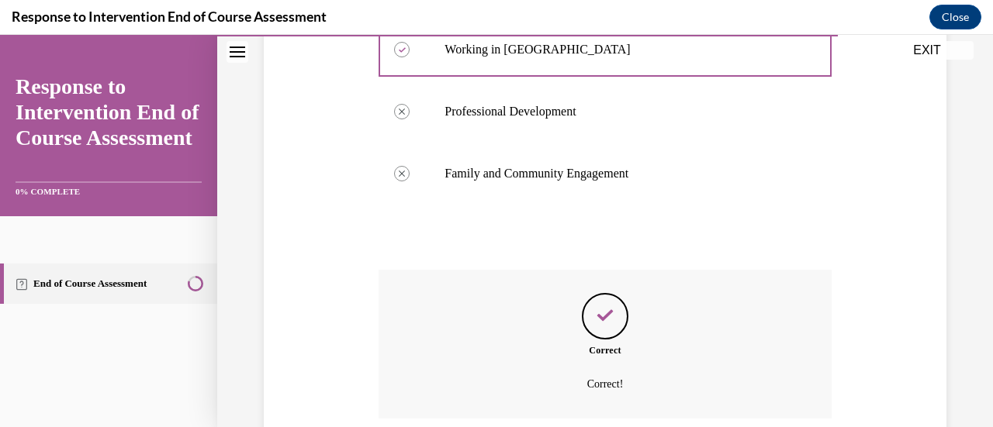
scroll to position [582, 0]
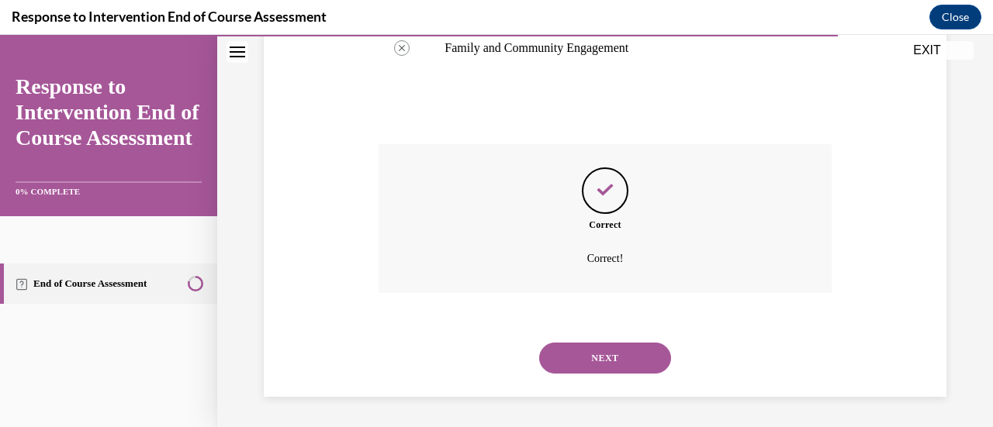
click at [594, 364] on button "NEXT" at bounding box center [605, 358] width 132 height 31
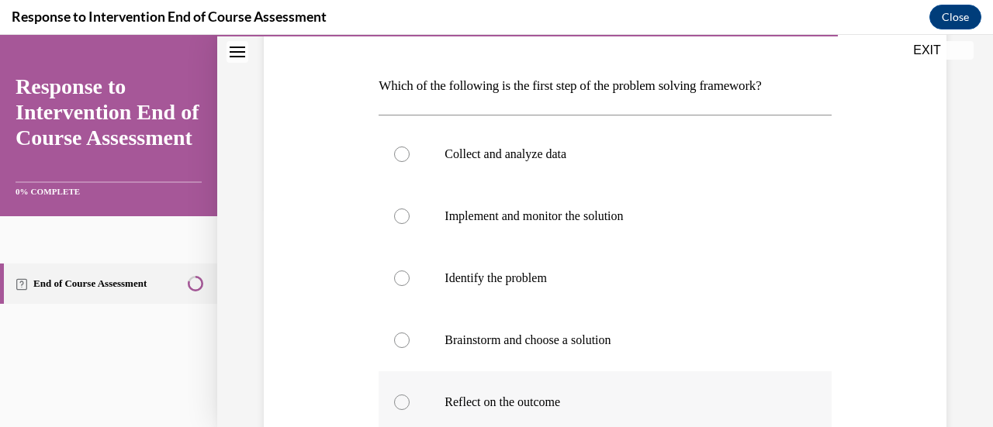
scroll to position [220, 0]
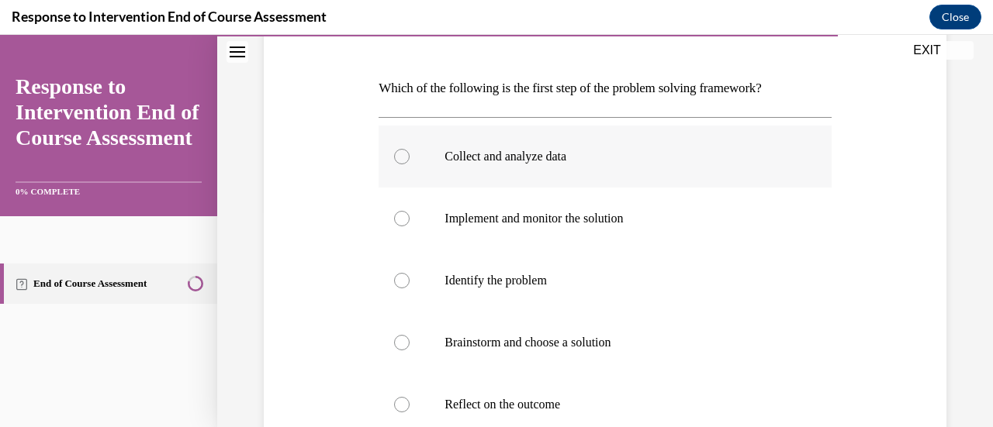
click at [551, 161] on p "Collect and analyze data" at bounding box center [617, 157] width 347 height 16
click at [410, 161] on input "Collect and analyze data" at bounding box center [402, 157] width 16 height 16
radio input "true"
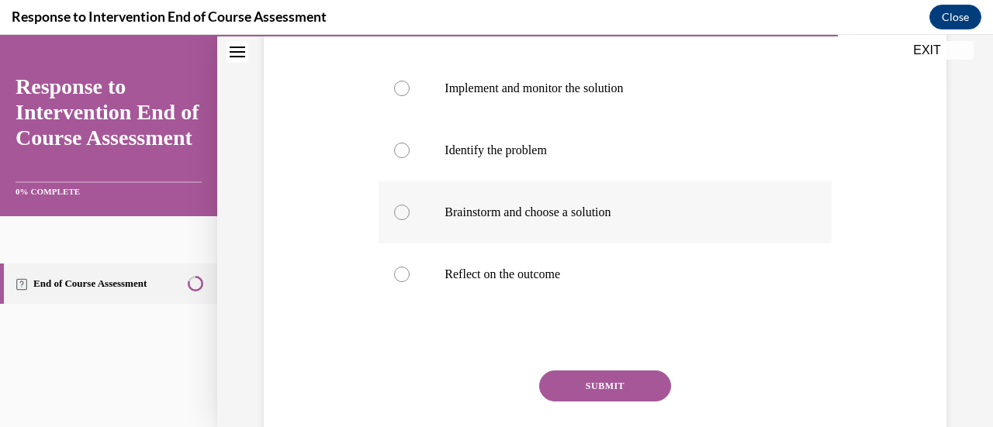
scroll to position [352, 0]
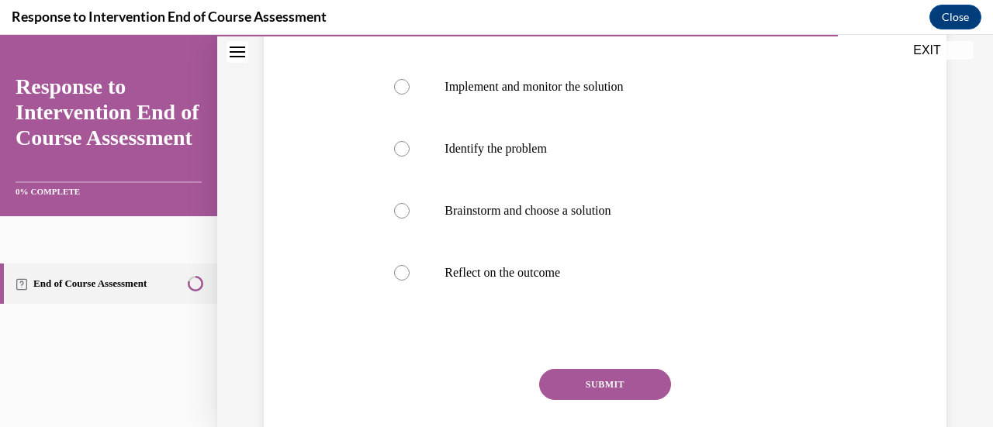
click at [607, 393] on button "SUBMIT" at bounding box center [605, 384] width 132 height 31
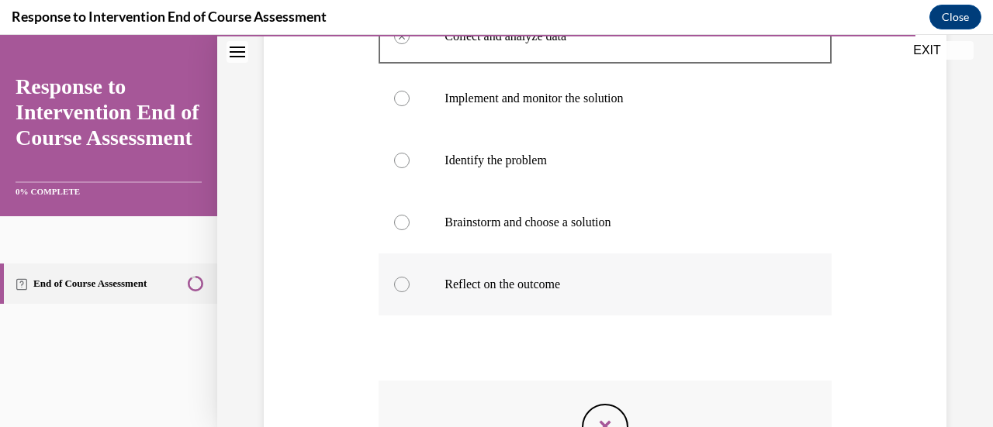
scroll to position [339, 0]
click at [517, 157] on p "Identify the problem" at bounding box center [617, 162] width 347 height 16
click at [518, 167] on p "Identify the problem" at bounding box center [617, 162] width 347 height 16
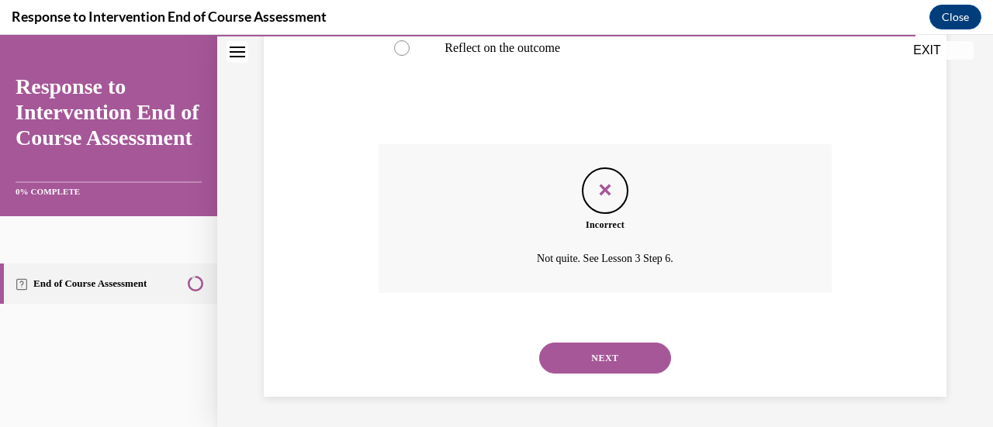
click at [593, 353] on button "NEXT" at bounding box center [605, 358] width 132 height 31
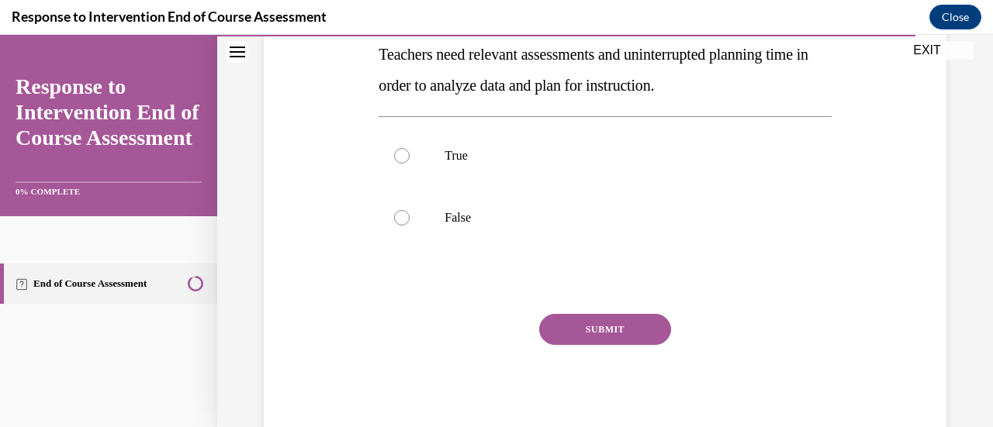
scroll to position [237, 0]
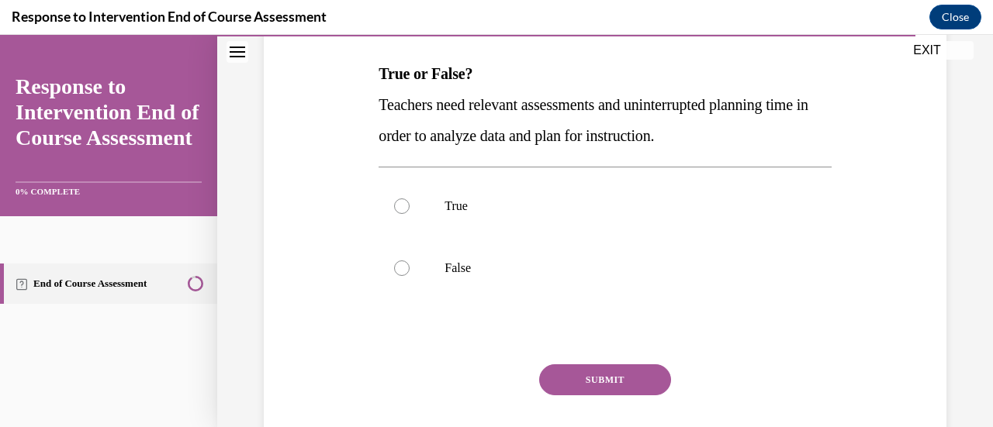
click at [616, 225] on label "True" at bounding box center [605, 206] width 452 height 62
click at [410, 214] on input "True" at bounding box center [402, 207] width 16 height 16
radio input "true"
click at [611, 381] on button "SUBMIT" at bounding box center [605, 380] width 132 height 31
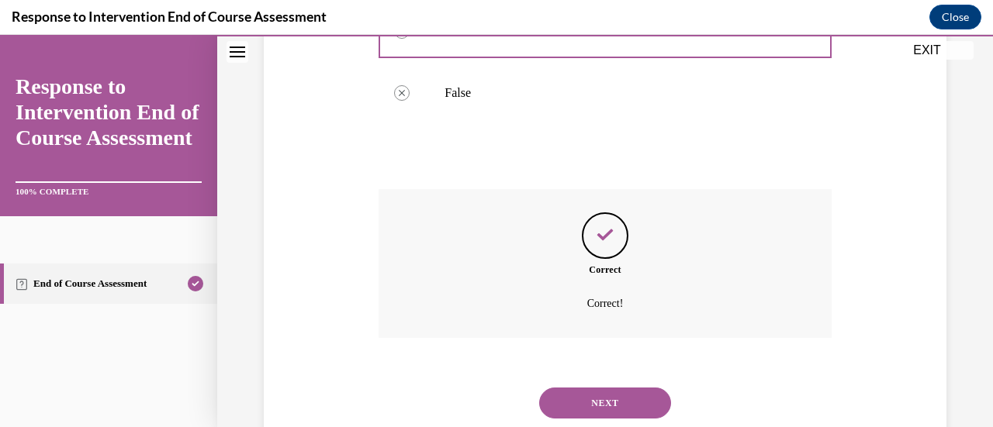
scroll to position [458, 0]
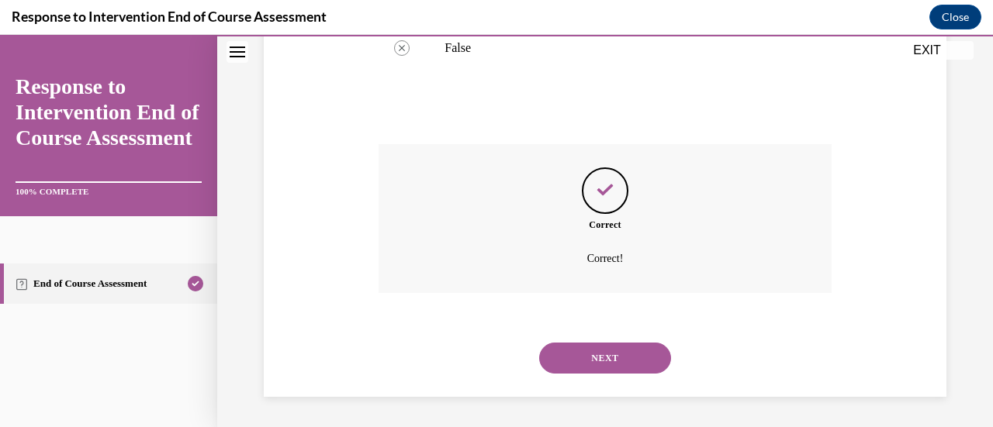
click at [603, 361] on button "NEXT" at bounding box center [605, 358] width 132 height 31
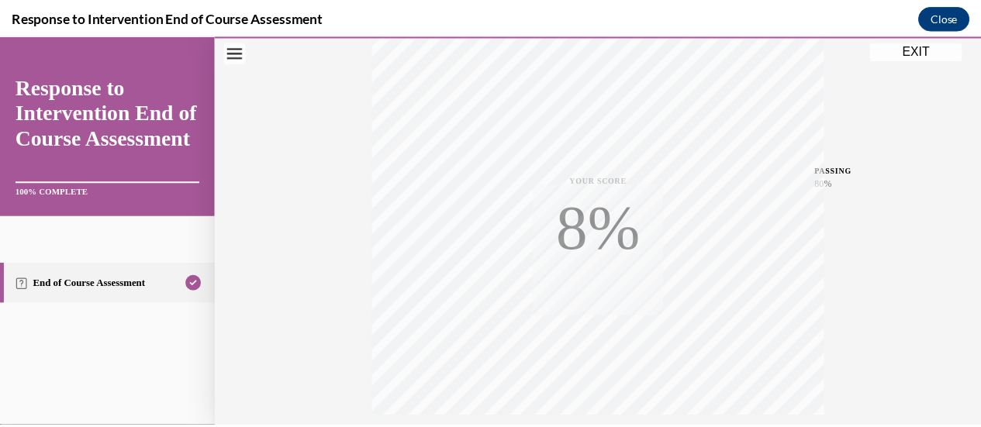
scroll to position [402, 0]
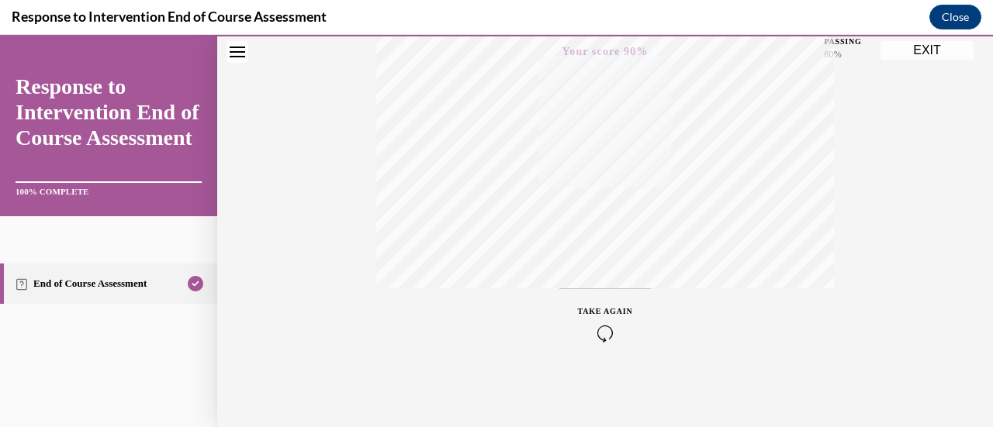
click at [921, 57] on button "EXIT" at bounding box center [926, 50] width 93 height 19
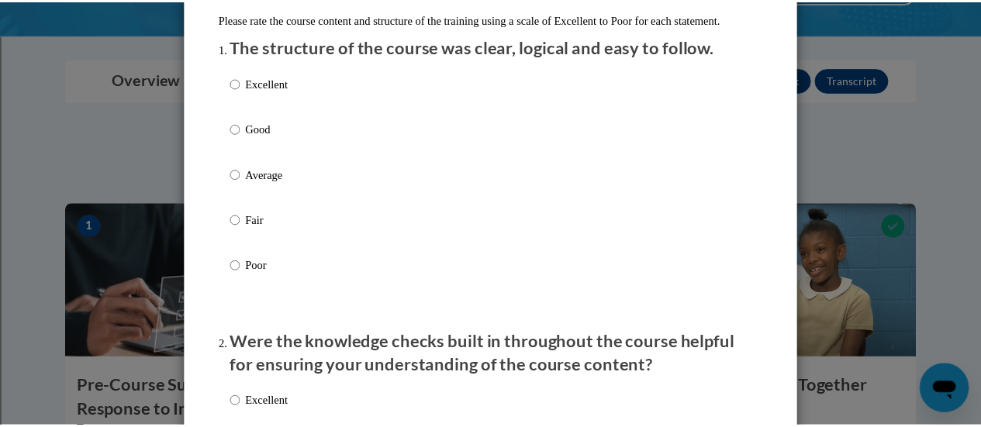
scroll to position [0, 0]
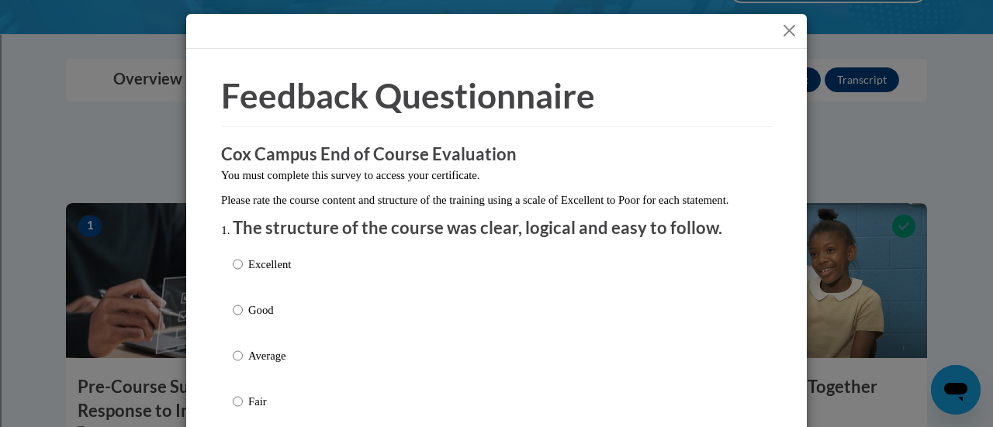
click at [790, 32] on button "Close" at bounding box center [789, 30] width 19 height 19
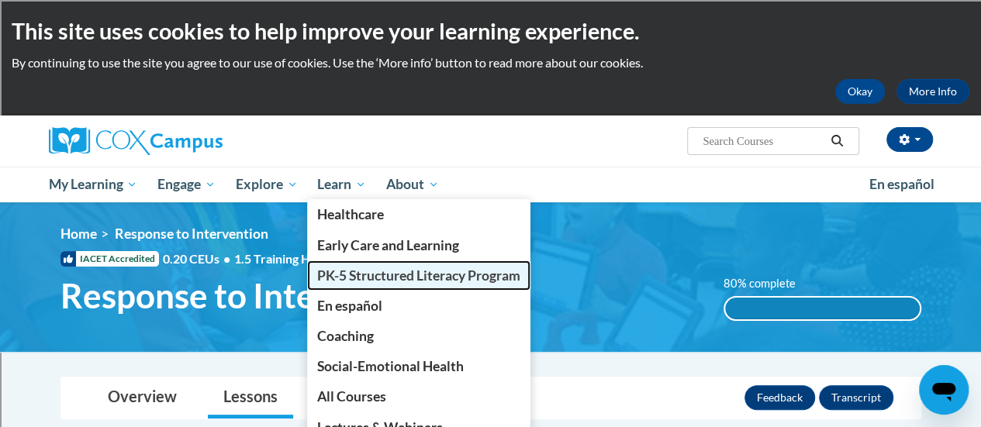
click at [379, 271] on span "PK-5 Structured Literacy Program" at bounding box center [418, 276] width 203 height 16
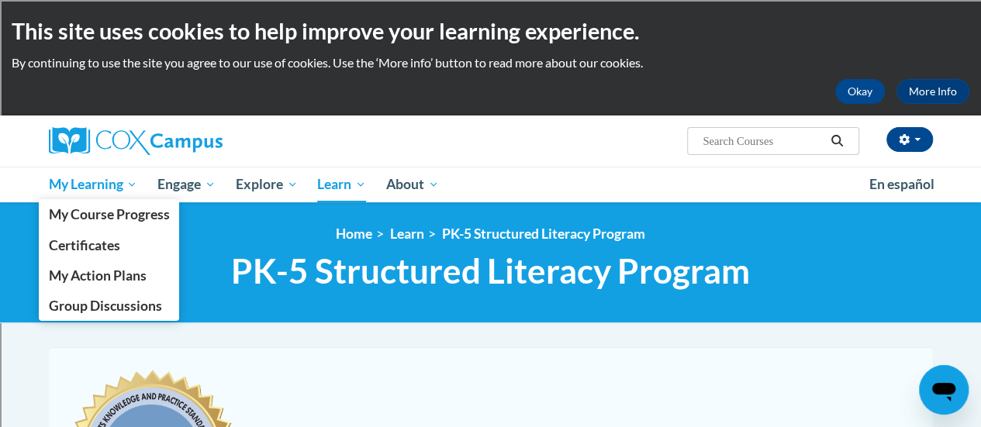
click at [67, 185] on span "My Learning" at bounding box center [92, 184] width 89 height 19
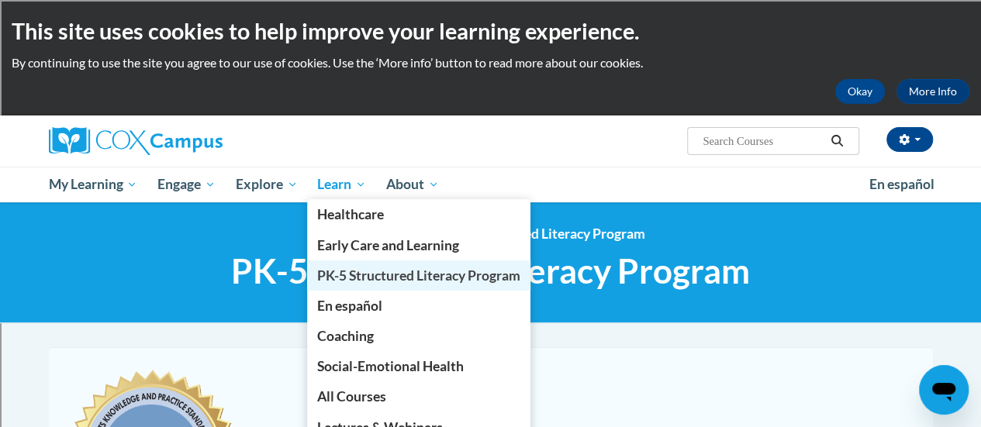
click at [338, 275] on span "PK-5 Structured Literacy Program" at bounding box center [418, 276] width 203 height 16
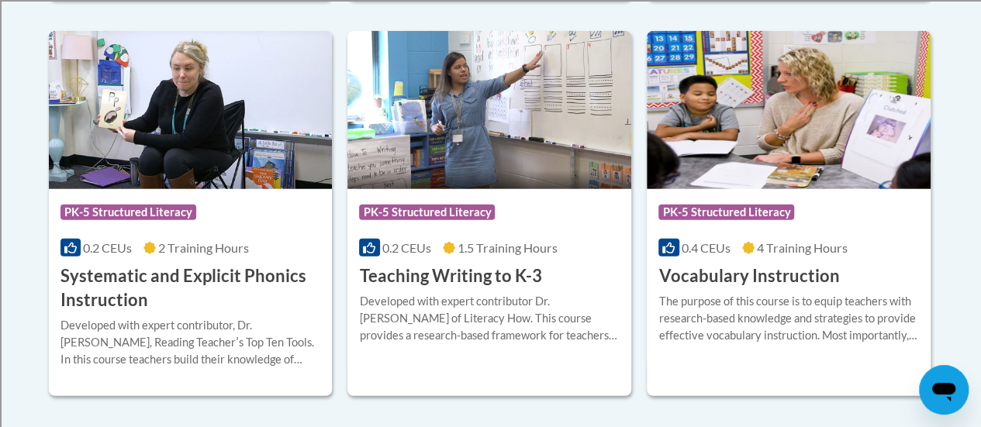
scroll to position [1870, 0]
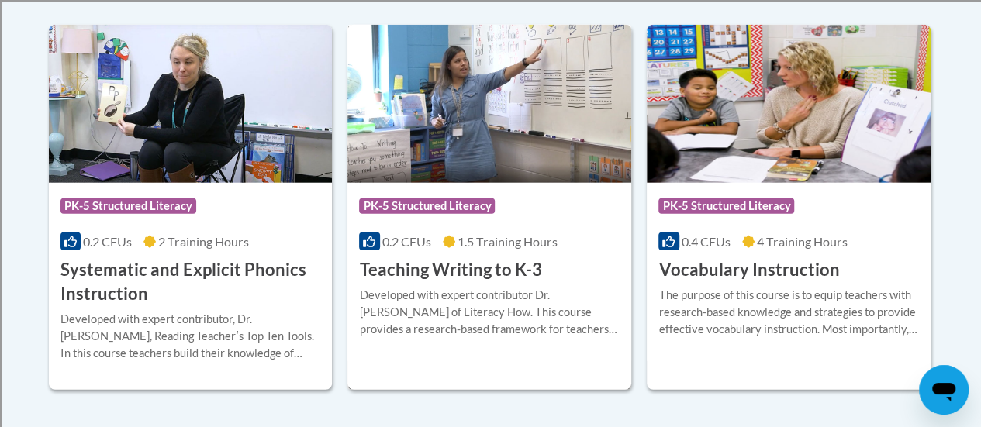
click at [503, 117] on img at bounding box center [489, 104] width 284 height 158
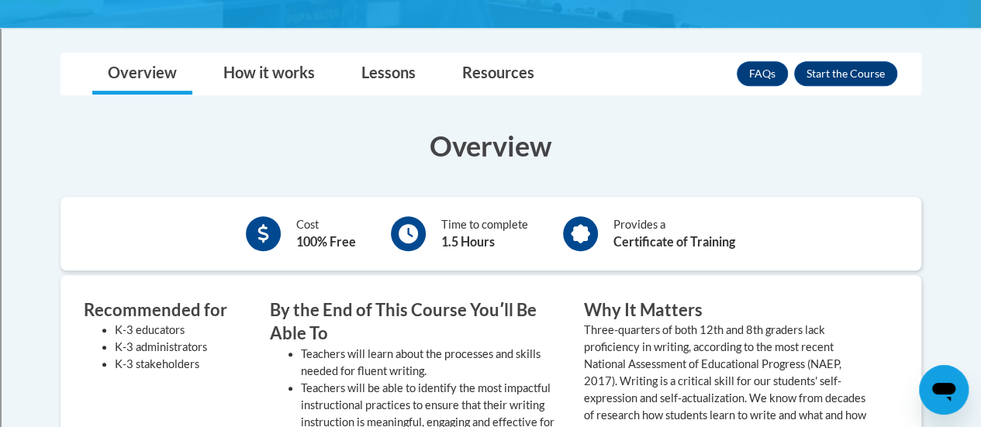
scroll to position [393, 0]
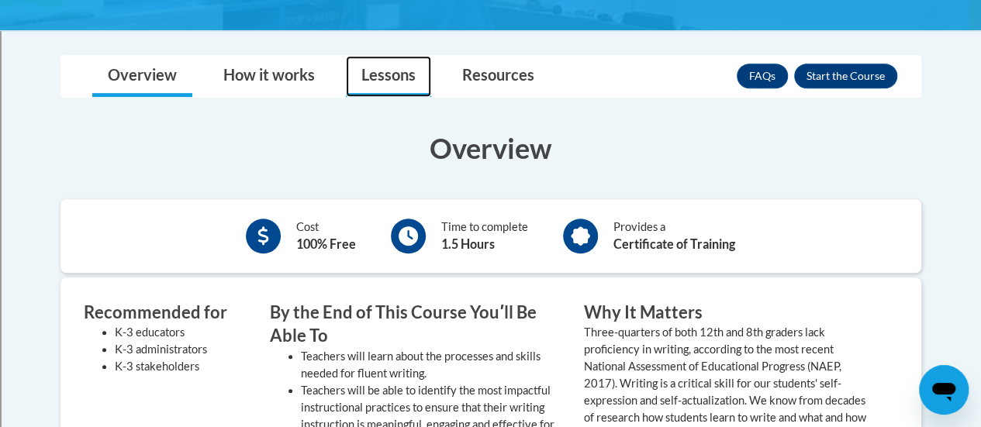
click at [367, 75] on link "Lessons" at bounding box center [388, 76] width 85 height 41
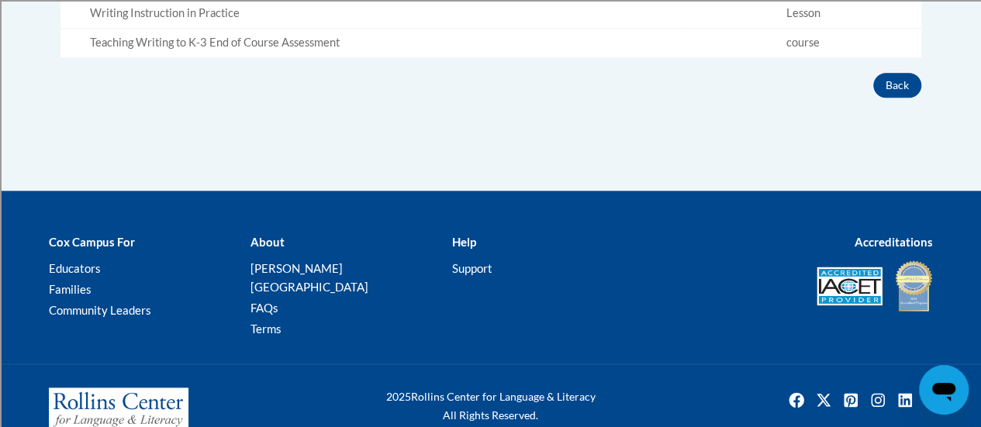
scroll to position [770, 0]
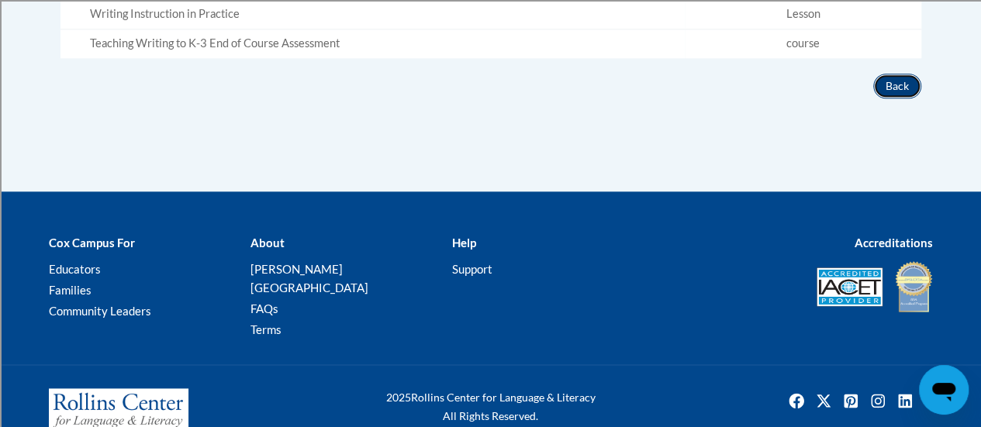
click at [898, 88] on button "Back" at bounding box center [897, 86] width 48 height 25
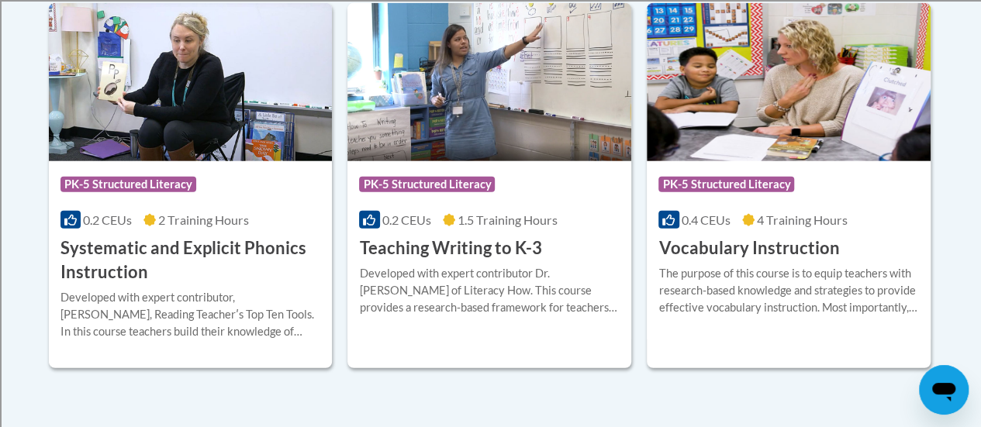
scroll to position [1893, 0]
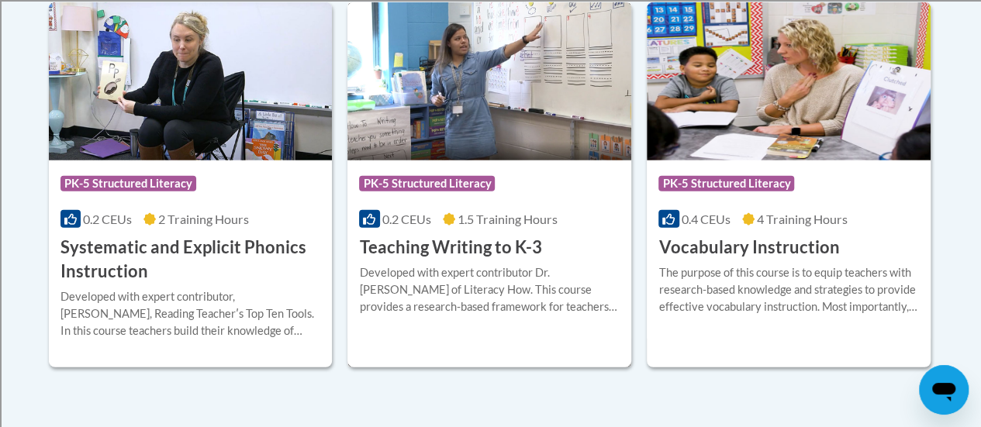
click at [540, 85] on img at bounding box center [489, 81] width 284 height 158
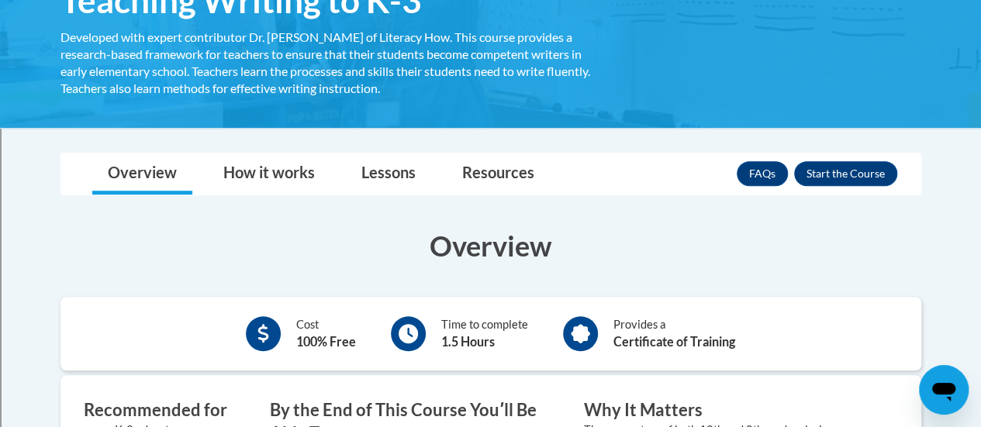
scroll to position [297, 0]
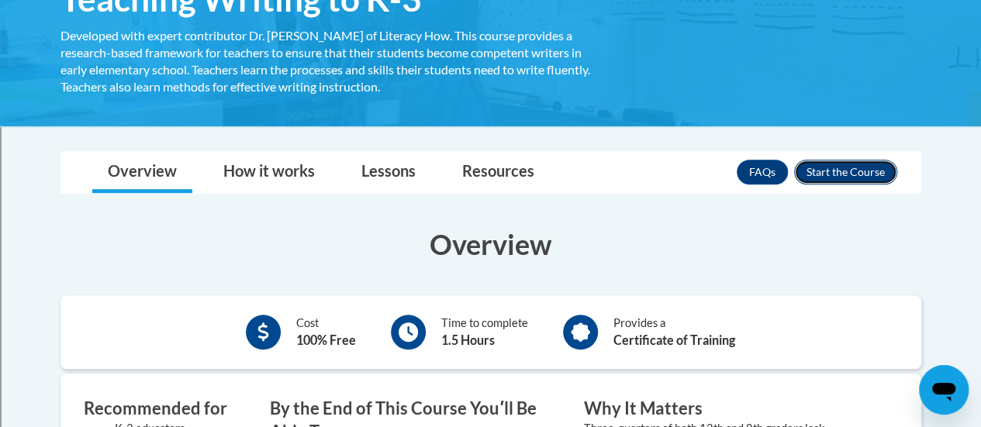
click at [839, 168] on button "Enroll" at bounding box center [845, 172] width 103 height 25
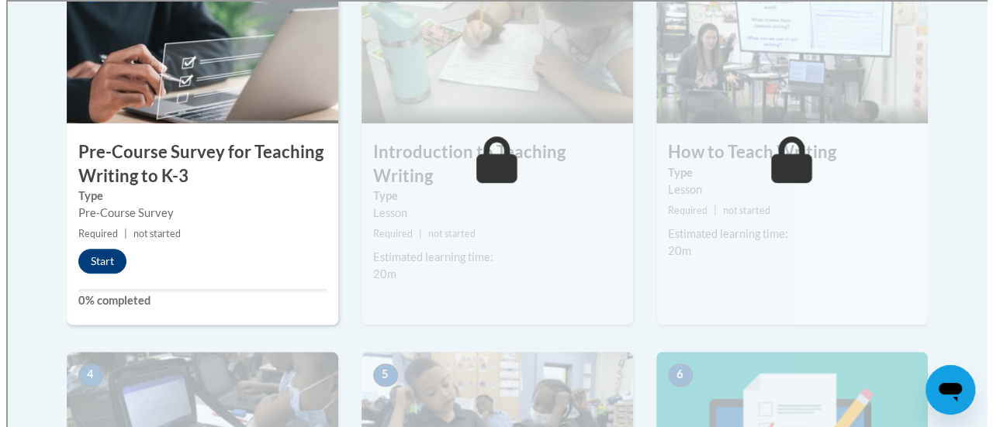
scroll to position [554, 0]
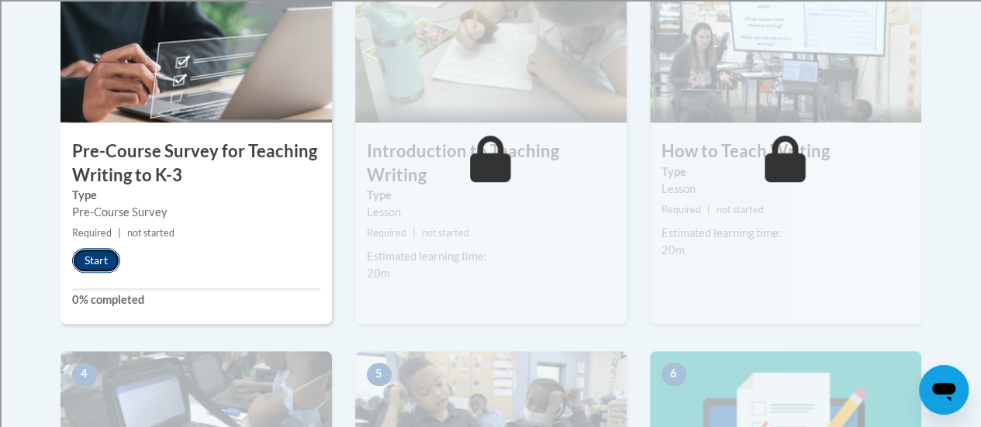
click at [90, 257] on button "Start" at bounding box center [96, 260] width 48 height 25
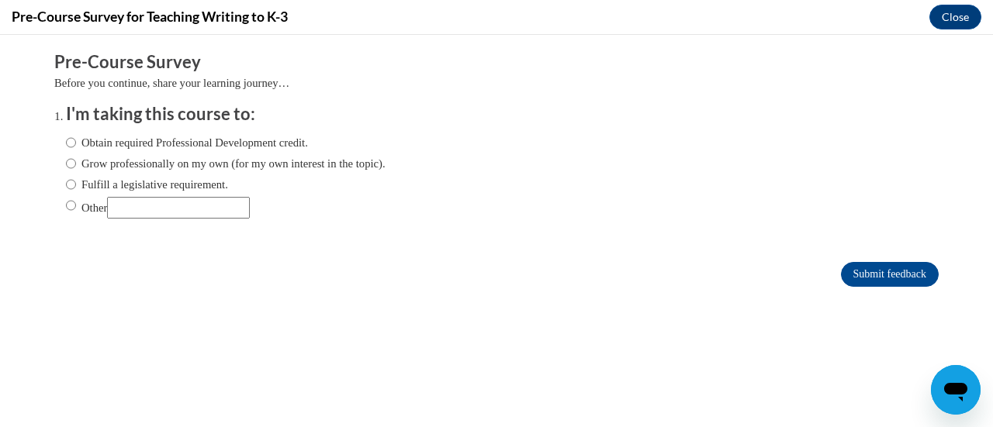
scroll to position [0, 0]
click at [146, 135] on label "Obtain required Professional Development credit." at bounding box center [187, 142] width 242 height 17
click at [76, 135] on input "Obtain required Professional Development credit." at bounding box center [71, 142] width 10 height 17
radio input "true"
click at [894, 271] on input "Submit feedback" at bounding box center [890, 274] width 98 height 25
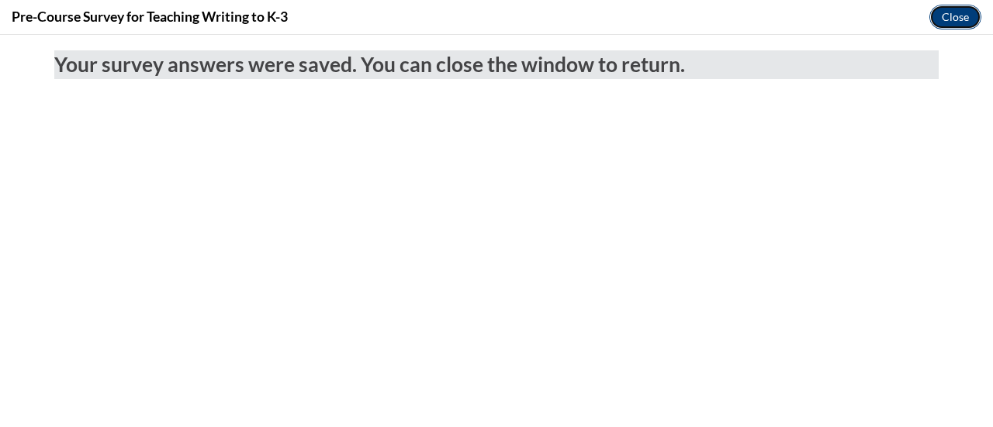
click at [958, 27] on button "Close" at bounding box center [955, 17] width 52 height 25
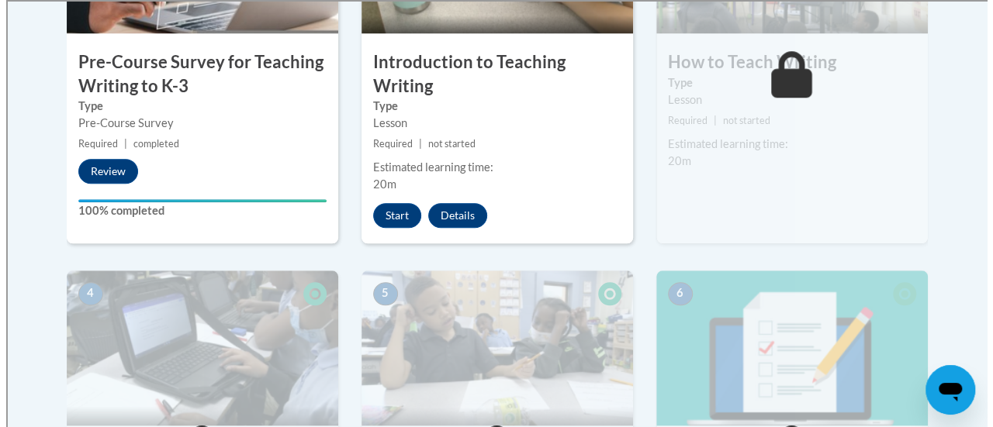
scroll to position [642, 0]
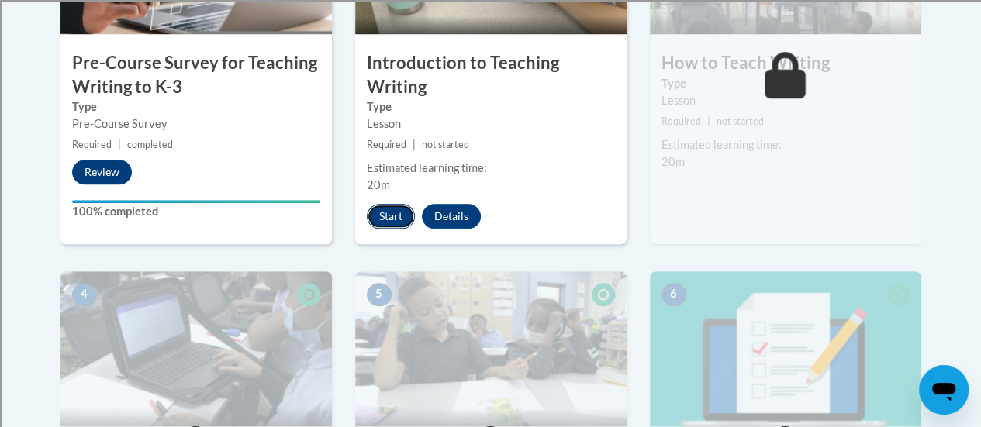
click at [385, 215] on button "Start" at bounding box center [391, 216] width 48 height 25
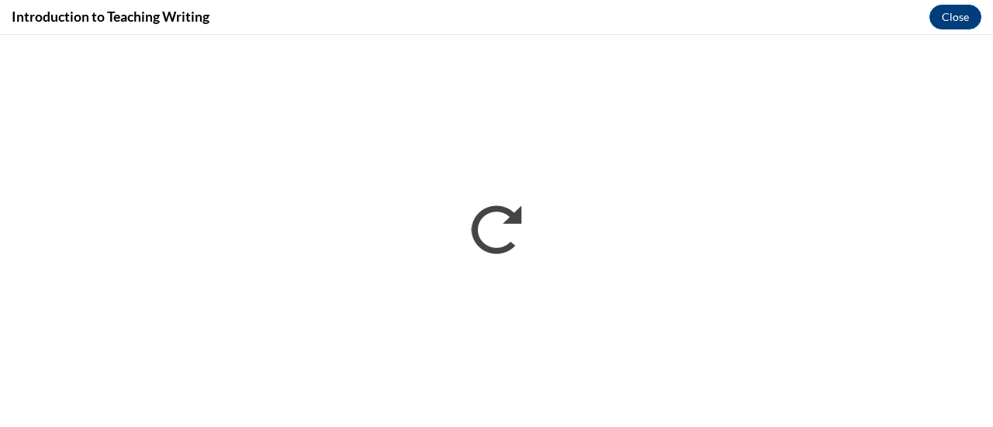
scroll to position [0, 0]
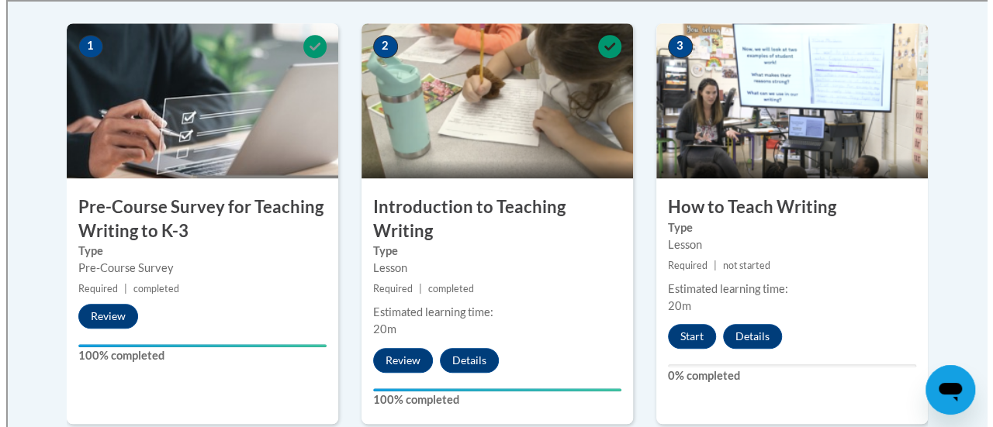
scroll to position [562, 0]
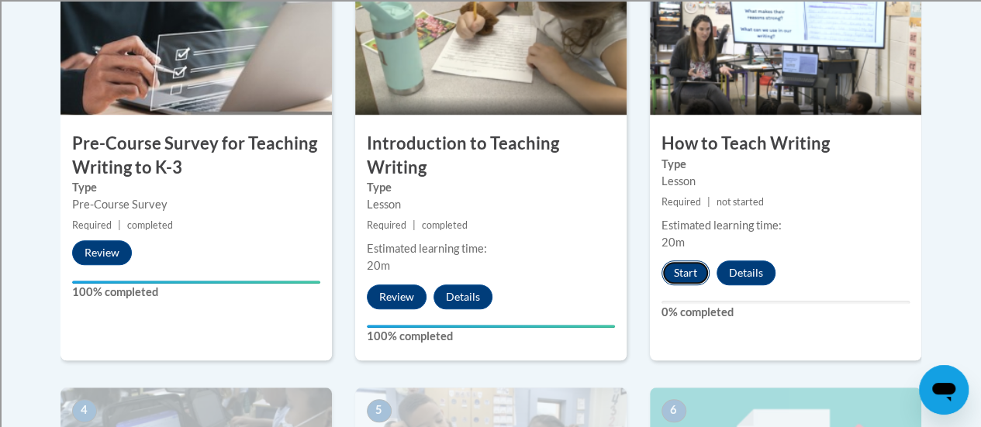
click at [684, 273] on button "Start" at bounding box center [686, 273] width 48 height 25
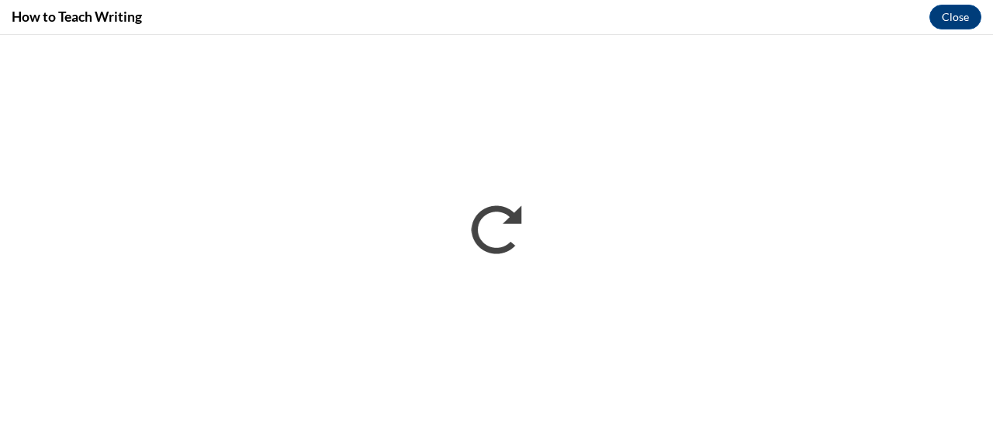
scroll to position [0, 0]
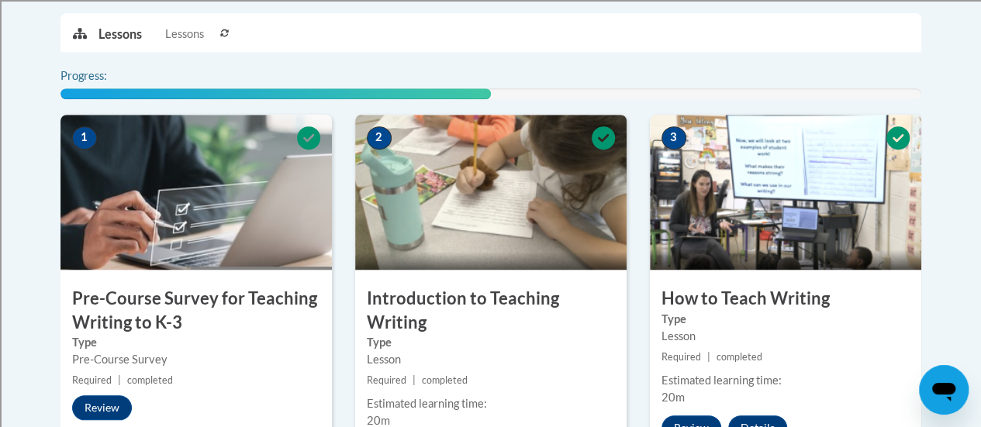
scroll to position [509, 0]
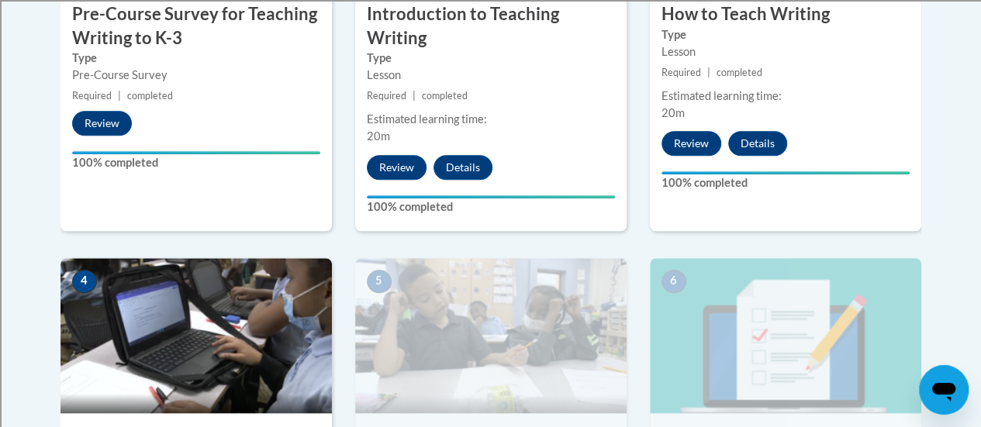
click at [489, 223] on div "2 Introduction to Teaching Writing Type Lesson Required | completed Estimated l…" at bounding box center [490, 30] width 271 height 401
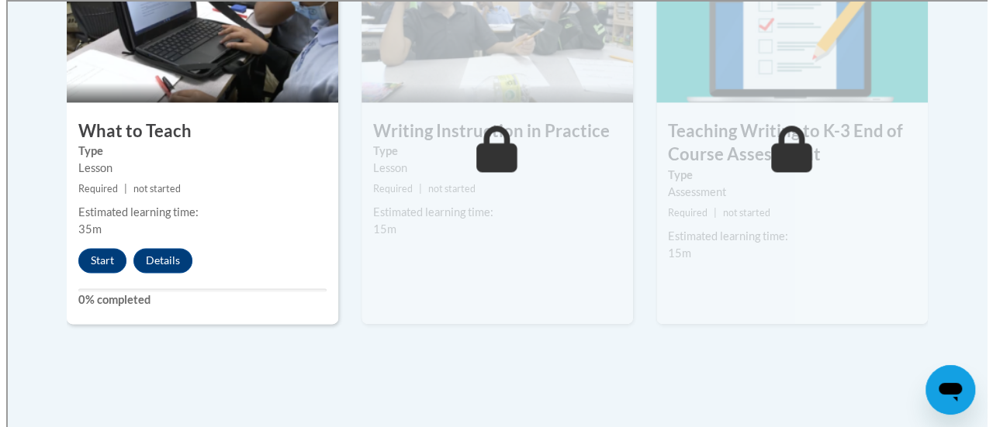
scroll to position [1004, 0]
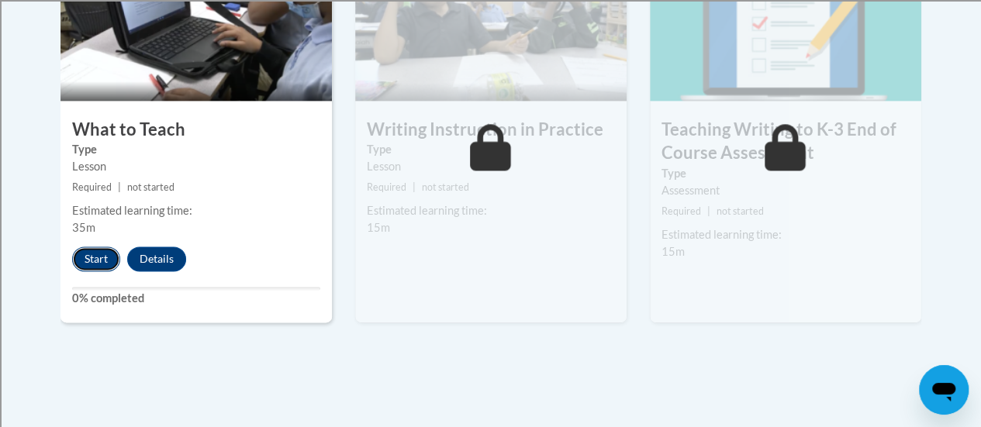
click at [99, 256] on button "Start" at bounding box center [96, 259] width 48 height 25
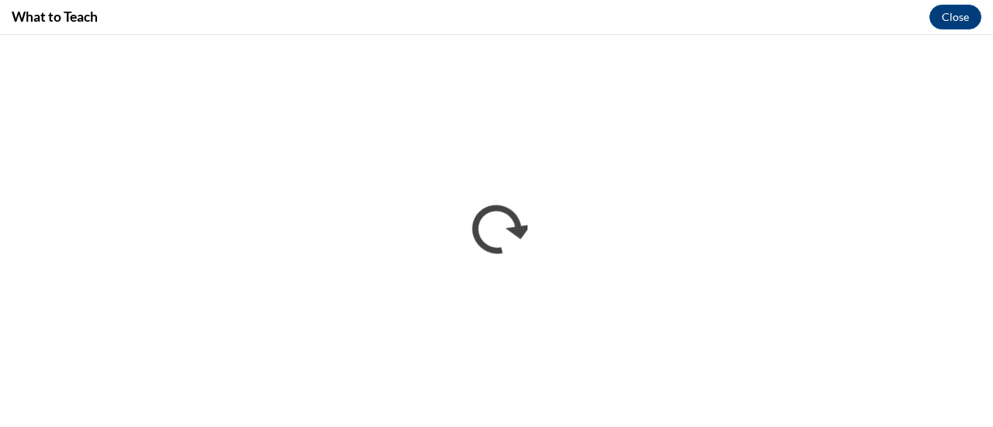
scroll to position [0, 0]
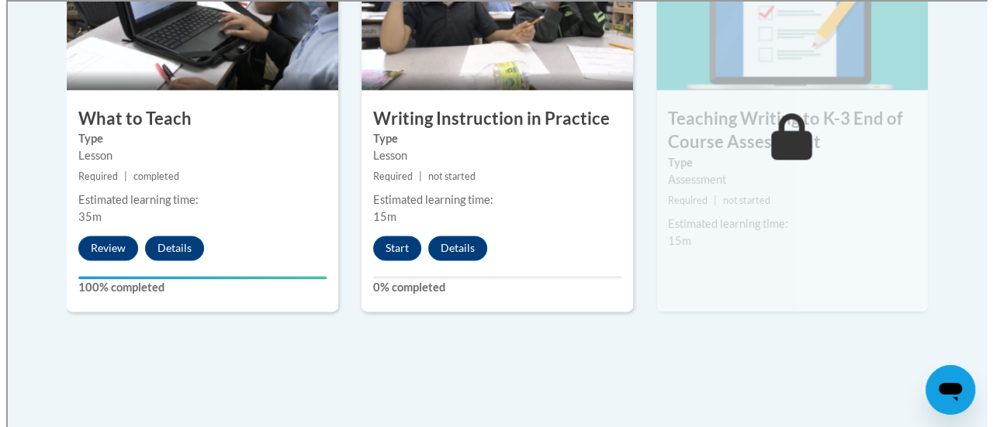
scroll to position [1028, 0]
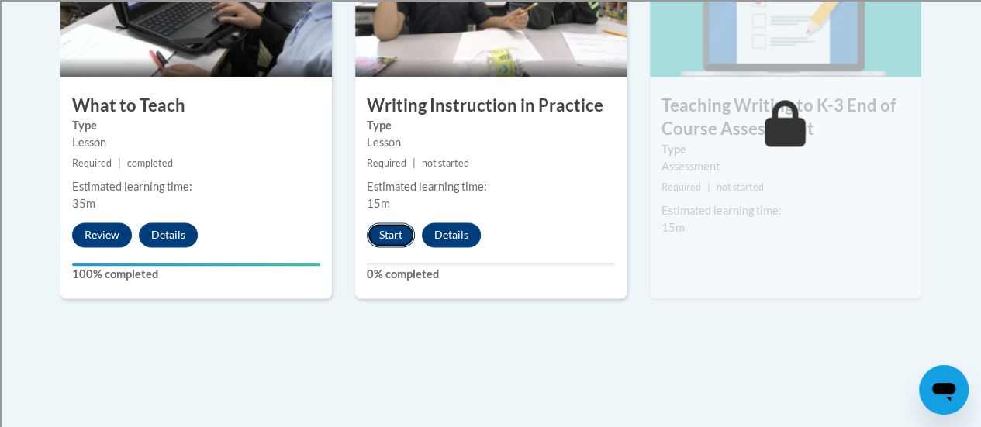
click at [397, 234] on button "Start" at bounding box center [391, 235] width 48 height 25
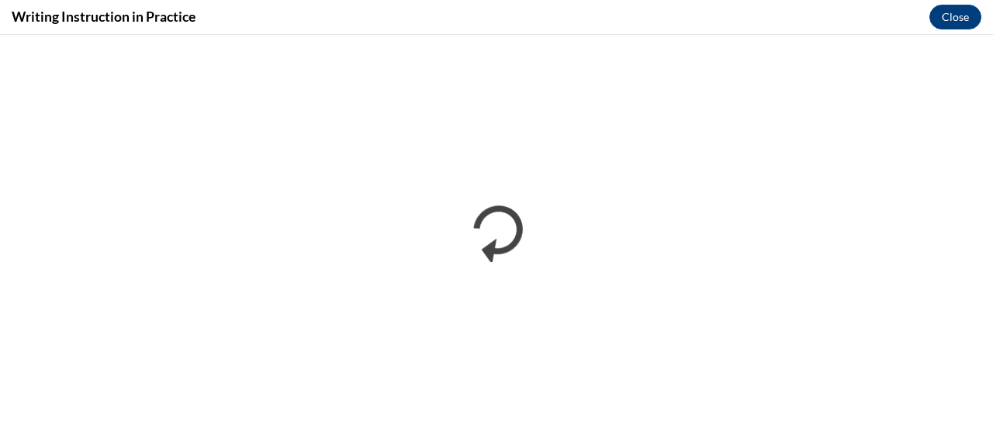
scroll to position [0, 0]
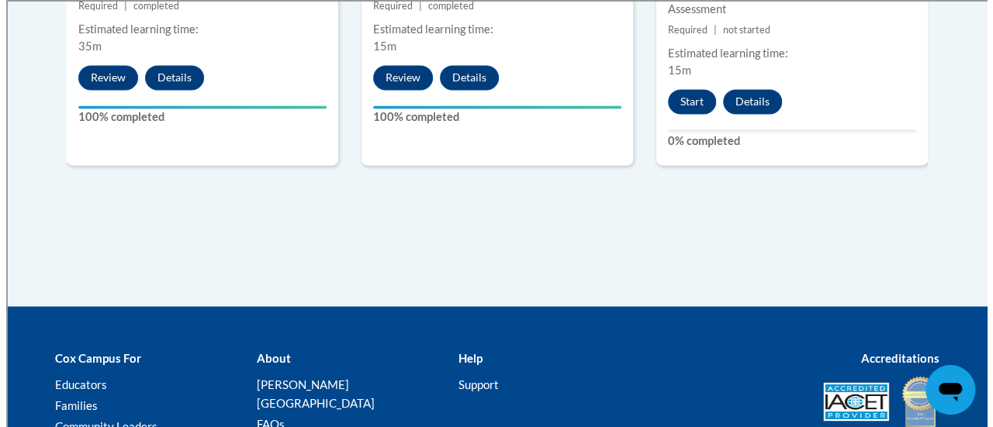
scroll to position [1210, 0]
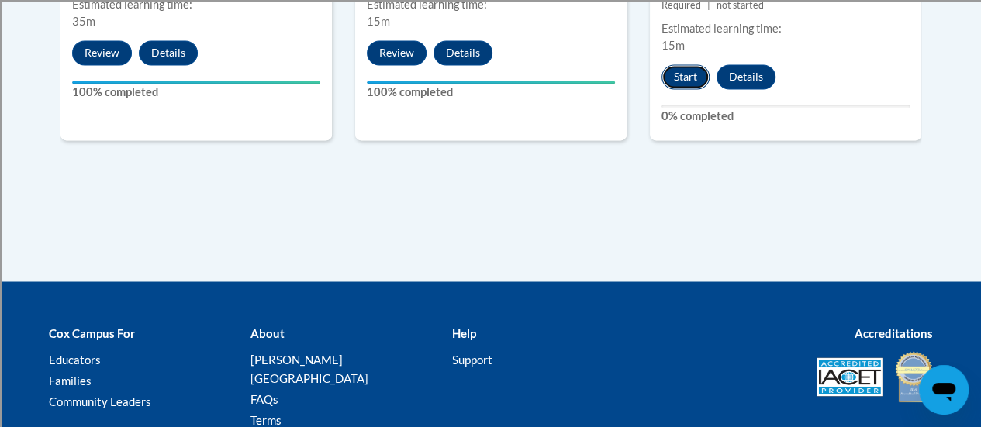
click at [686, 67] on button "Start" at bounding box center [686, 76] width 48 height 25
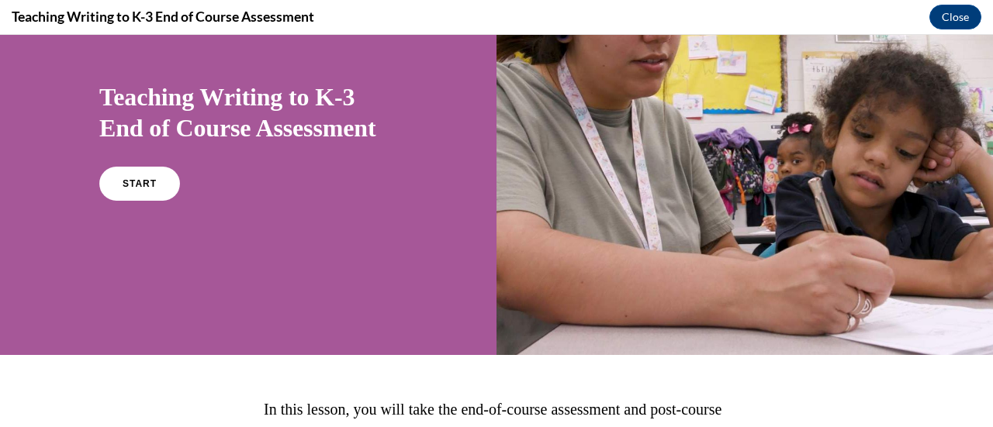
scroll to position [107, 0]
click at [150, 180] on span "START" at bounding box center [140, 184] width 36 height 12
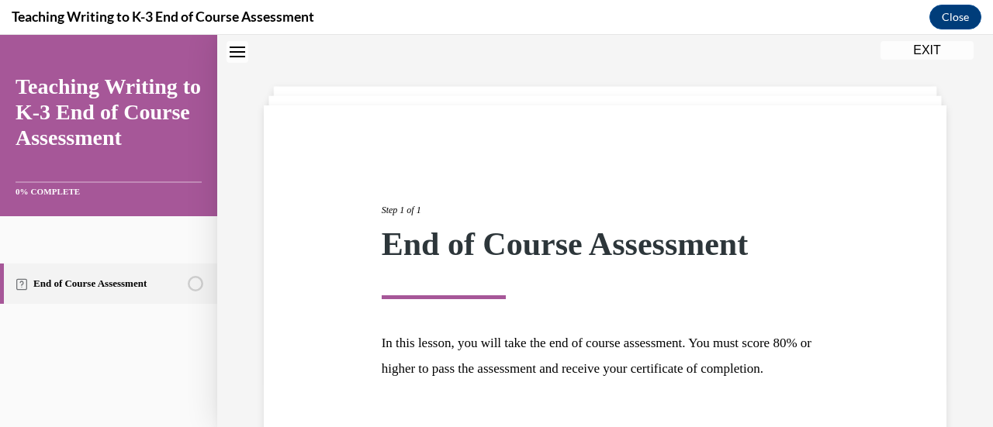
scroll to position [182, 0]
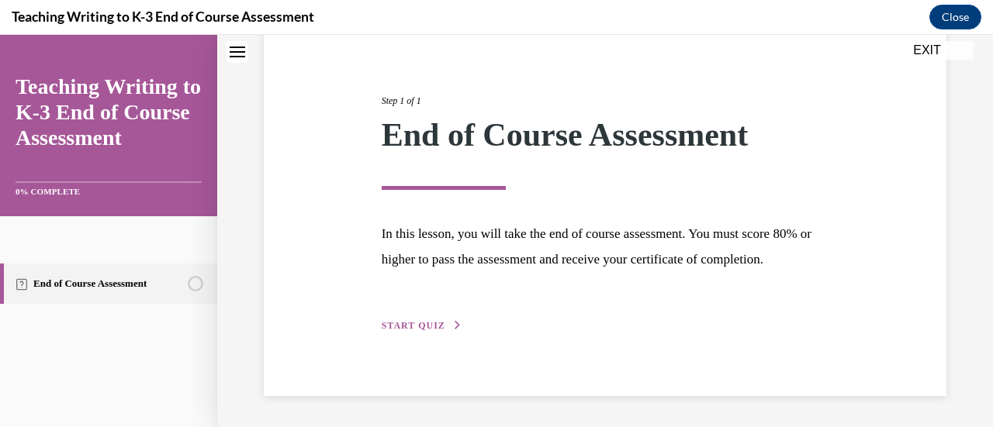
click at [405, 323] on span "START QUIZ" at bounding box center [414, 325] width 64 height 11
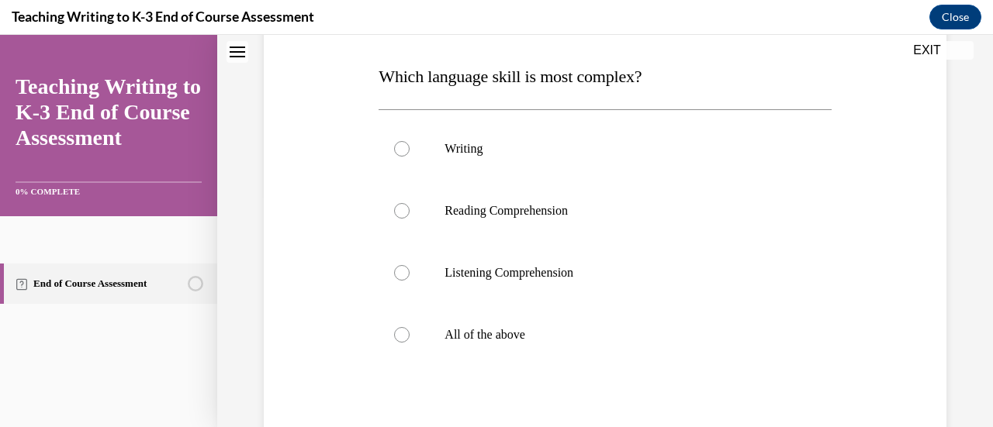
scroll to position [265, 0]
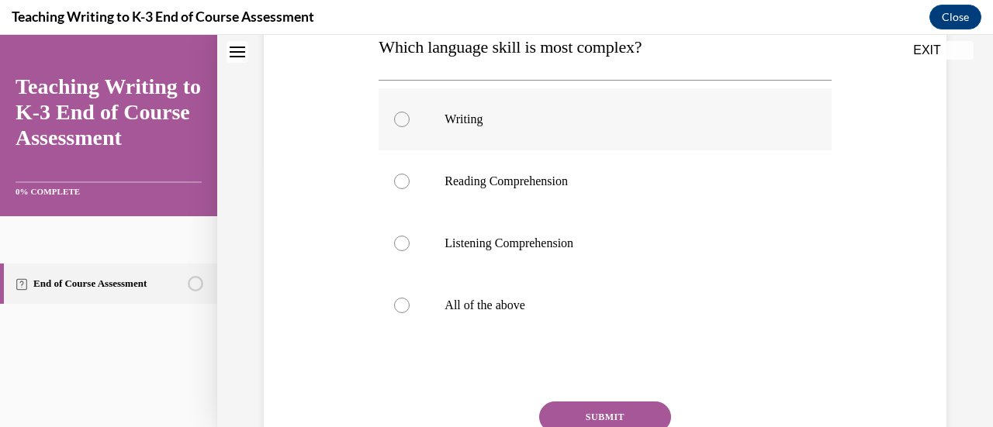
click at [485, 123] on p "Writing" at bounding box center [617, 120] width 347 height 16
click at [410, 123] on input "Writing" at bounding box center [402, 120] width 16 height 16
radio input "true"
click at [579, 408] on button "SUBMIT" at bounding box center [605, 417] width 132 height 31
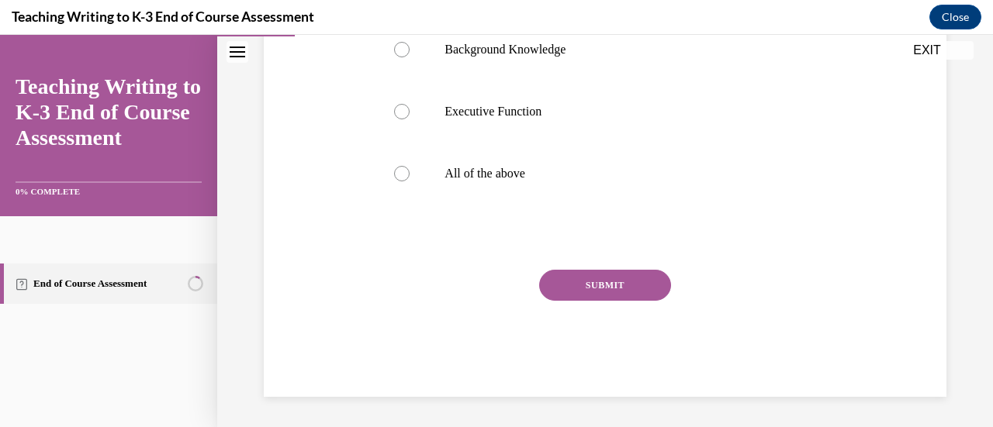
scroll to position [263, 0]
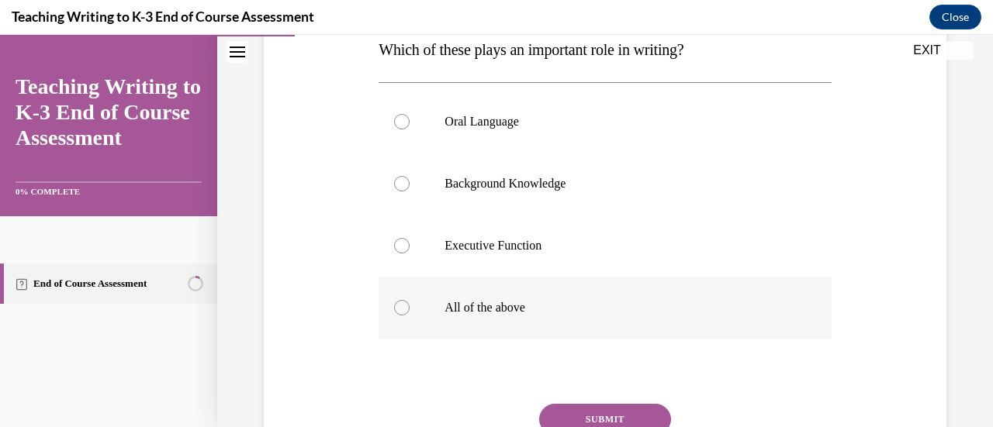
click at [482, 299] on label "All of the above" at bounding box center [605, 308] width 452 height 62
click at [410, 300] on input "All of the above" at bounding box center [402, 308] width 16 height 16
radio input "true"
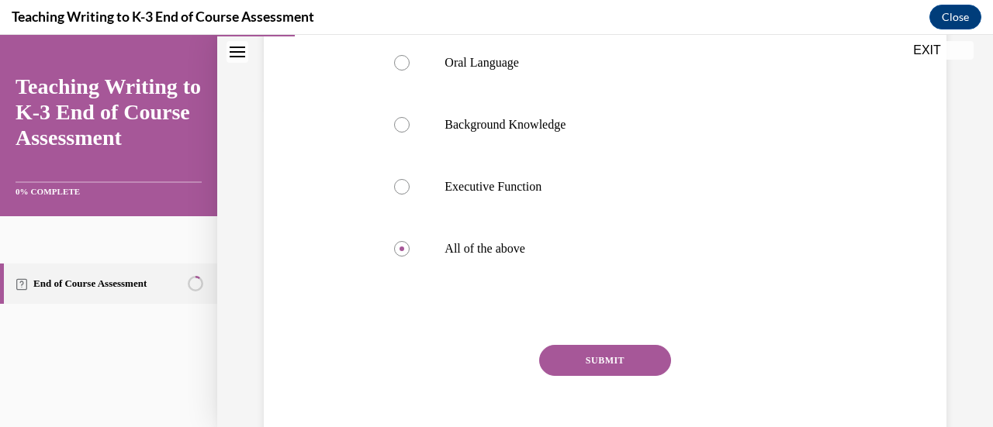
click at [611, 359] on button "SUBMIT" at bounding box center [605, 360] width 132 height 31
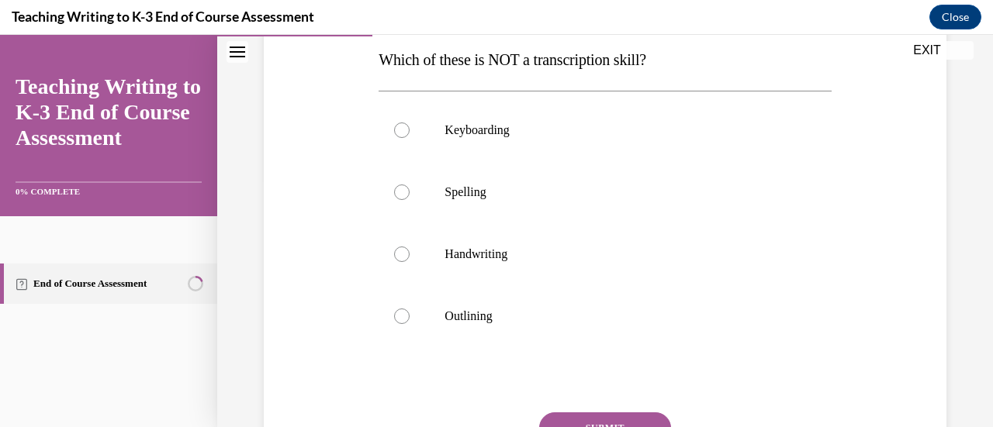
scroll to position [257, 0]
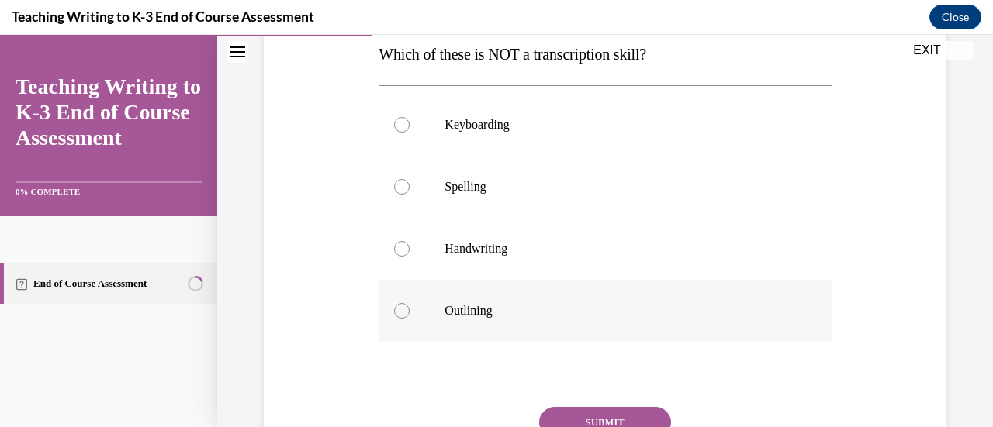
click at [475, 319] on label "Outlining" at bounding box center [605, 311] width 452 height 62
click at [410, 319] on input "Outlining" at bounding box center [402, 311] width 16 height 16
radio input "true"
click at [612, 414] on button "SUBMIT" at bounding box center [605, 422] width 132 height 31
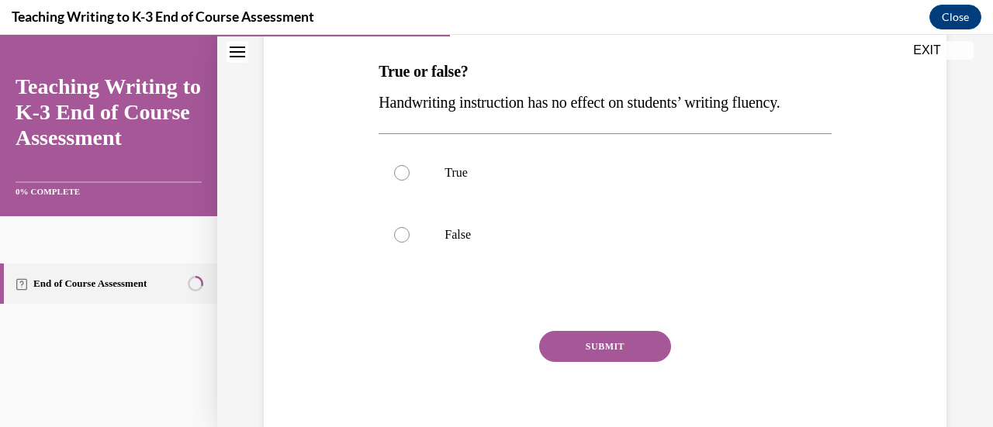
scroll to position [244, 0]
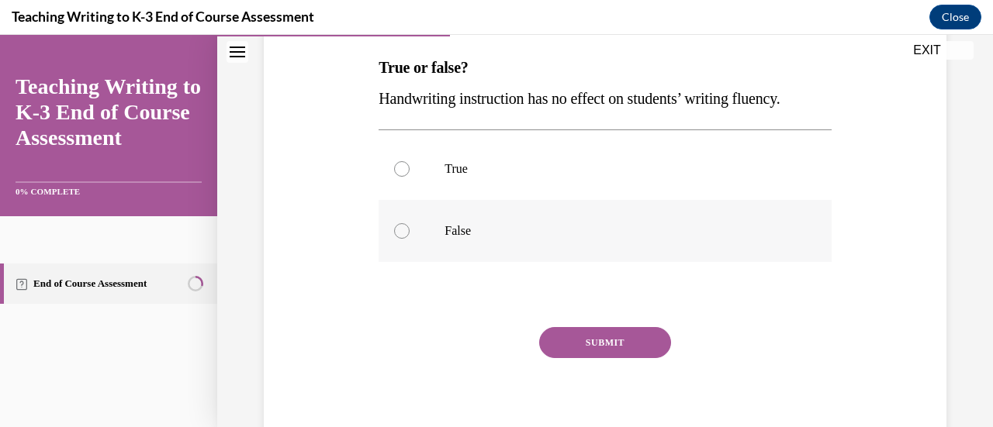
click at [495, 221] on label "False" at bounding box center [605, 231] width 452 height 62
click at [410, 223] on input "False" at bounding box center [402, 231] width 16 height 16
radio input "true"
click at [596, 344] on button "SUBMIT" at bounding box center [605, 342] width 132 height 31
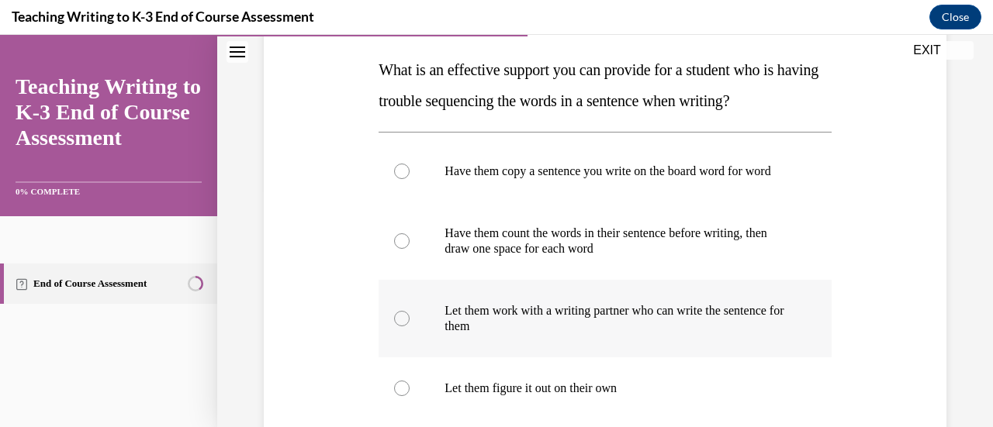
scroll to position [245, 0]
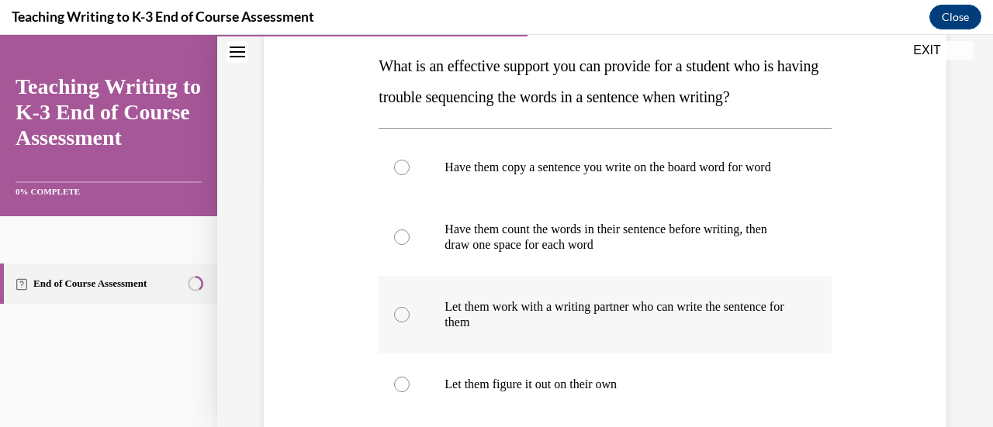
click at [597, 275] on label "Have them count the words in their sentence before writing, then draw one space…" at bounding box center [605, 238] width 452 height 78
click at [410, 245] on input "Have them count the words in their sentence before writing, then draw one space…" at bounding box center [402, 238] width 16 height 16
radio input "true"
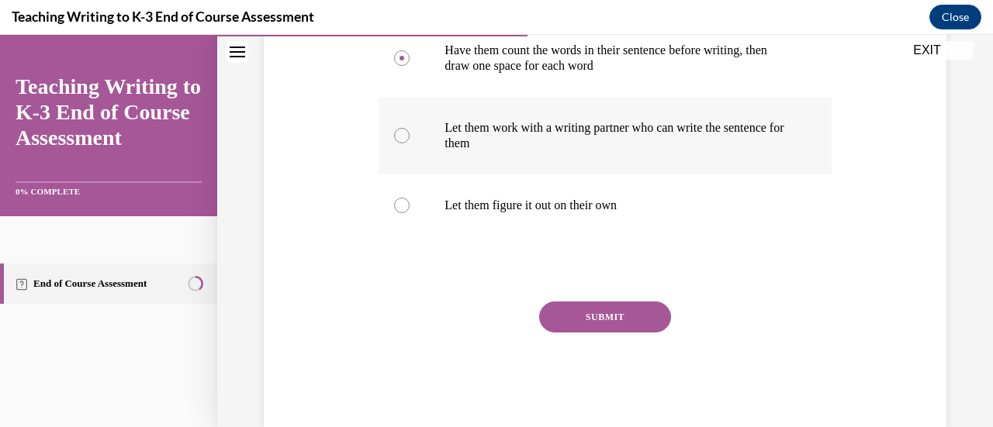
scroll to position [425, 0]
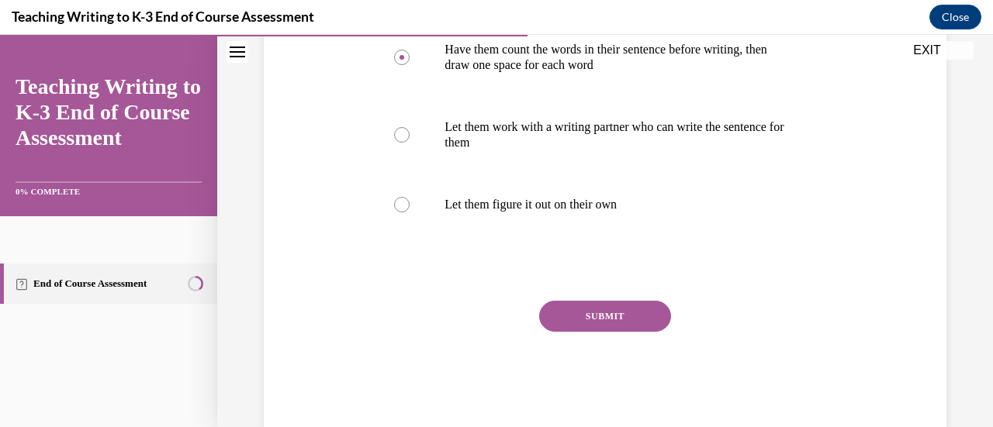
click at [646, 332] on button "SUBMIT" at bounding box center [605, 316] width 132 height 31
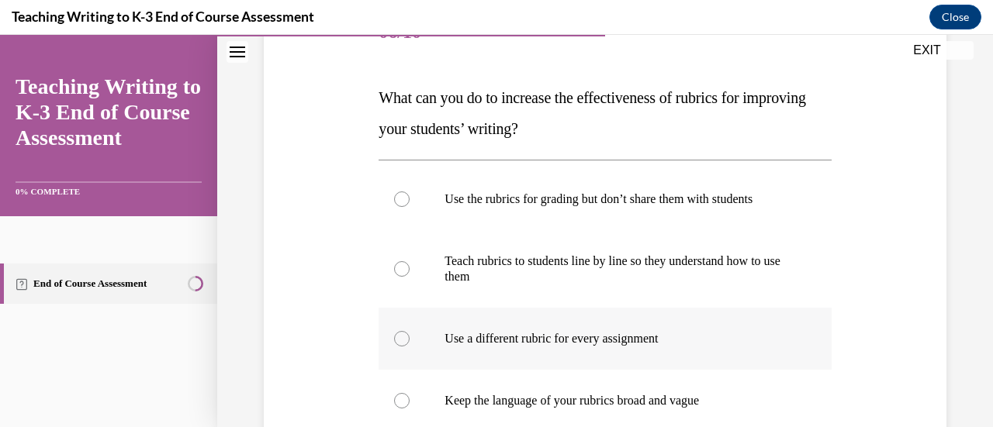
scroll to position [213, 0]
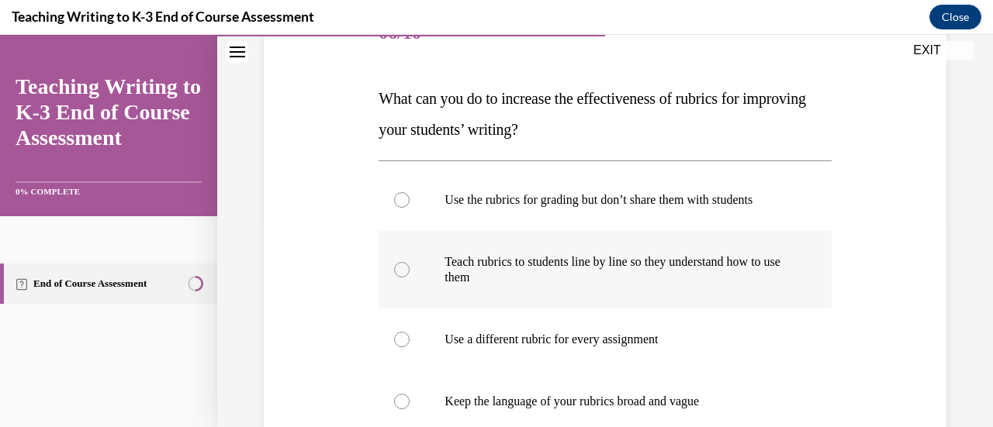
click at [681, 264] on p "Teach rubrics to students line by line so they understand how to use them" at bounding box center [617, 269] width 347 height 31
click at [410, 264] on input "Teach rubrics to students line by line so they understand how to use them" at bounding box center [402, 270] width 16 height 16
radio input "true"
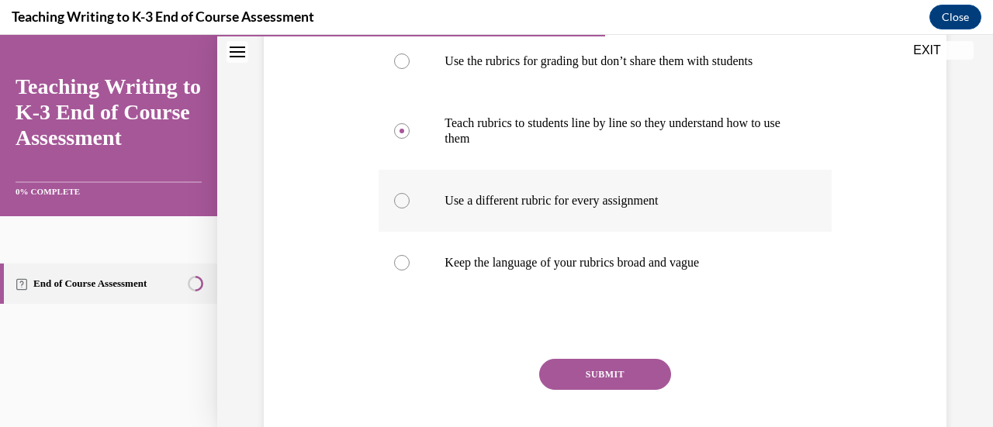
scroll to position [352, 0]
click at [581, 379] on button "SUBMIT" at bounding box center [605, 373] width 132 height 31
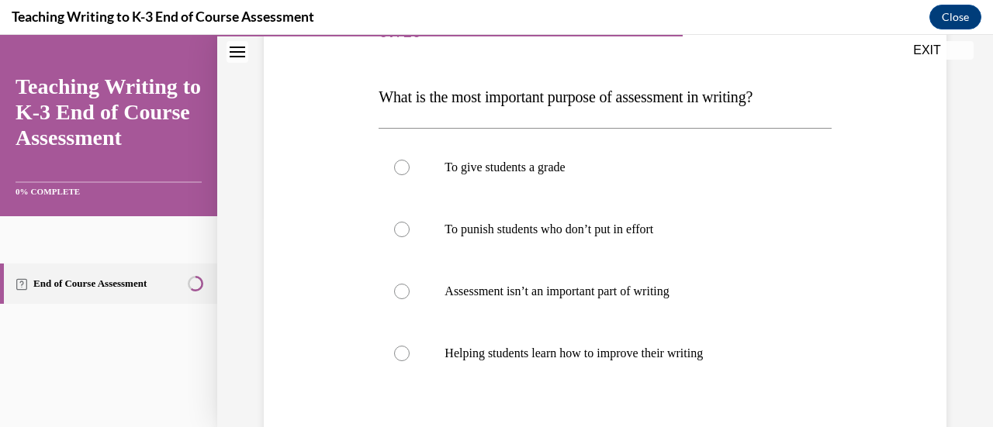
scroll to position [188, 0]
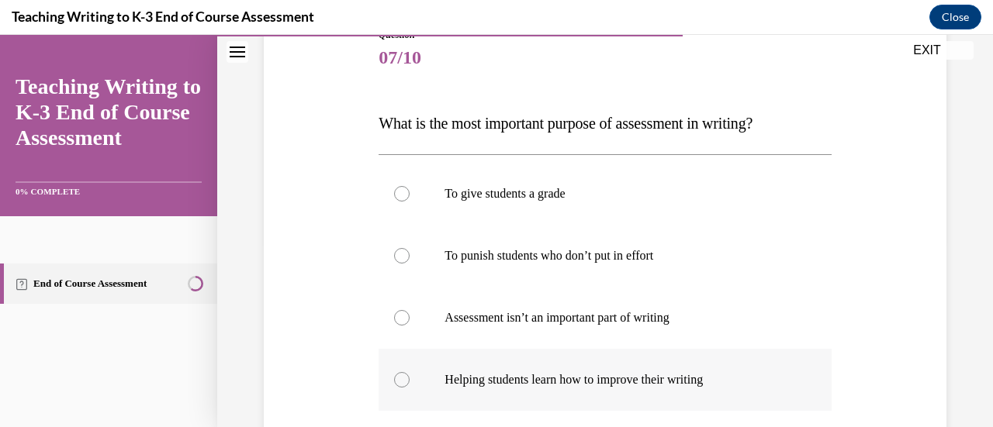
click at [622, 383] on p "Helping students learn how to improve their writing" at bounding box center [617, 380] width 347 height 16
click at [410, 383] on input "Helping students learn how to improve their writing" at bounding box center [402, 380] width 16 height 16
radio input "true"
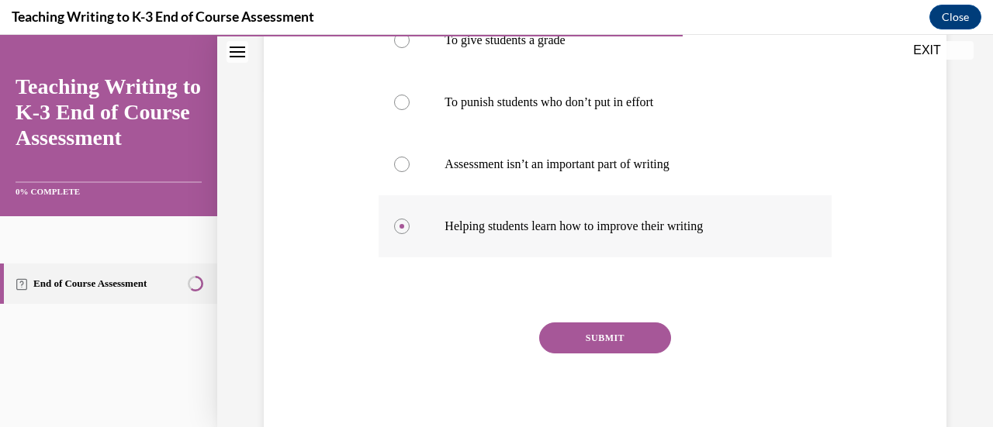
scroll to position [356, 0]
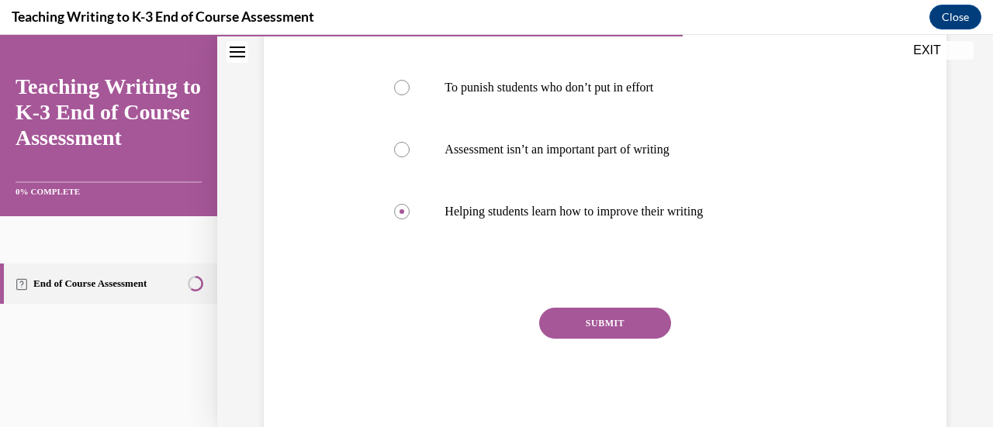
click at [631, 322] on button "SUBMIT" at bounding box center [605, 323] width 132 height 31
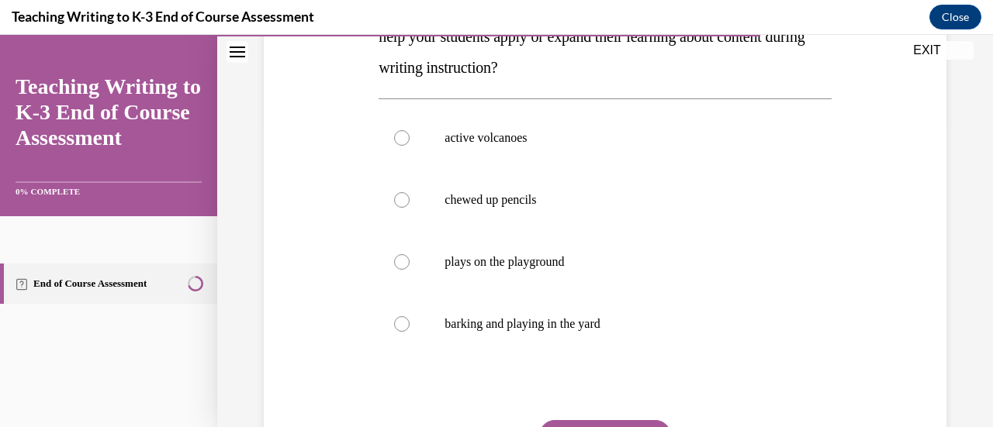
scroll to position [310, 0]
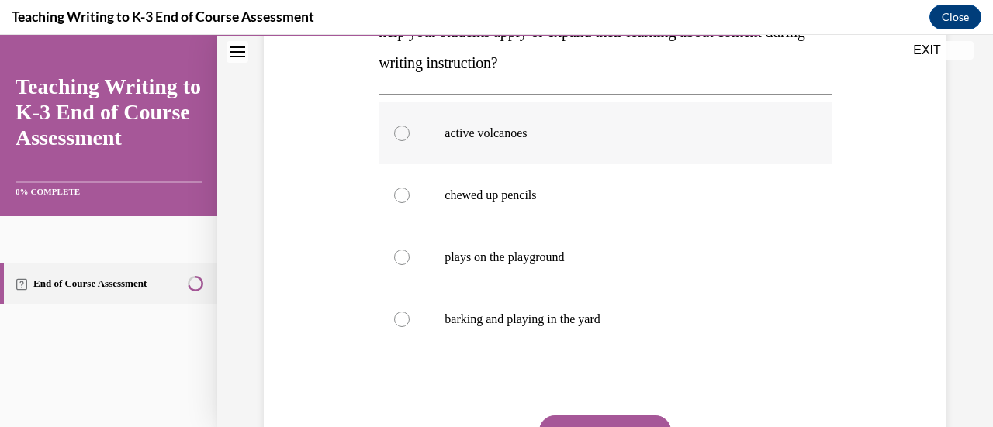
click at [539, 156] on label "active volcanoes" at bounding box center [605, 133] width 452 height 62
click at [410, 141] on input "active volcanoes" at bounding box center [402, 134] width 16 height 16
radio input "true"
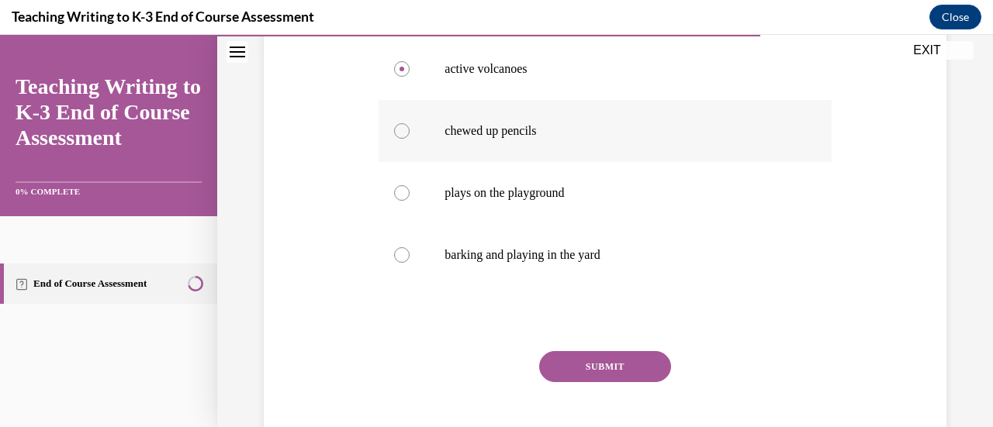
scroll to position [383, 0]
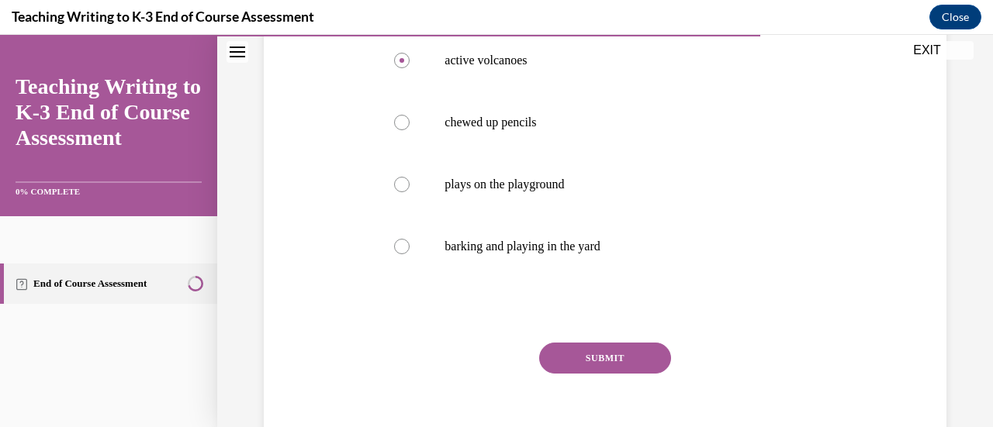
click at [601, 364] on button "SUBMIT" at bounding box center [605, 358] width 132 height 31
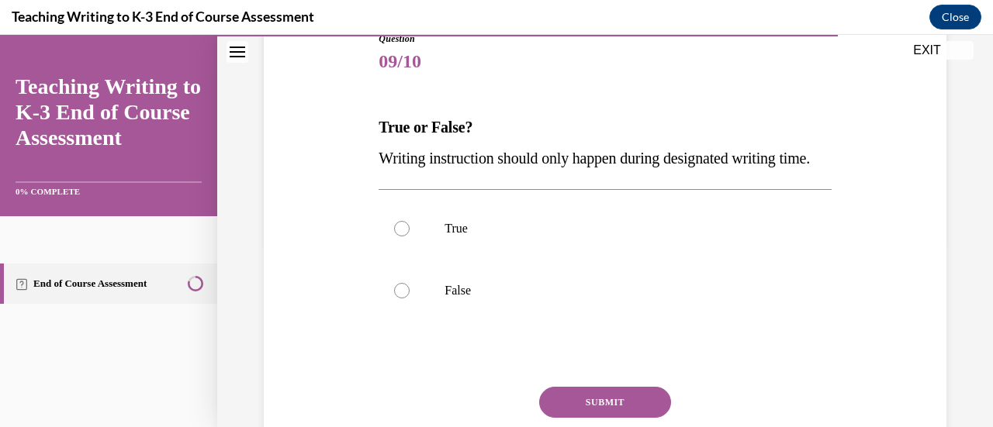
scroll to position [202, 0]
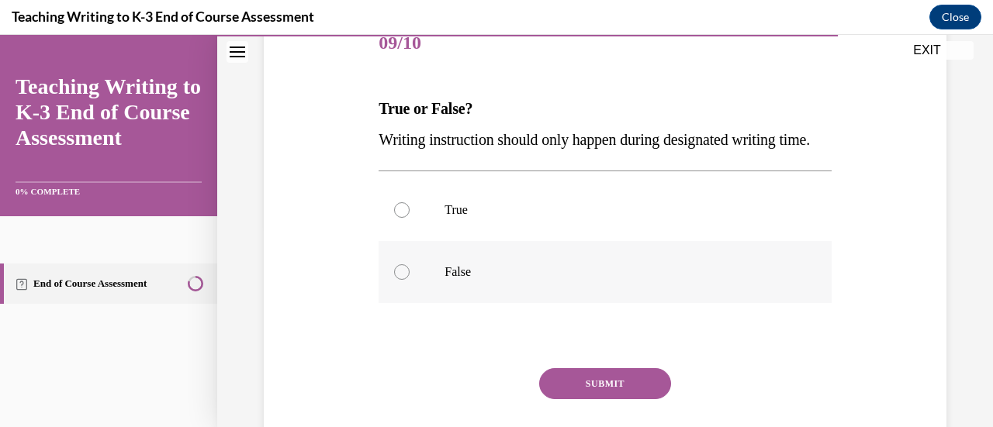
click at [434, 303] on label "False" at bounding box center [605, 272] width 452 height 62
click at [410, 280] on input "False" at bounding box center [402, 272] width 16 height 16
radio input "true"
click at [583, 399] on button "SUBMIT" at bounding box center [605, 383] width 132 height 31
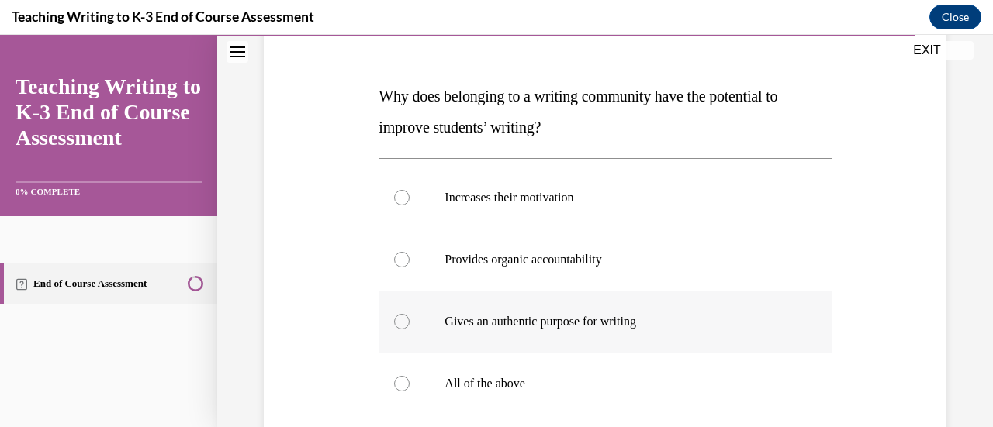
scroll to position [251, 0]
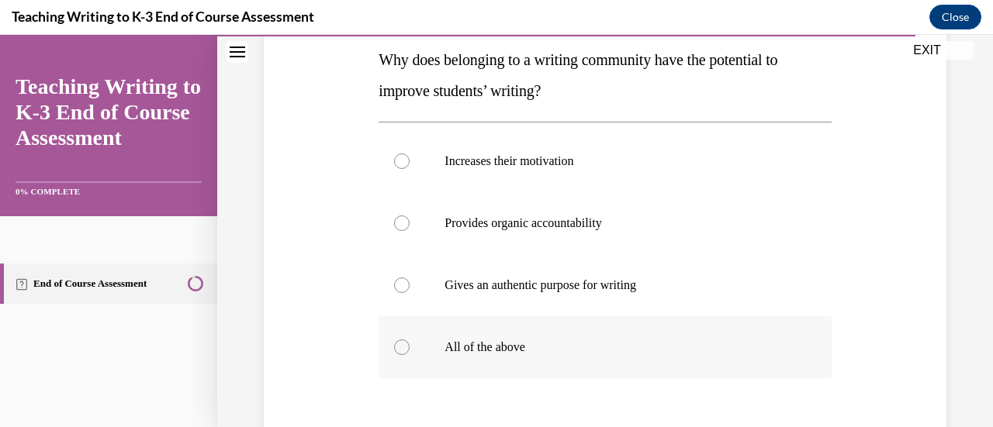
click at [689, 362] on label "All of the above" at bounding box center [605, 347] width 452 height 62
click at [410, 355] on input "All of the above" at bounding box center [402, 348] width 16 height 16
radio input "true"
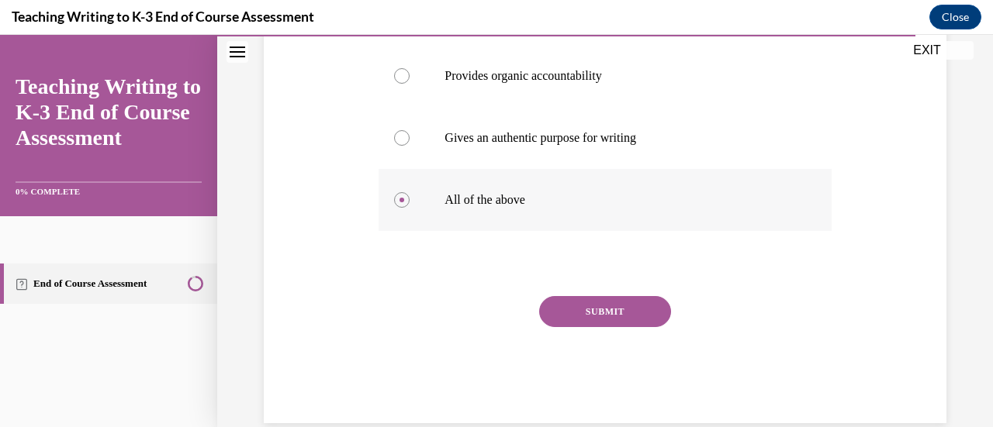
scroll to position [399, 0]
click at [625, 313] on button "SUBMIT" at bounding box center [605, 311] width 132 height 31
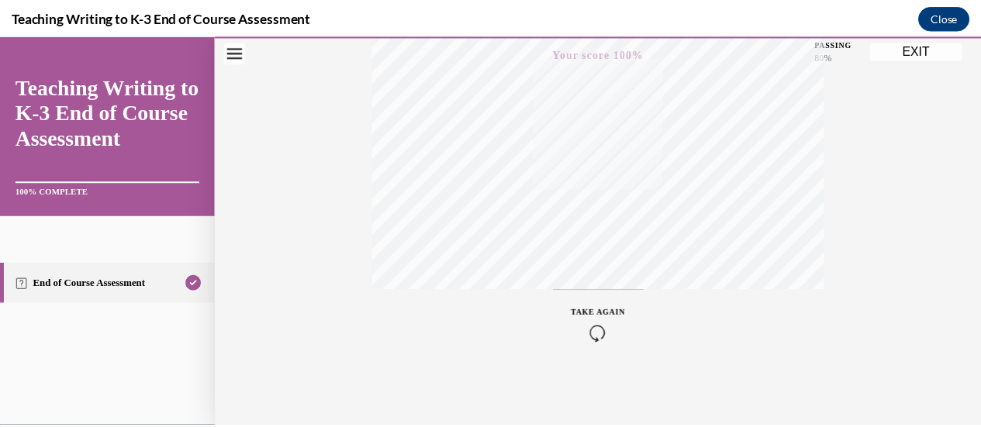
scroll to position [402, 0]
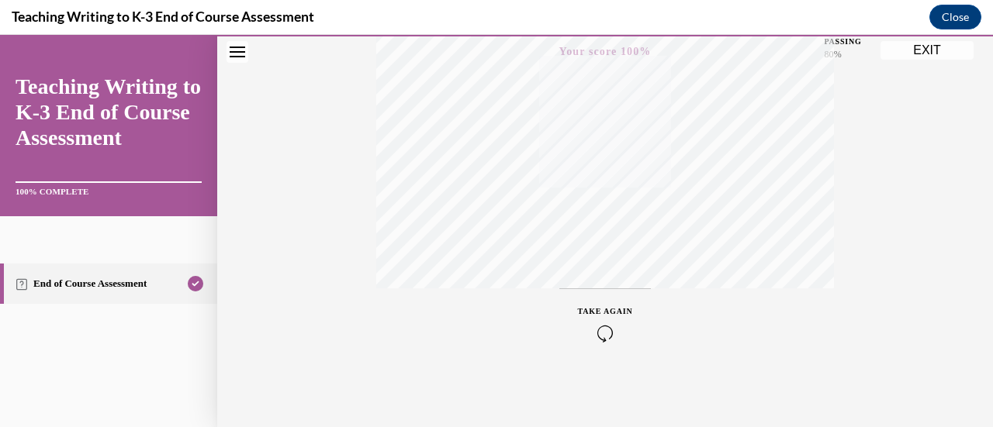
click at [939, 46] on button "EXIT" at bounding box center [926, 50] width 93 height 19
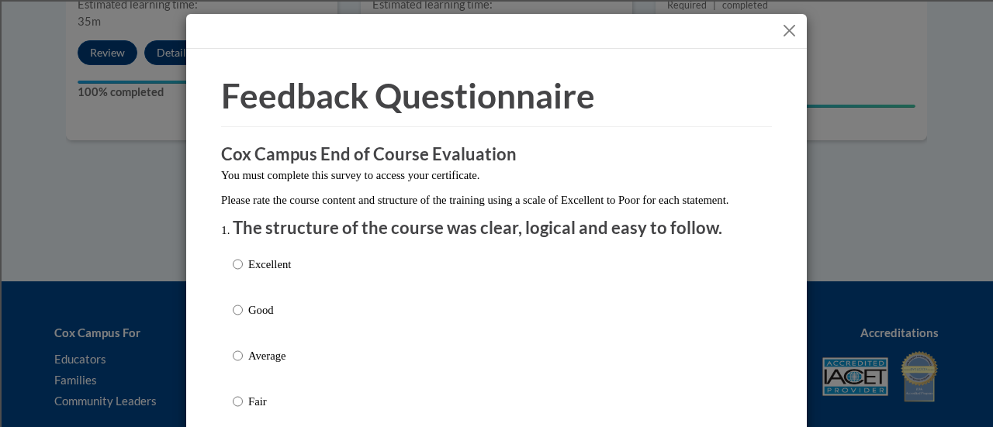
click at [780, 28] on button "Close" at bounding box center [789, 30] width 19 height 19
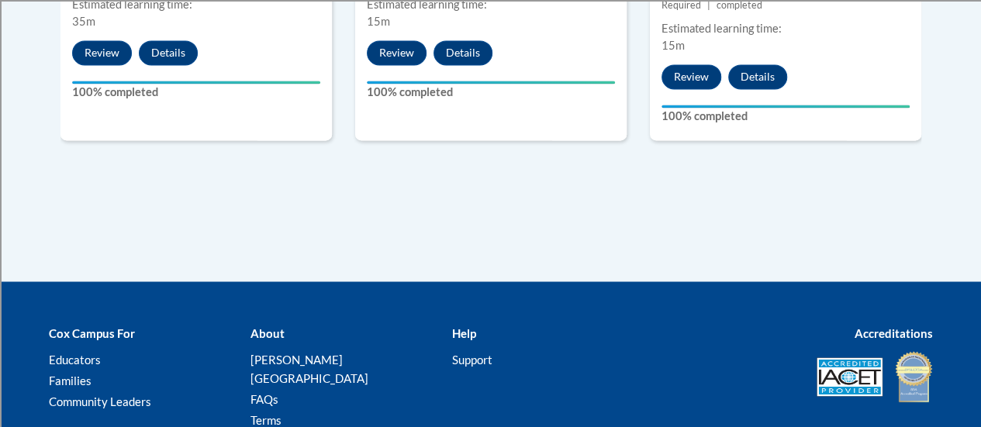
click at [778, 28] on div "Estimated learning time:" at bounding box center [786, 28] width 248 height 17
